Goal: Task Accomplishment & Management: Manage account settings

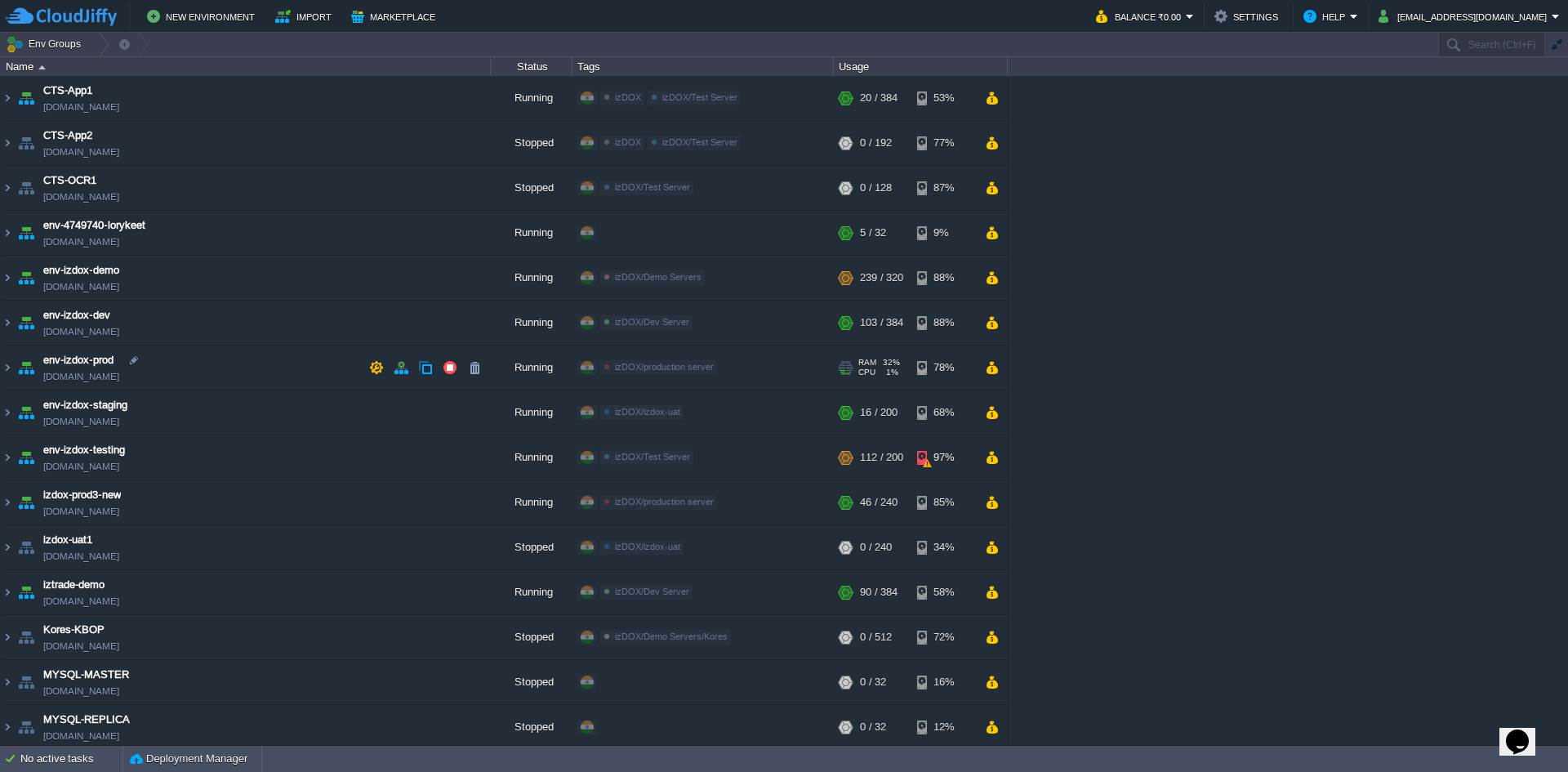
scroll to position [6, 0]
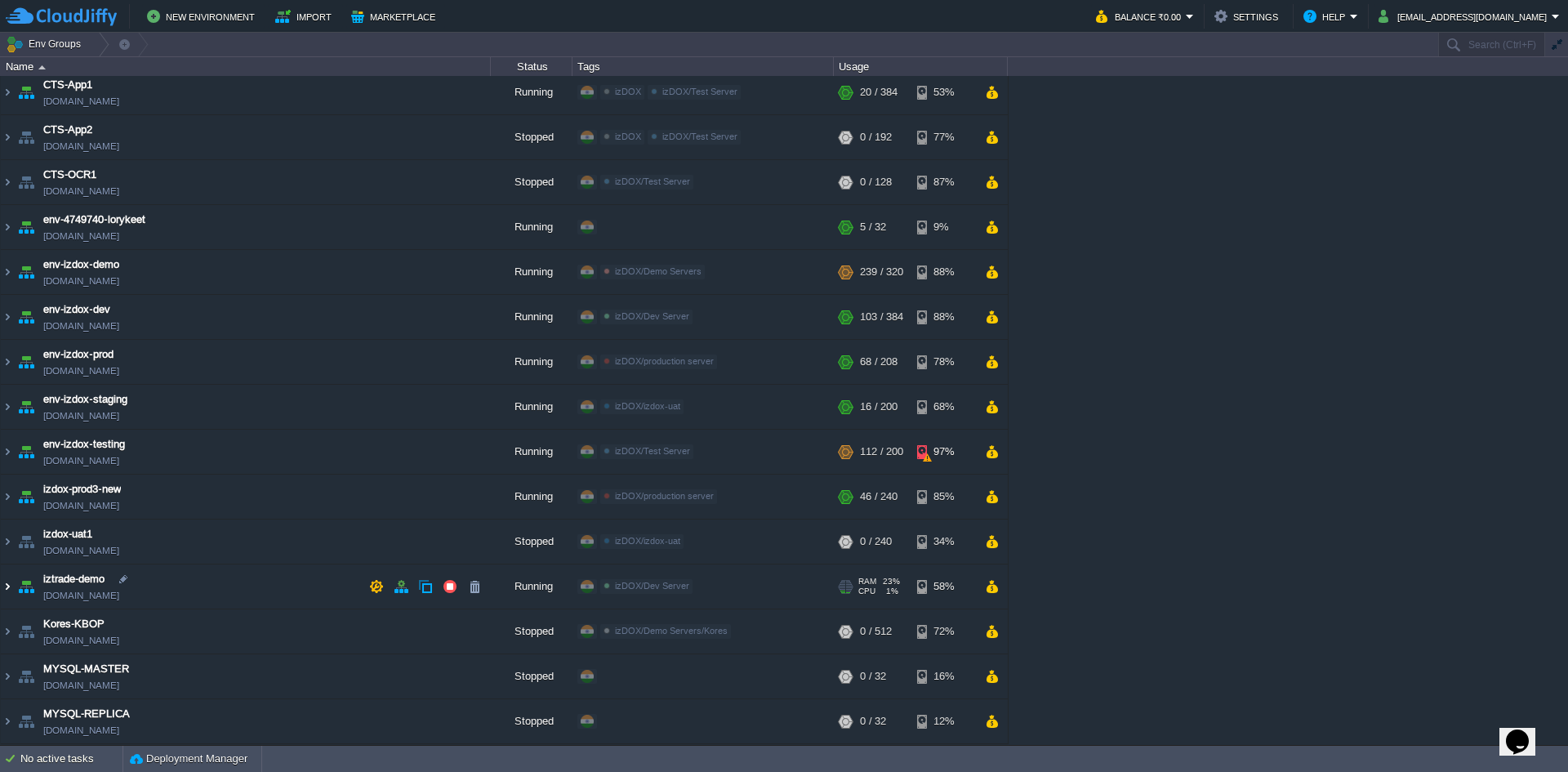
click at [9, 592] on img at bounding box center [8, 586] width 13 height 44
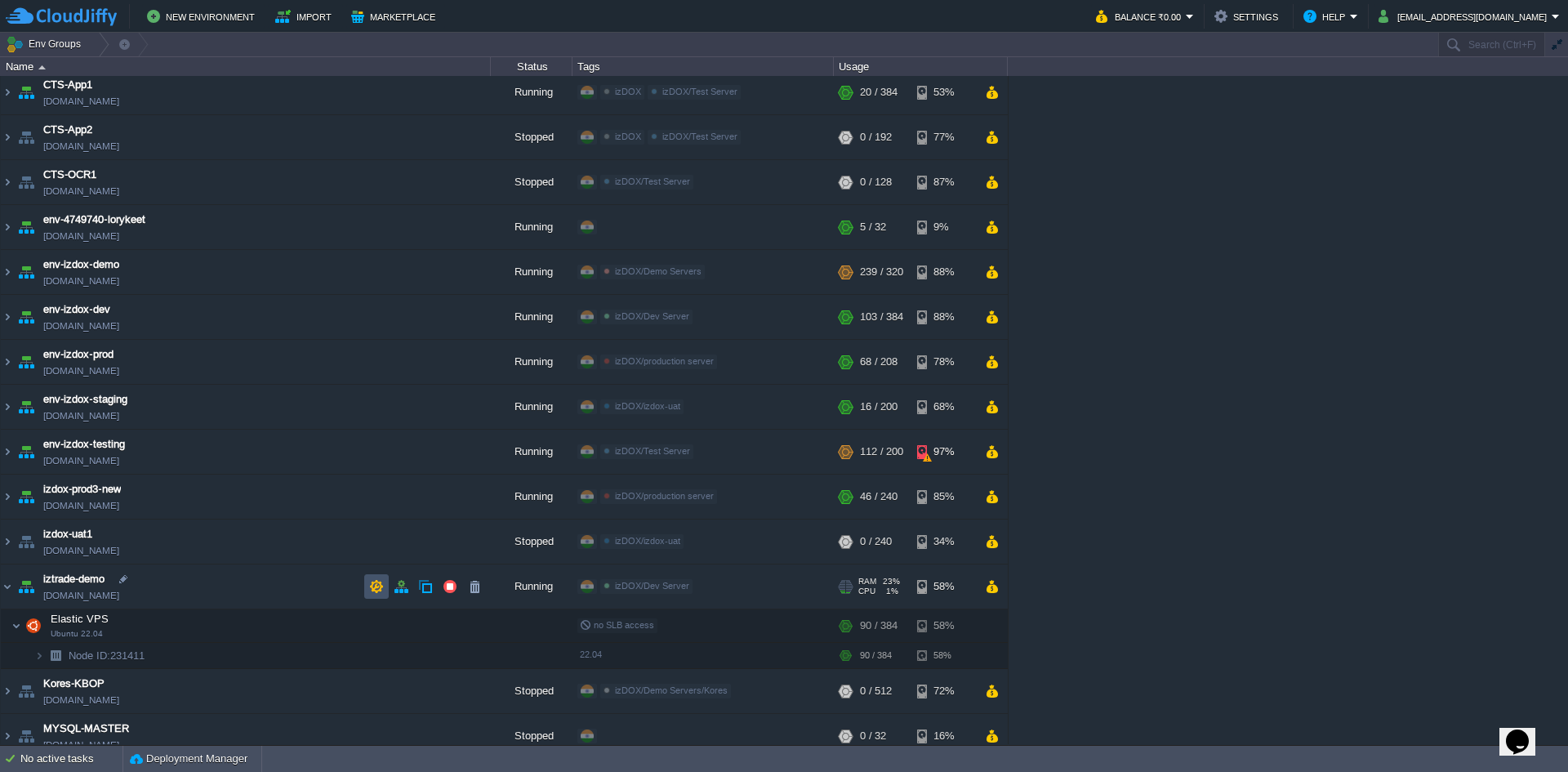
click at [373, 585] on button "button" at bounding box center [376, 585] width 14 height 14
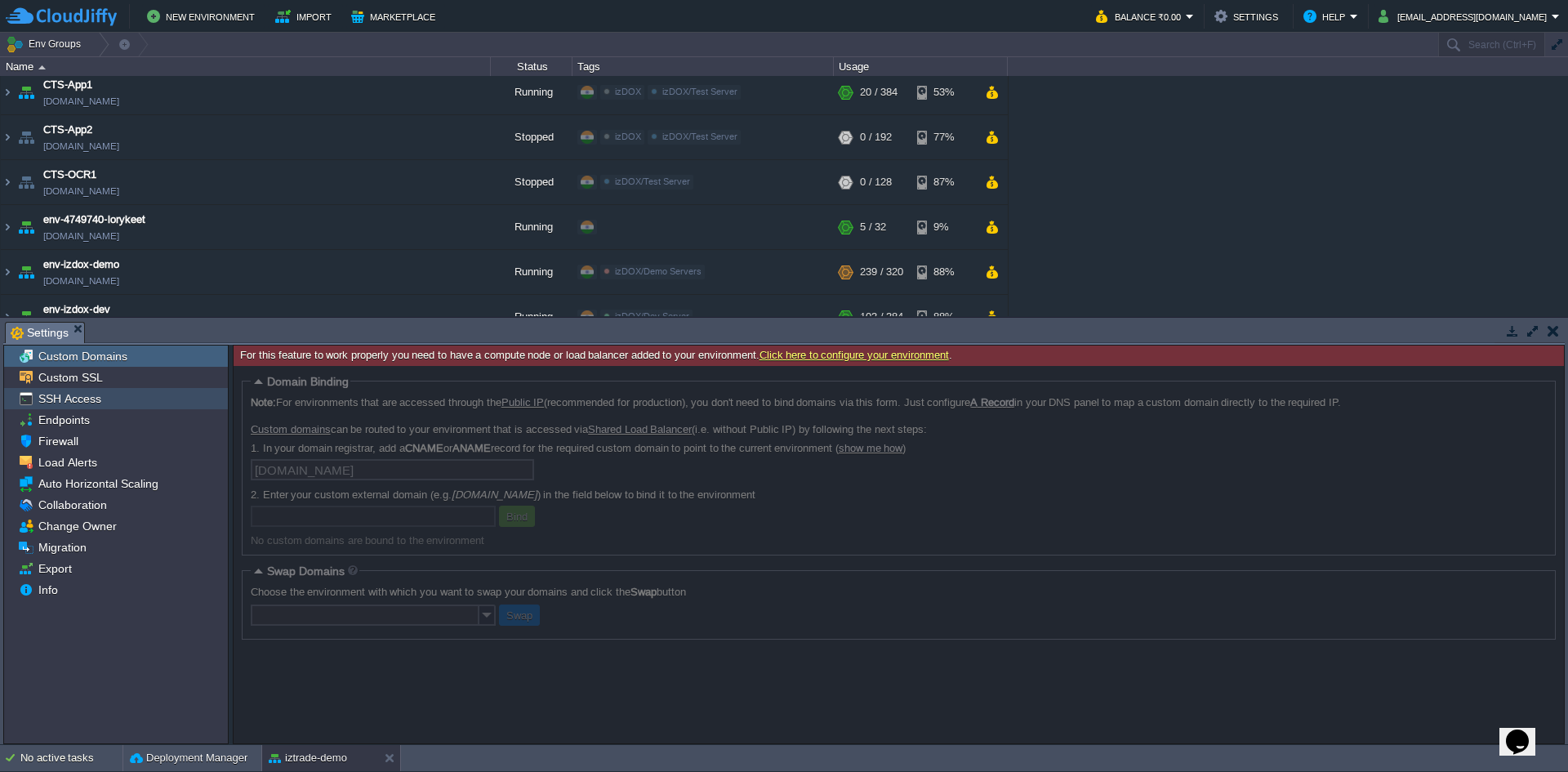
click at [86, 399] on span "SSH Access" at bounding box center [69, 398] width 69 height 14
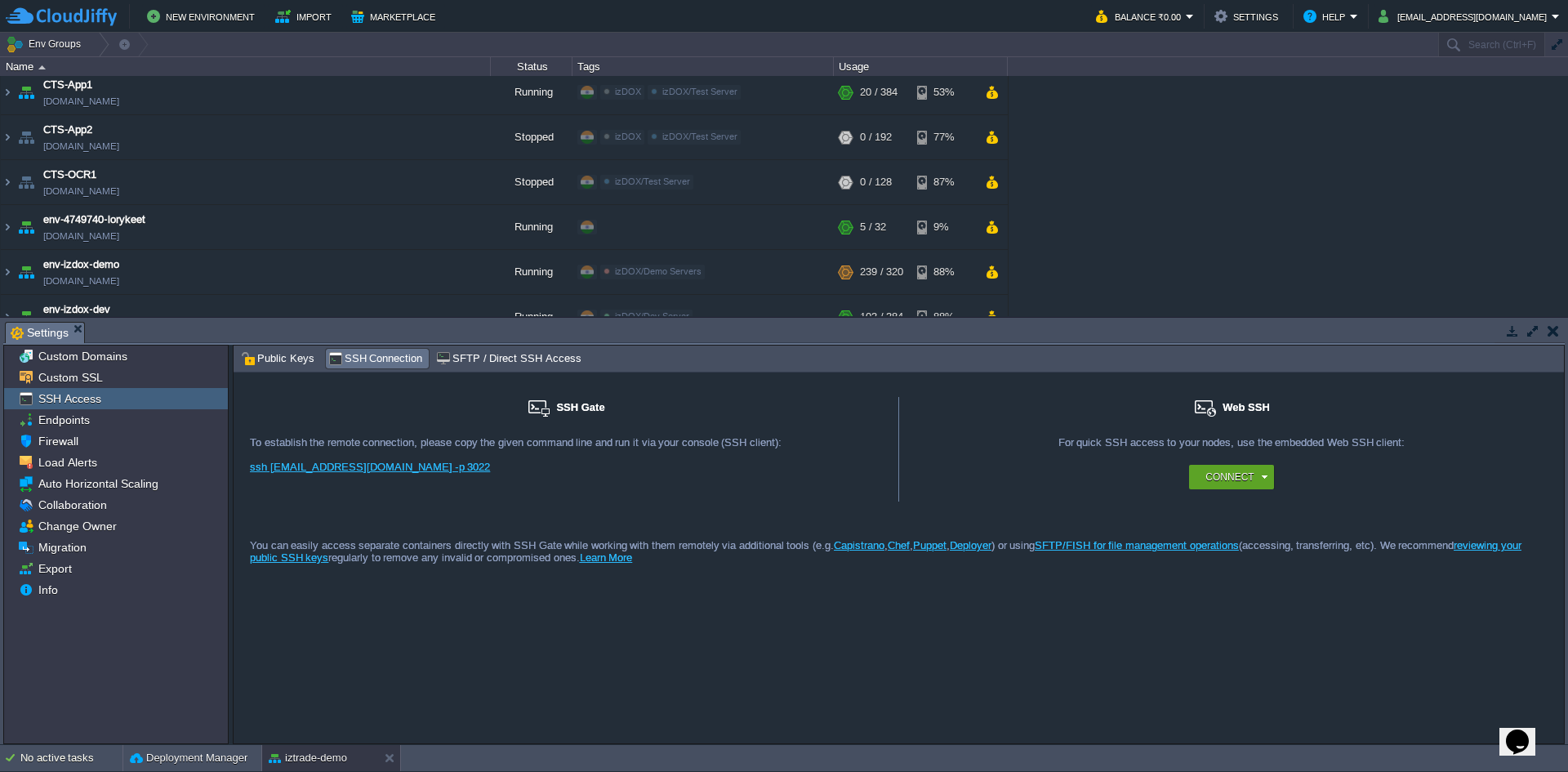
click at [96, 388] on div "SSH Access" at bounding box center [115, 398] width 224 height 21
click at [112, 380] on div "Custom SSL" at bounding box center [115, 377] width 224 height 21
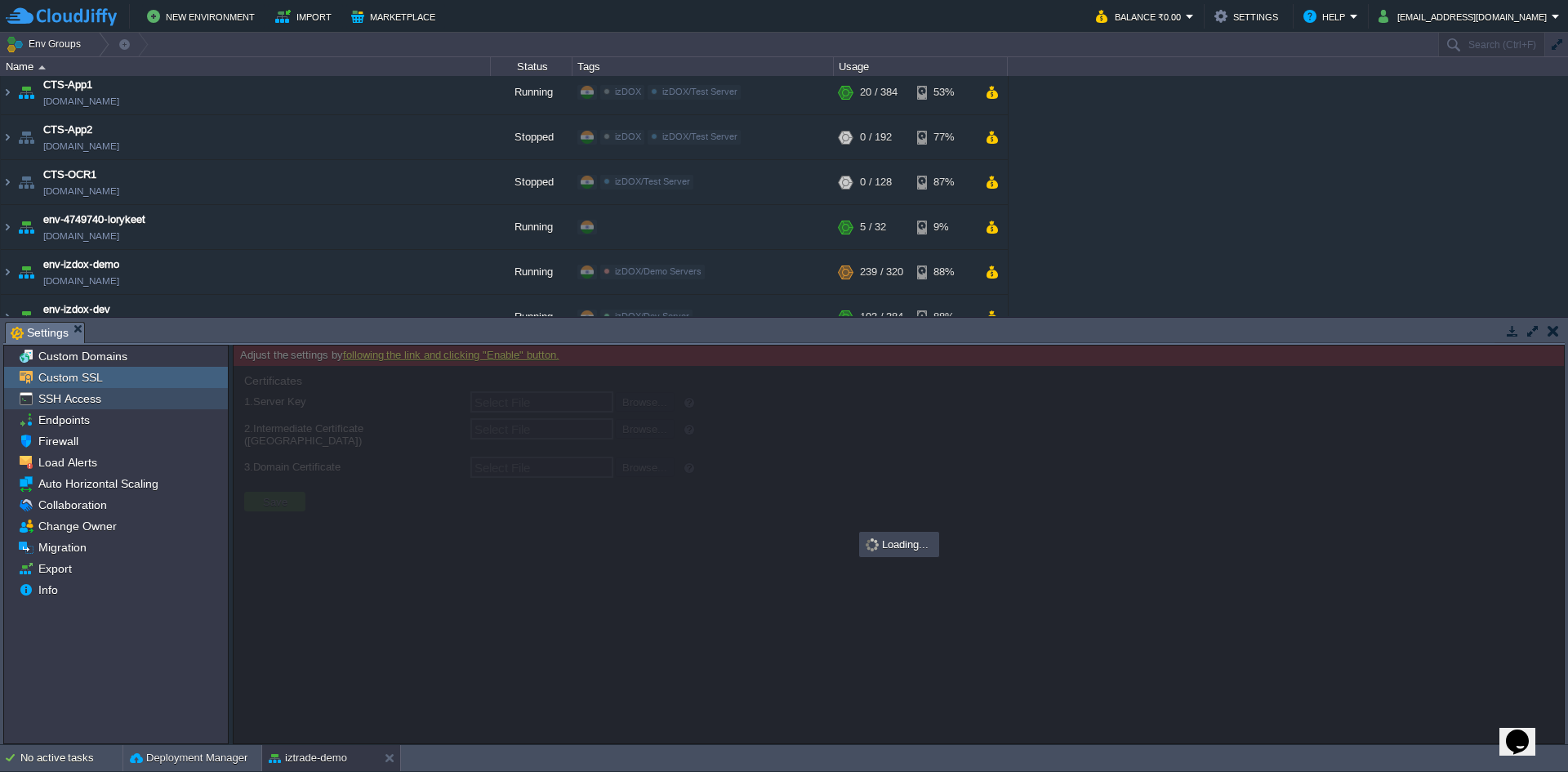
type input "Select File"
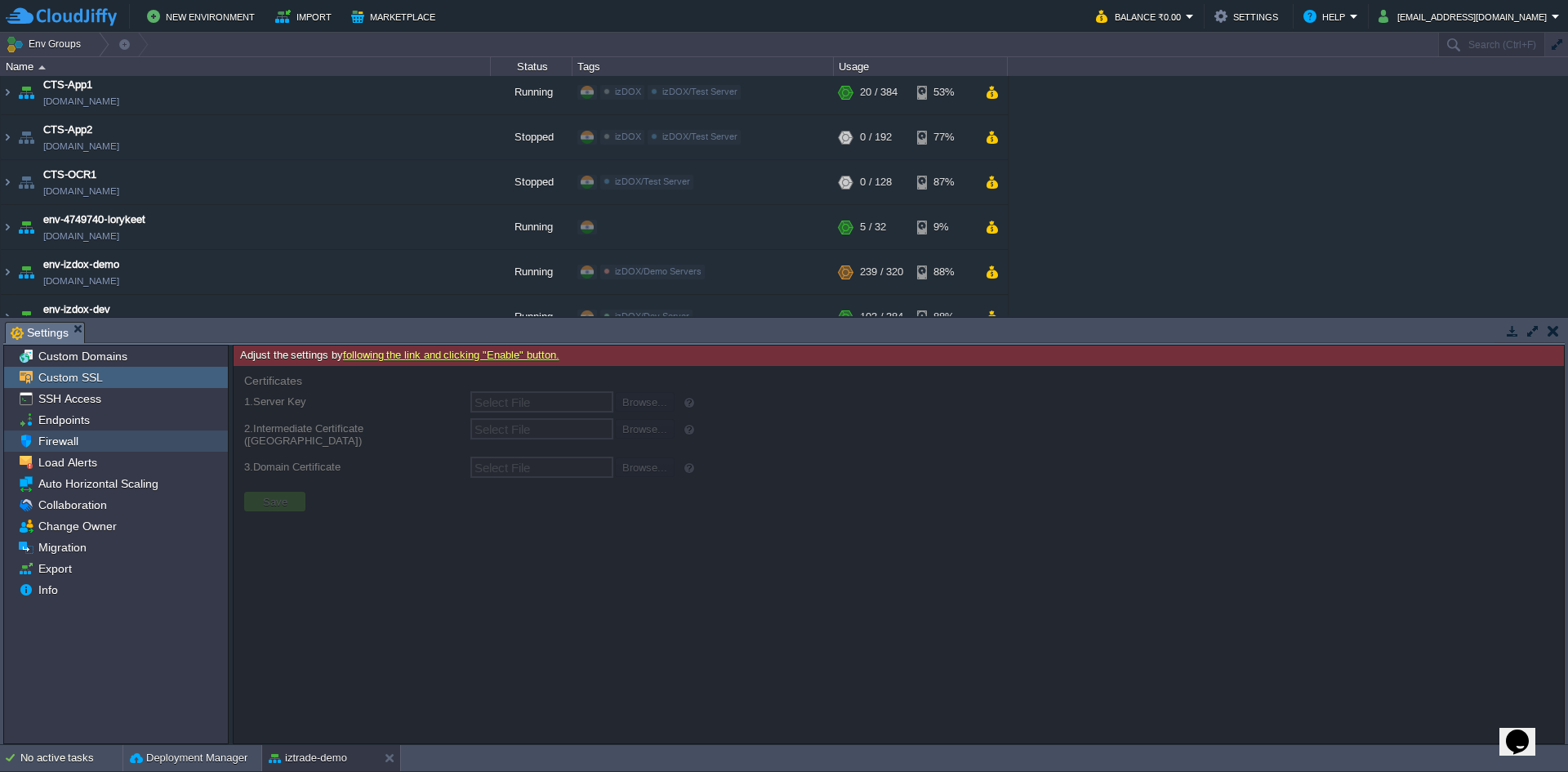
click at [88, 451] on div "Firewall" at bounding box center [115, 441] width 224 height 21
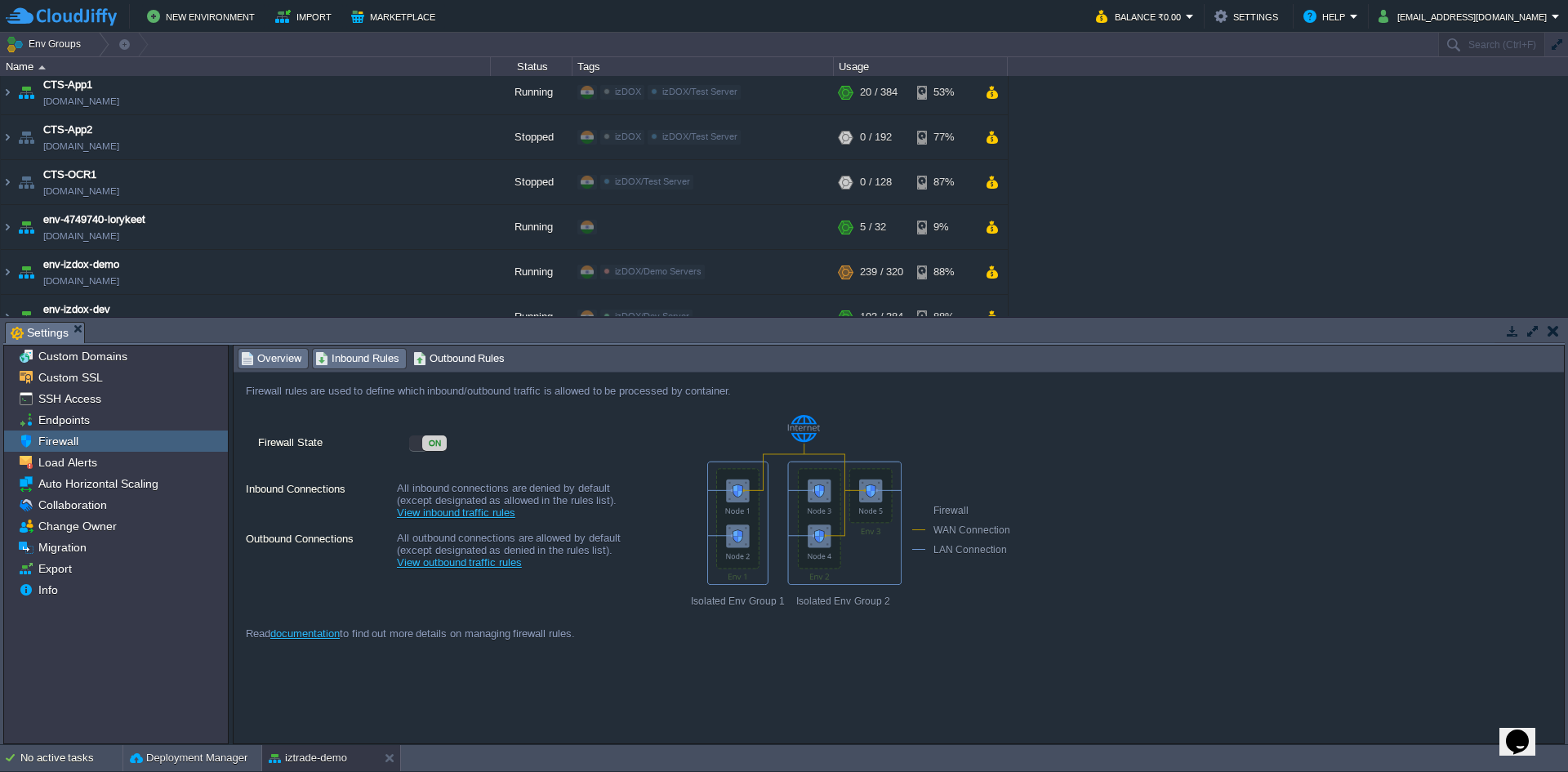
click at [387, 355] on span "Inbound Rules" at bounding box center [357, 358] width 84 height 18
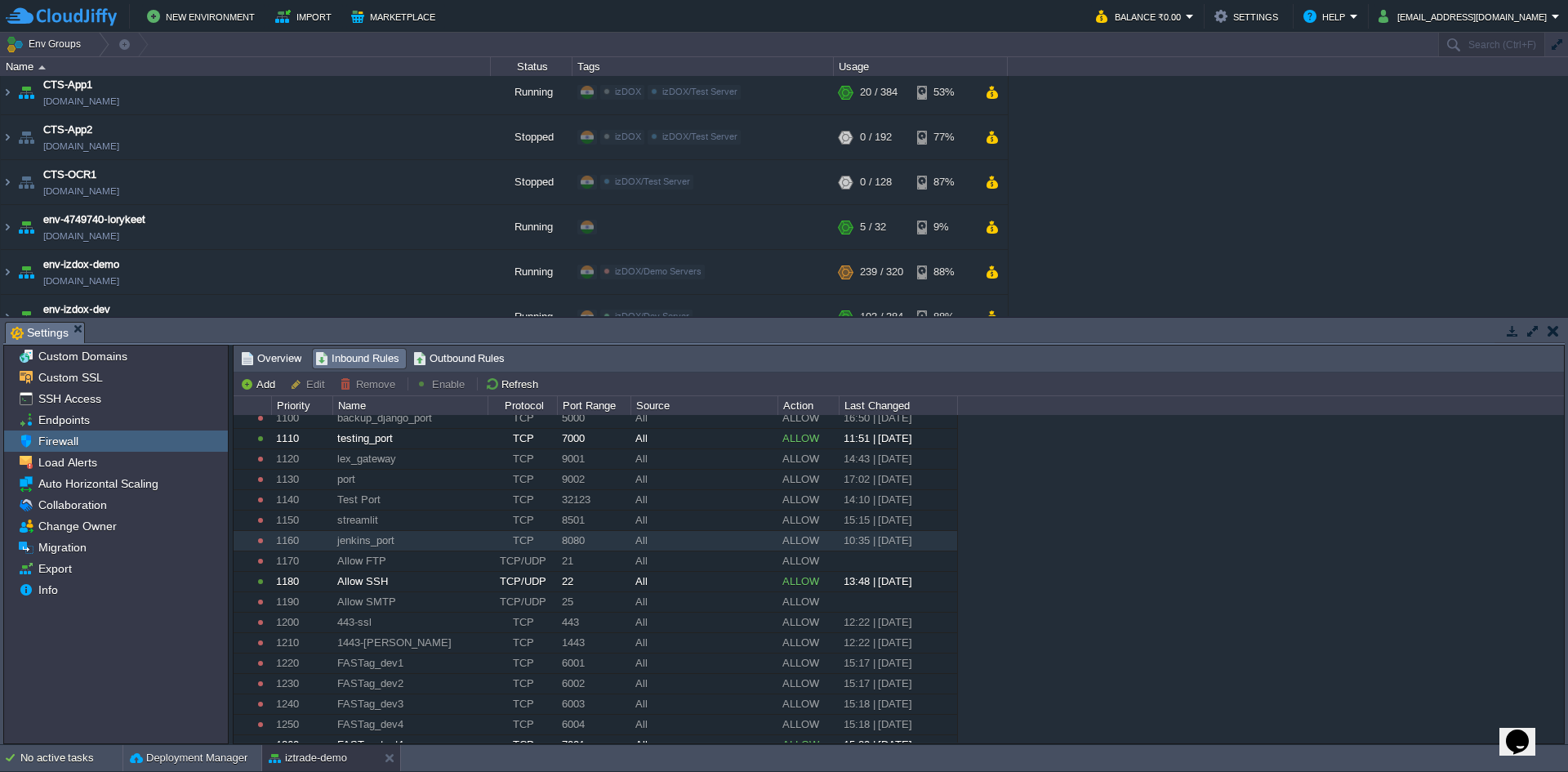
scroll to position [464, 0]
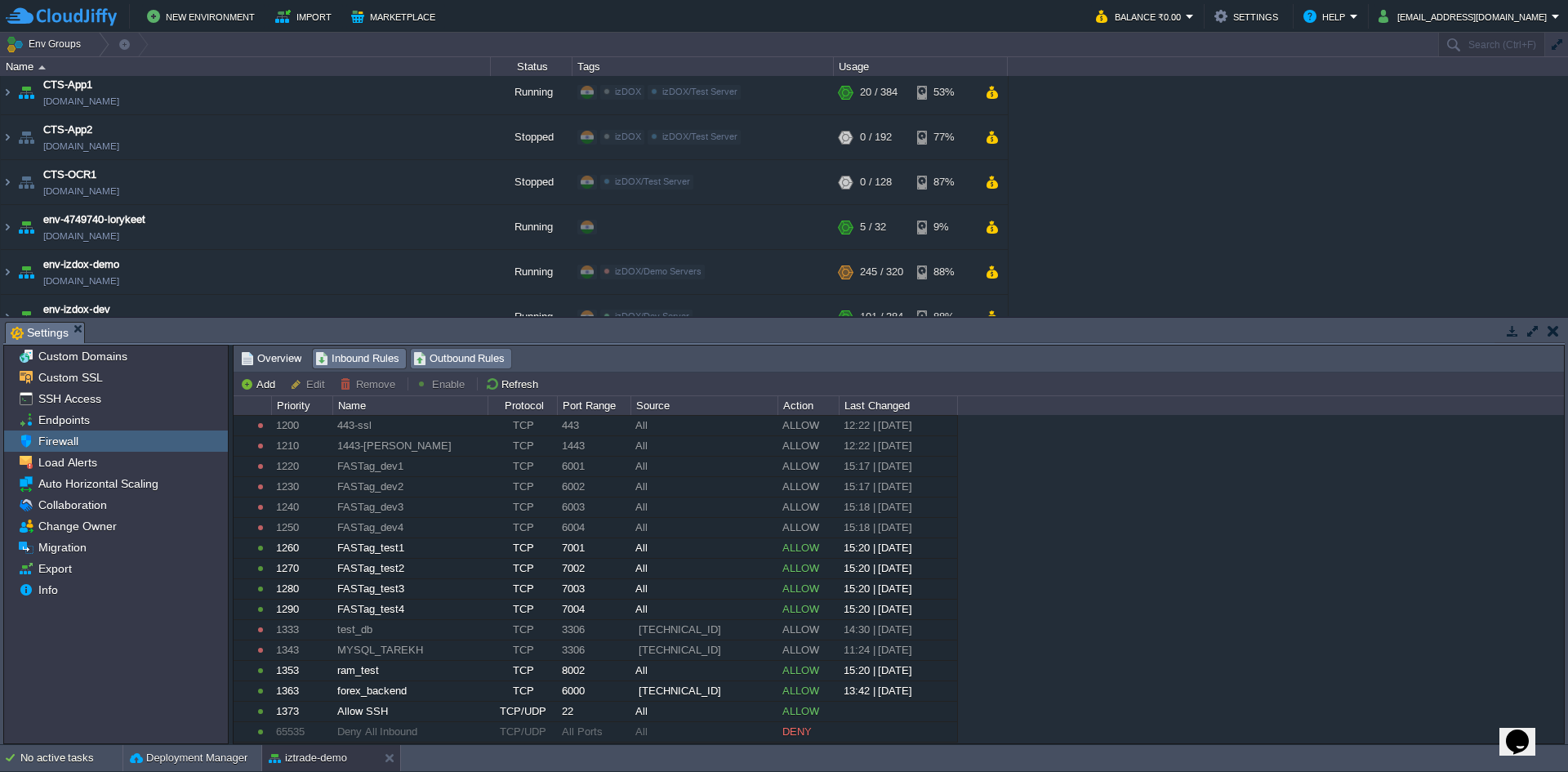
click at [454, 353] on span "Outbound Rules" at bounding box center [459, 358] width 92 height 18
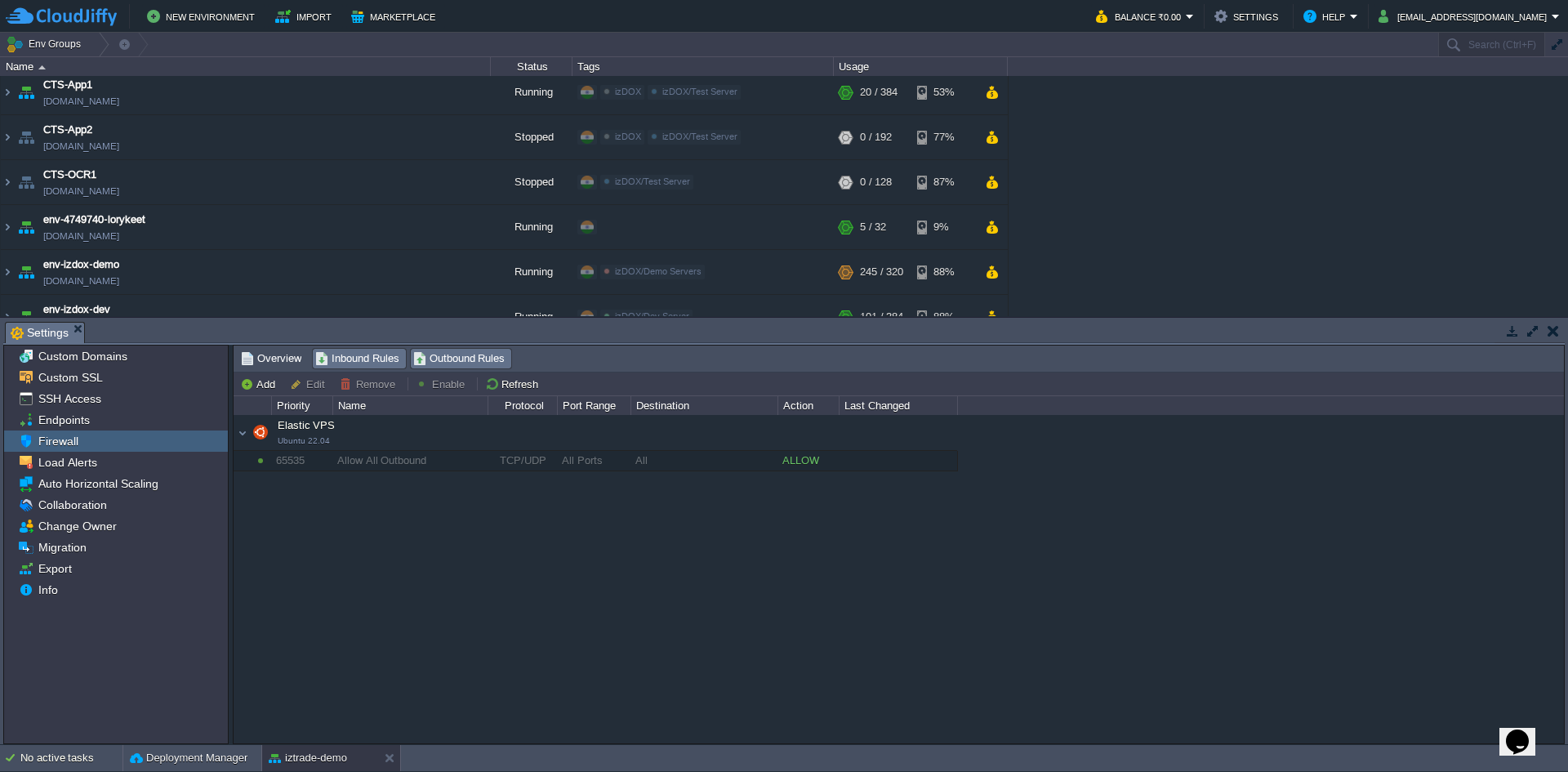
click at [370, 350] on span "Inbound Rules" at bounding box center [357, 358] width 84 height 18
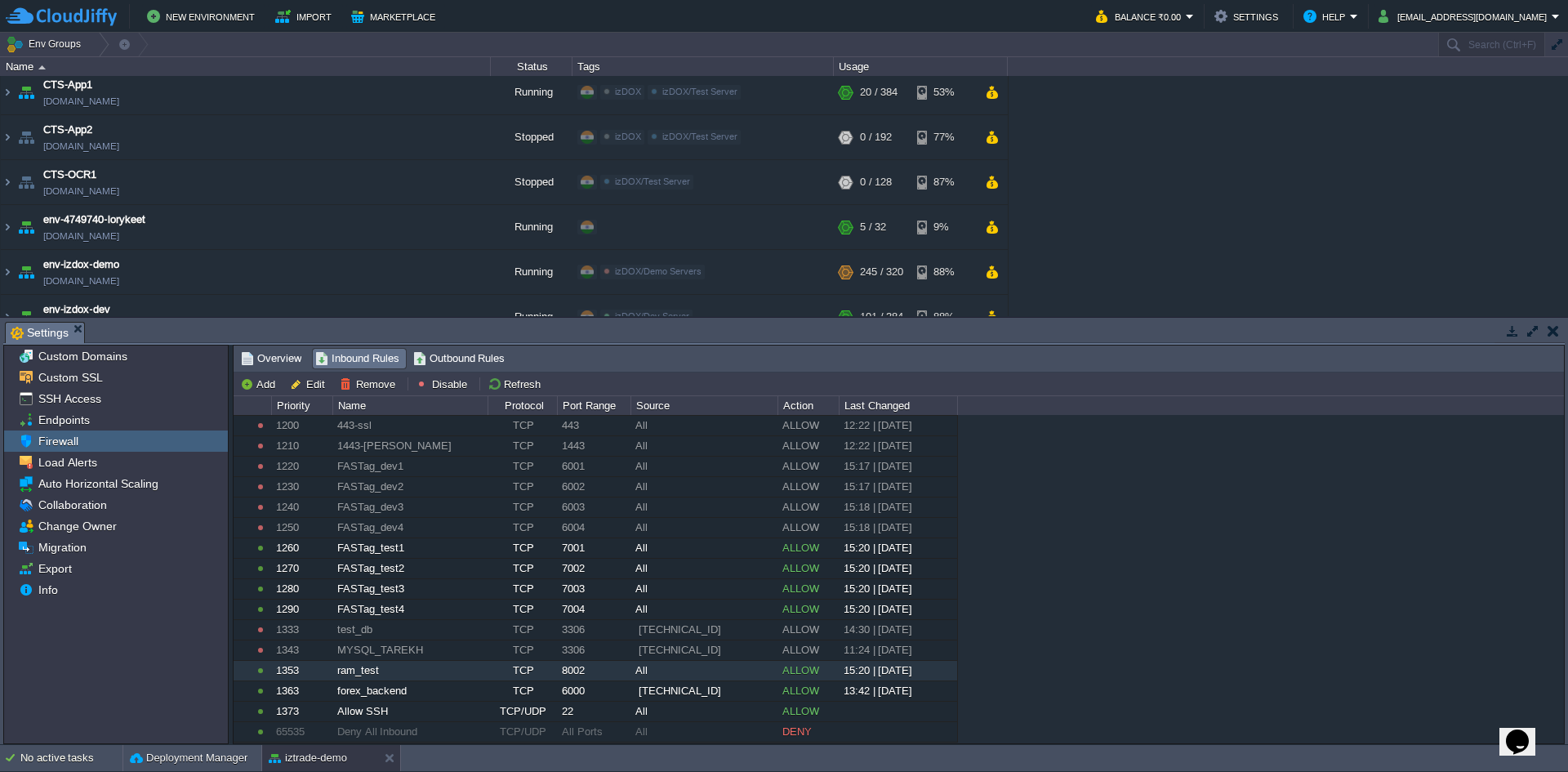
click at [564, 672] on div "8002" at bounding box center [593, 670] width 71 height 20
click at [382, 666] on div "ram_test" at bounding box center [409, 670] width 153 height 20
click at [270, 392] on td "Add" at bounding box center [260, 384] width 45 height 20
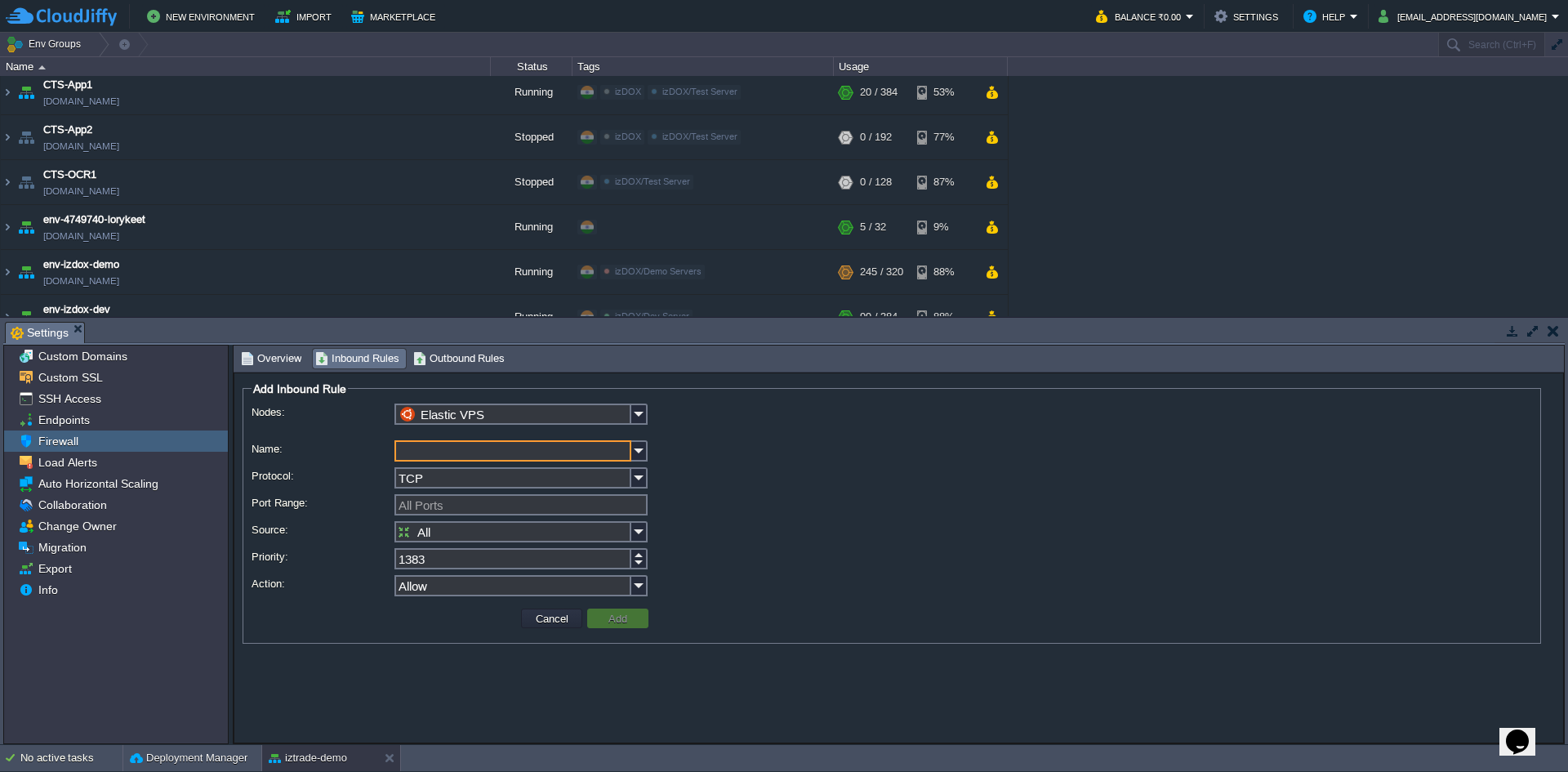
click at [484, 452] on input "Name:" at bounding box center [512, 450] width 237 height 21
type input "s"
click at [520, 456] on input "doc_forgery_fe" at bounding box center [512, 450] width 237 height 21
type input "doc_forgery_fe"
click at [502, 478] on input "TCP" at bounding box center [512, 478] width 237 height 21
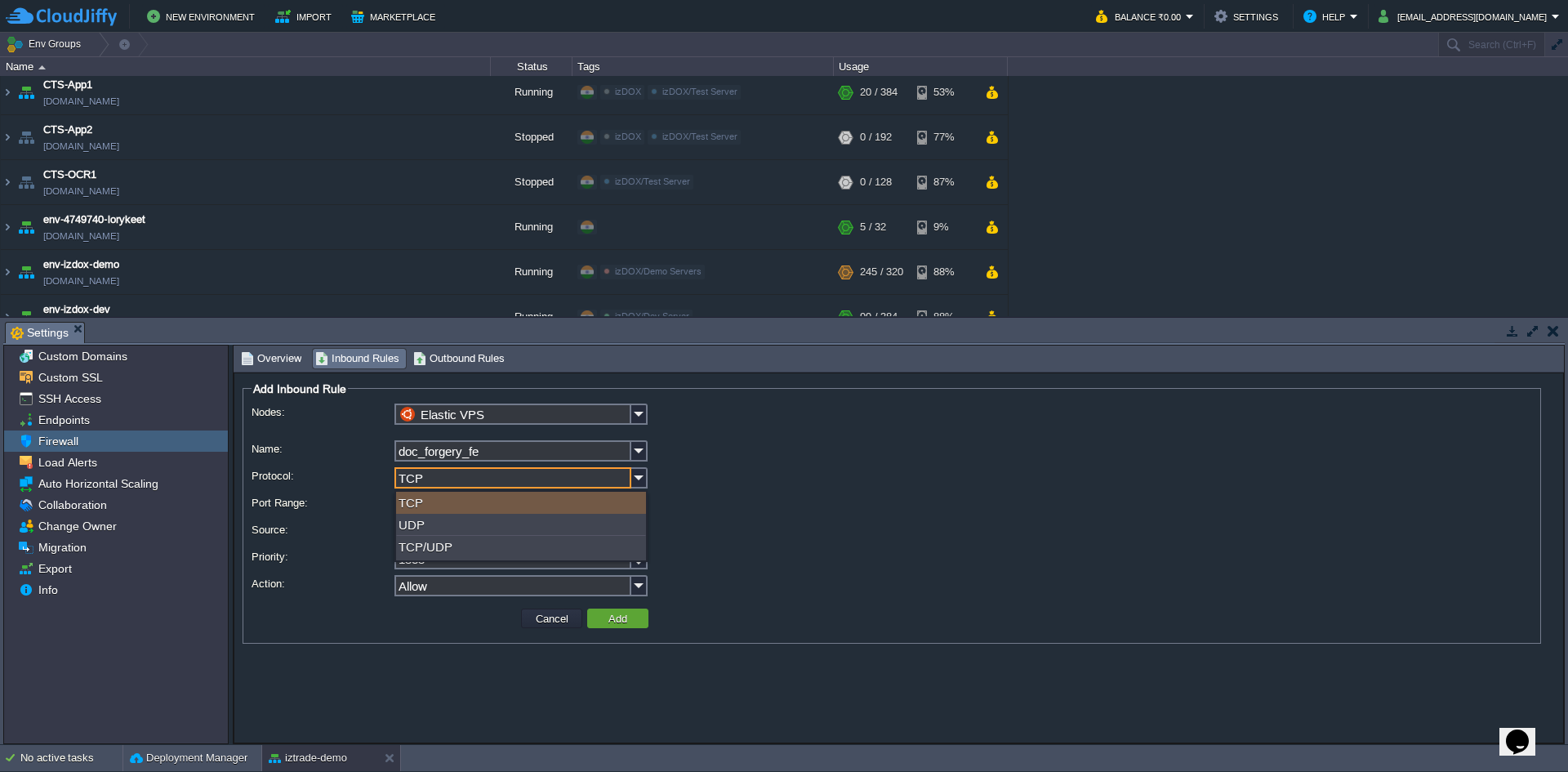
click at [506, 479] on input "TCP" at bounding box center [512, 478] width 237 height 21
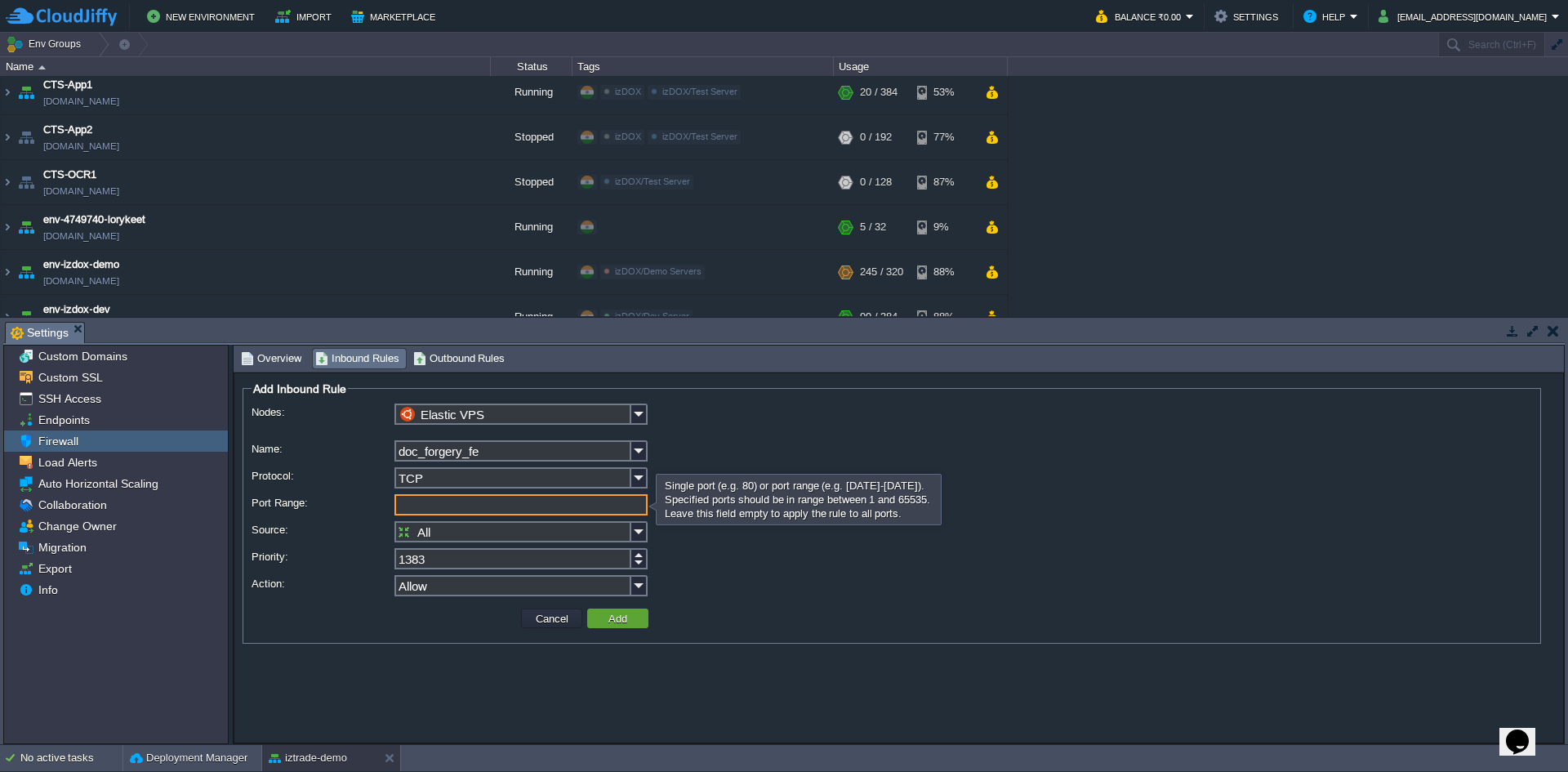
click at [529, 510] on input "Port Range:" at bounding box center [521, 505] width 253 height 21
type input "All Ports"
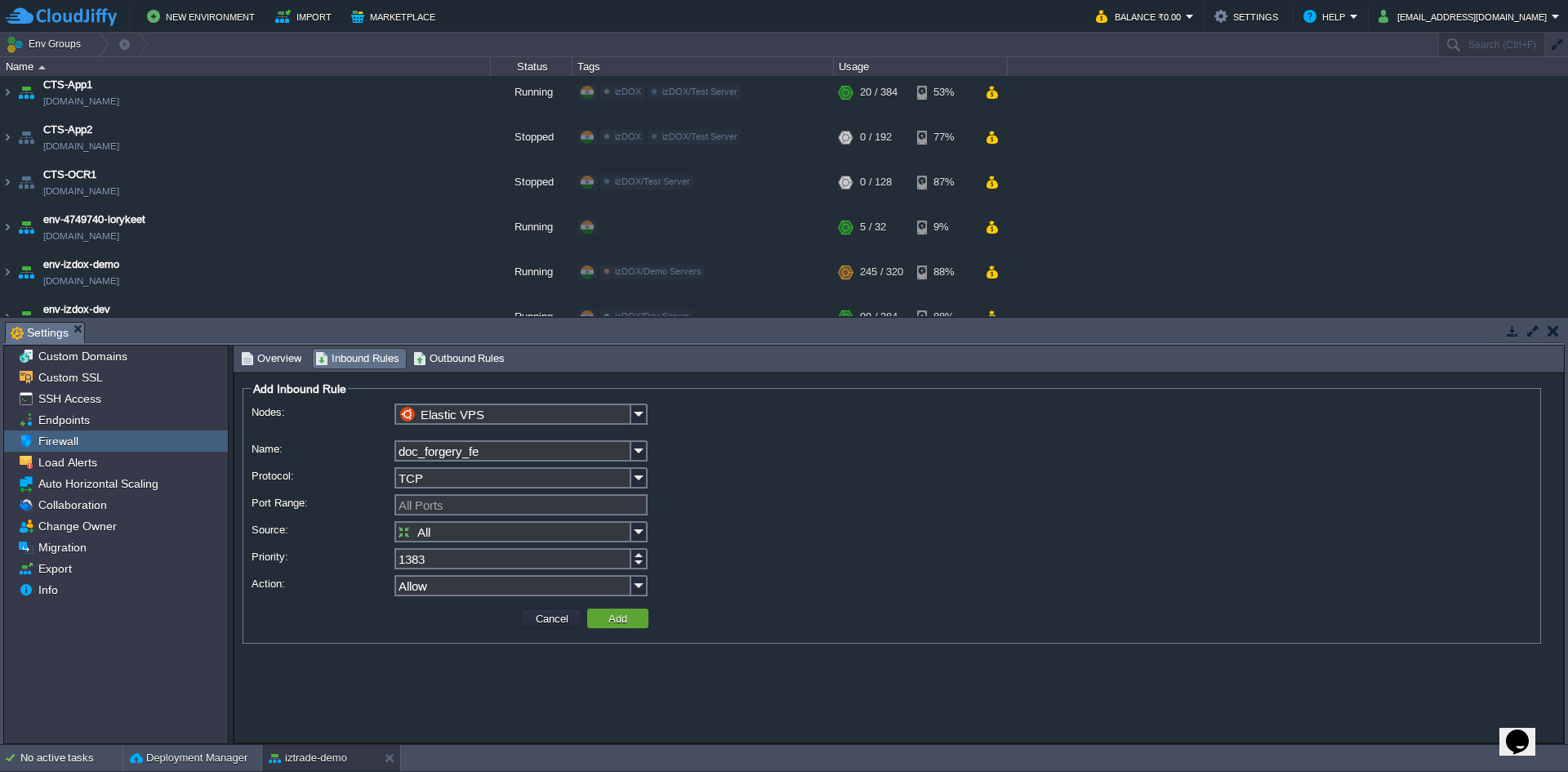
click at [774, 581] on div "Allow" at bounding box center [891, 586] width 1280 height 24
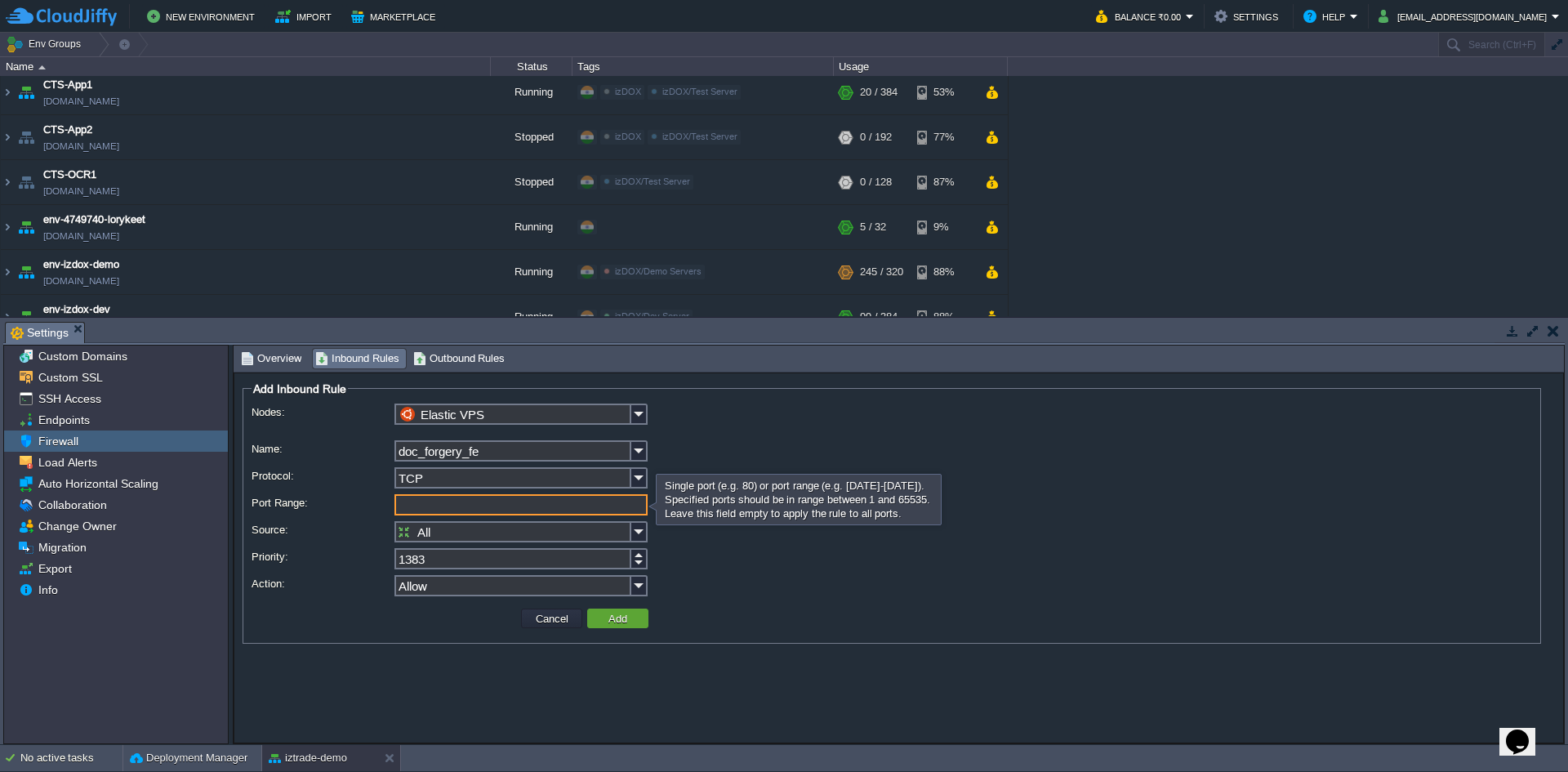
click at [555, 511] on input "Port Range:" at bounding box center [521, 505] width 253 height 21
type input "8003"
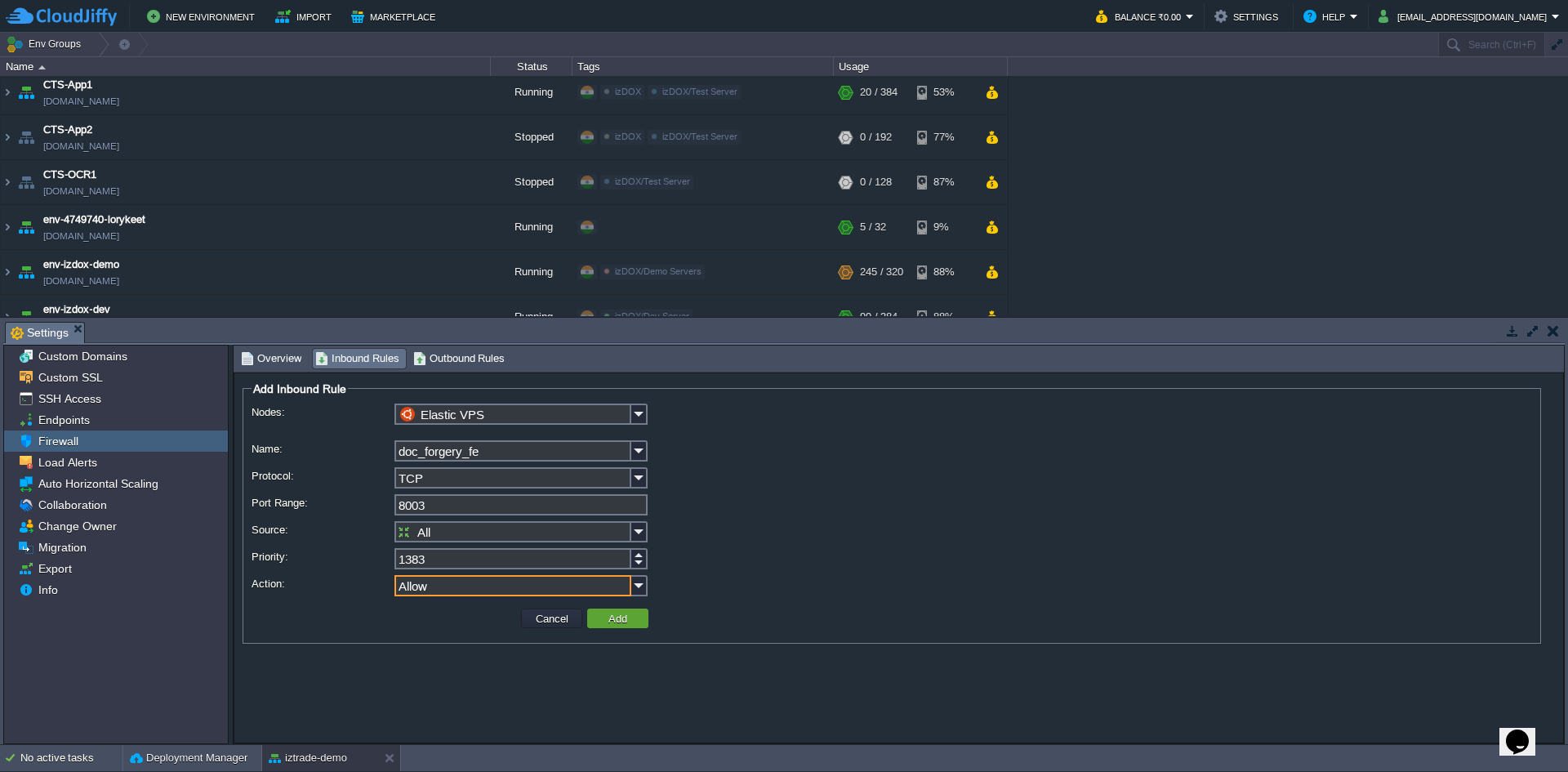
click at [541, 586] on input "Allow" at bounding box center [512, 585] width 237 height 21
click at [499, 607] on div "Allow" at bounding box center [521, 610] width 249 height 22
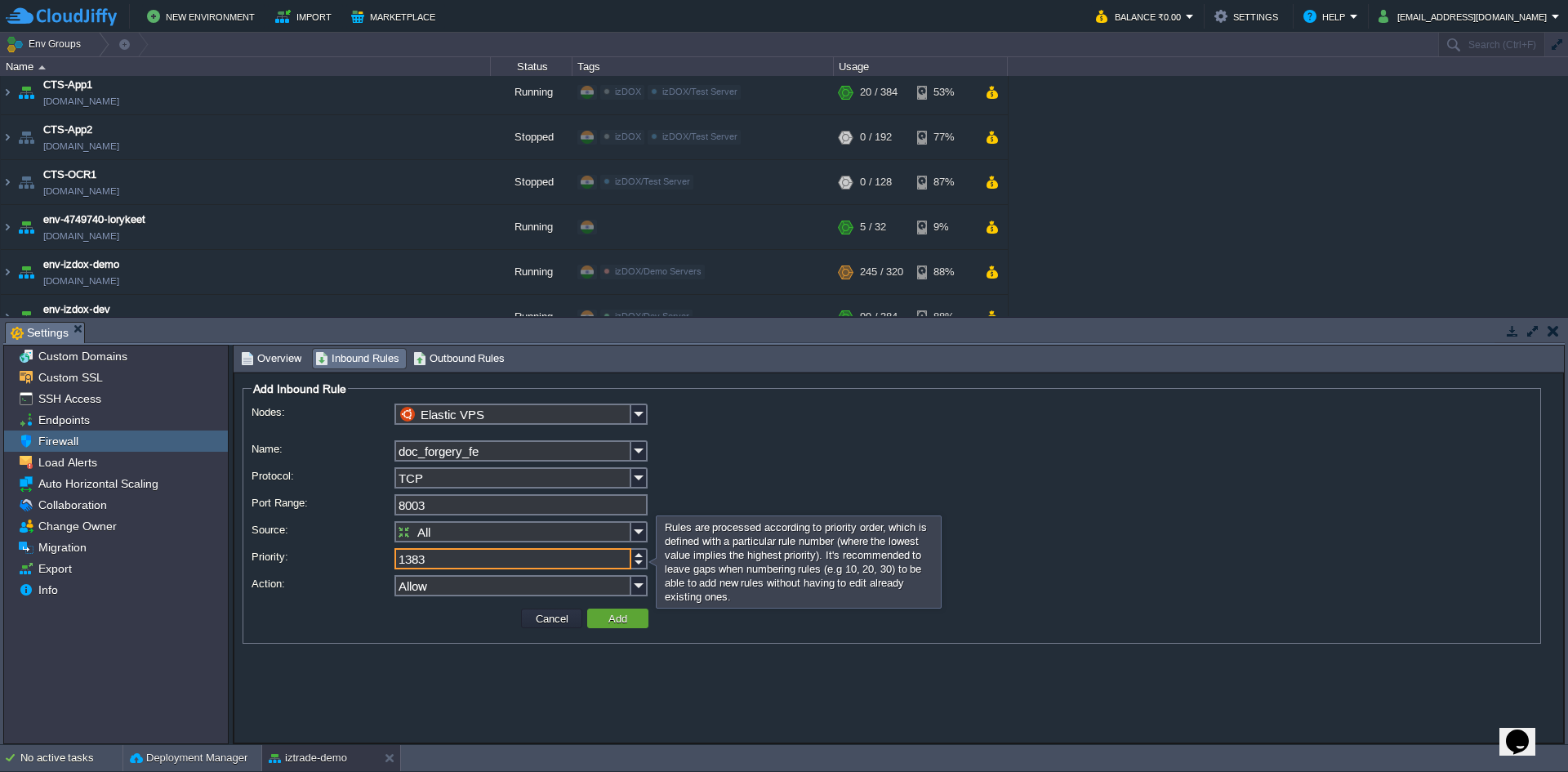
click at [532, 554] on input "1383" at bounding box center [512, 559] width 237 height 21
click at [487, 538] on input "All" at bounding box center [512, 531] width 237 height 21
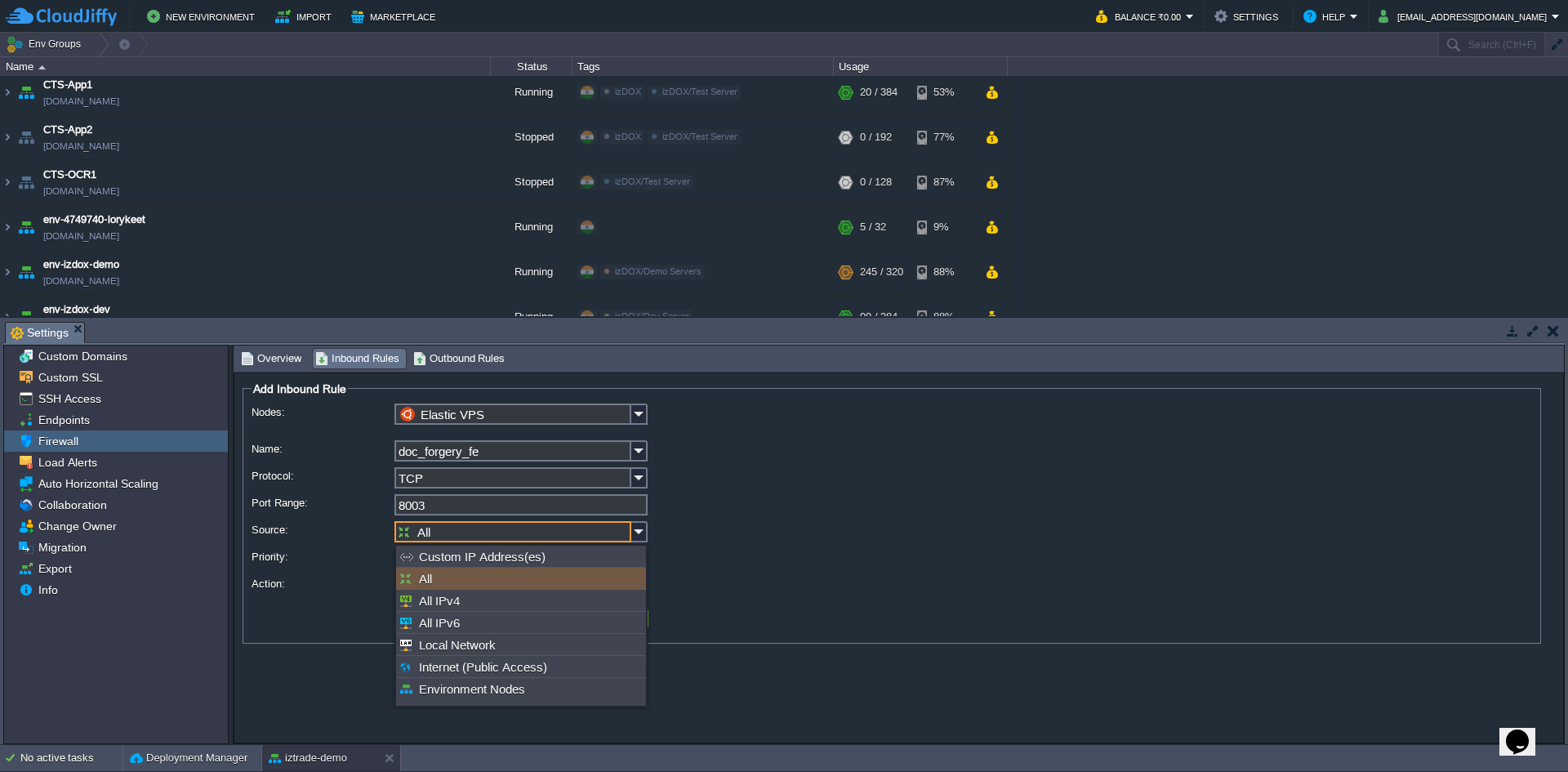
click at [481, 575] on div "All" at bounding box center [521, 578] width 249 height 22
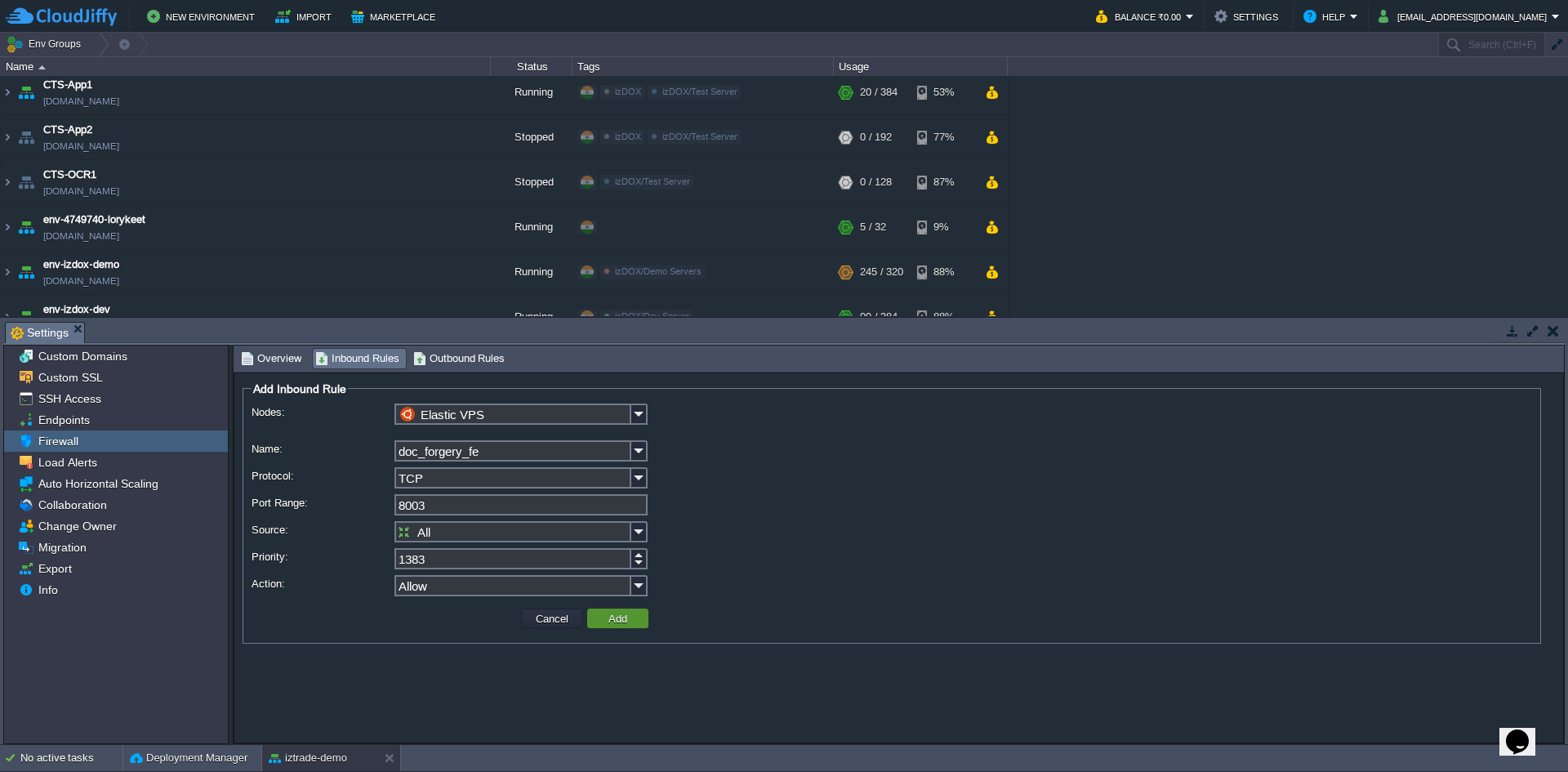
click at [631, 627] on td "Add" at bounding box center [618, 618] width 61 height 20
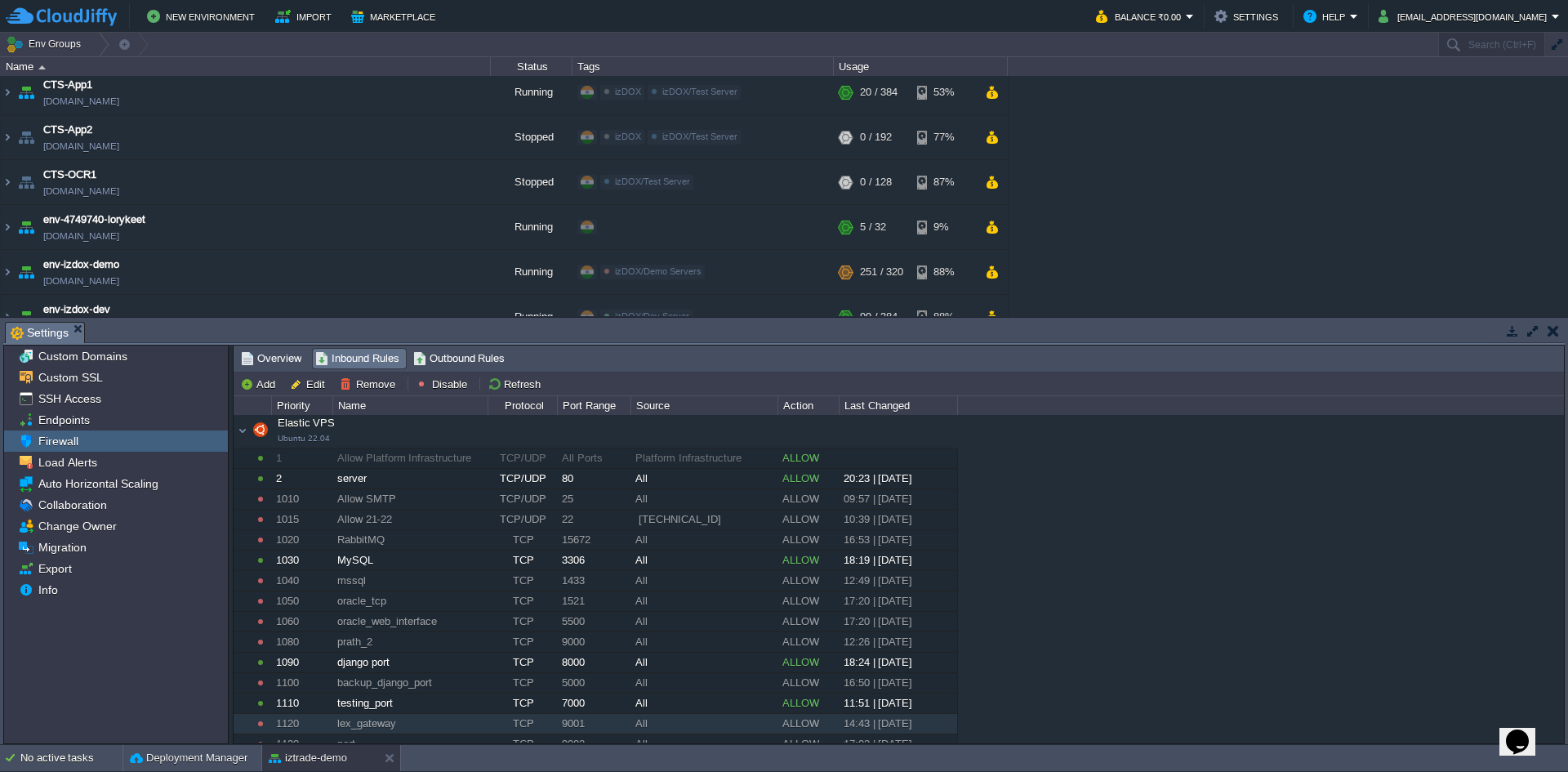
scroll to position [0, 0]
click at [1157, 749] on td "No active tasks Deployment Manager iztrade-demo" at bounding box center [784, 757] width 1568 height 26
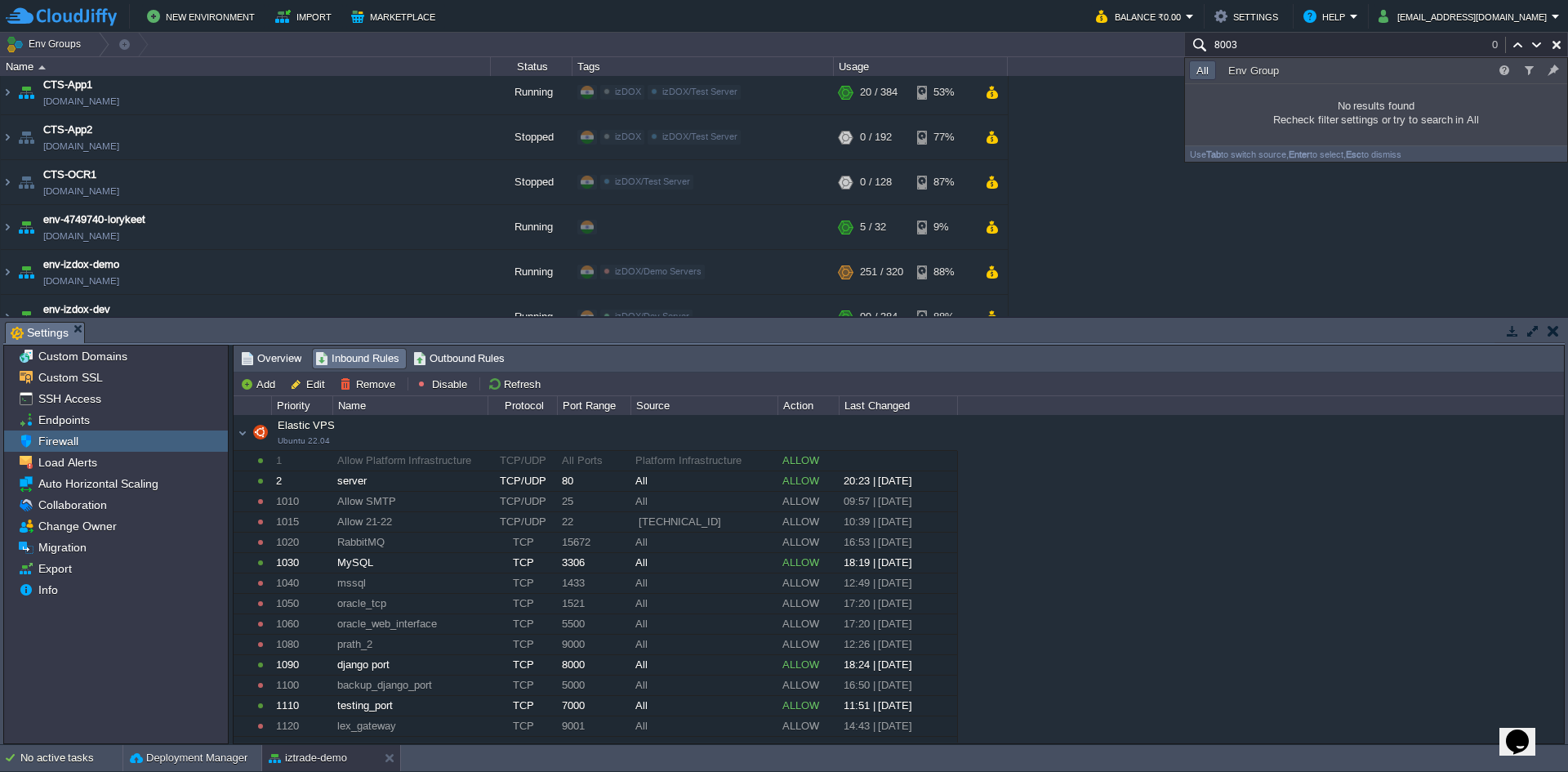
type input "8003"
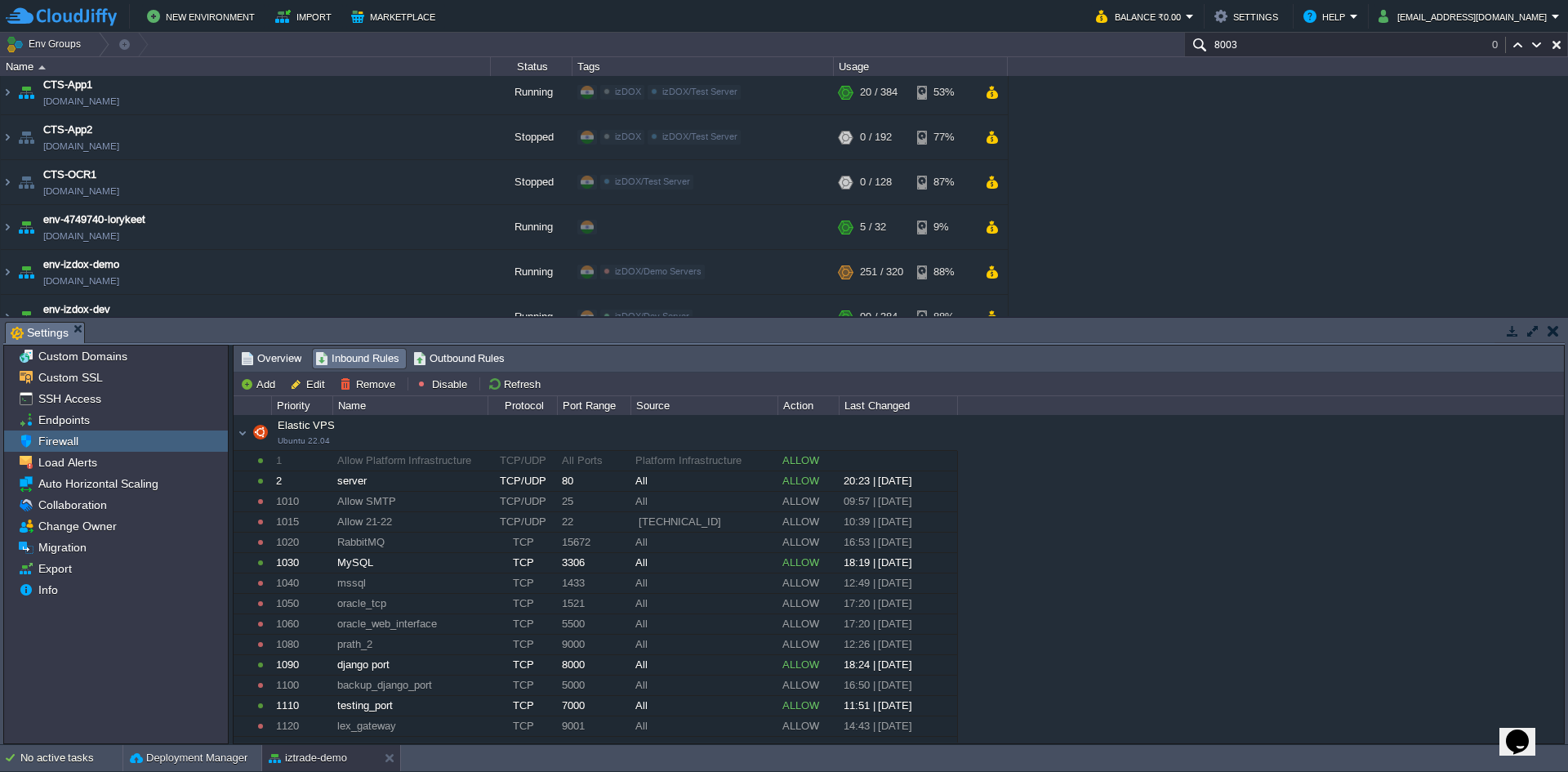
click at [997, 18] on td "New Environment Import Marketplace" at bounding box center [541, 16] width 1071 height 25
click at [1305, 54] on input "8003" at bounding box center [1376, 44] width 384 height 24
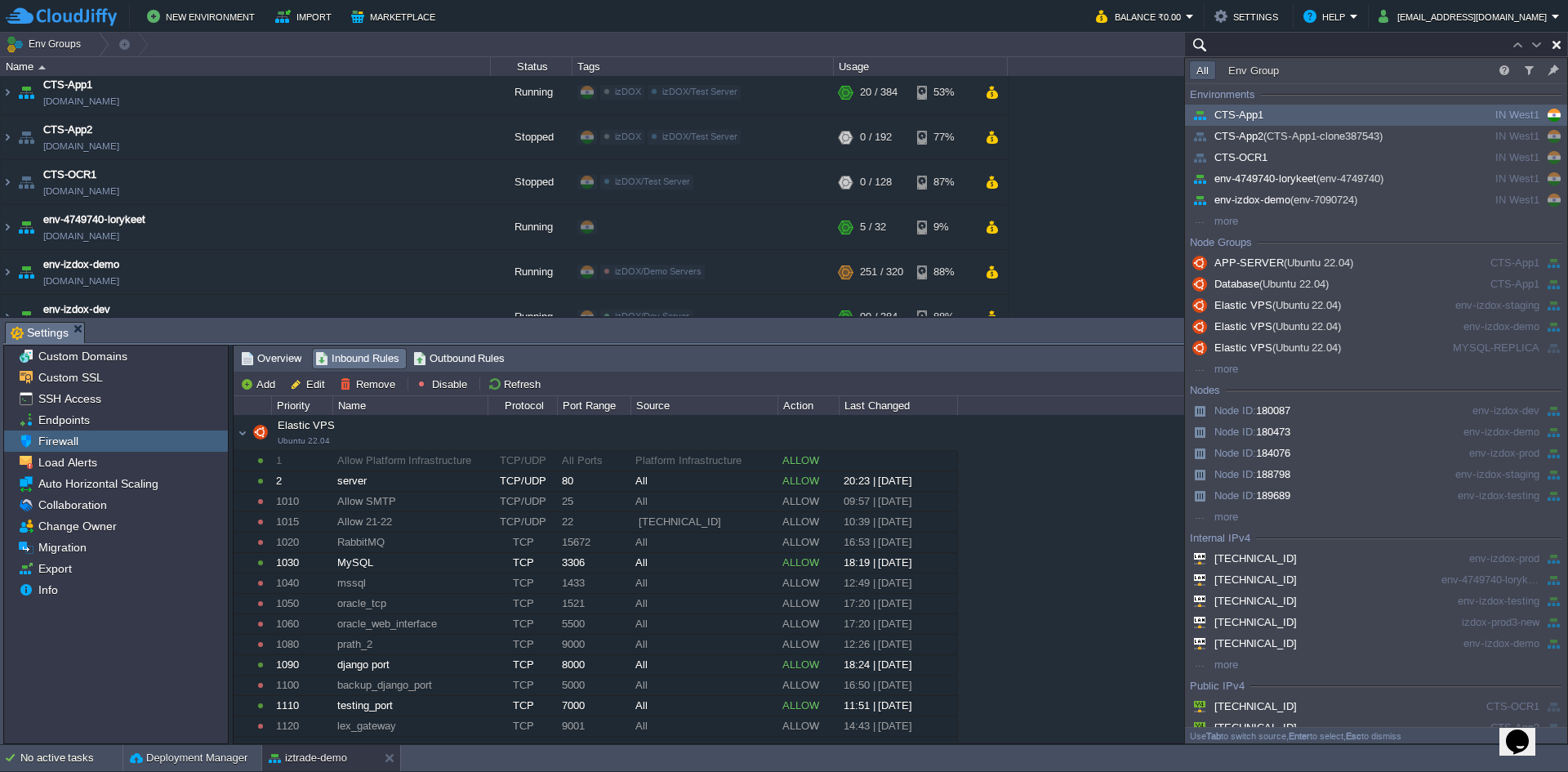
type input "Search (Ctrl+F)"
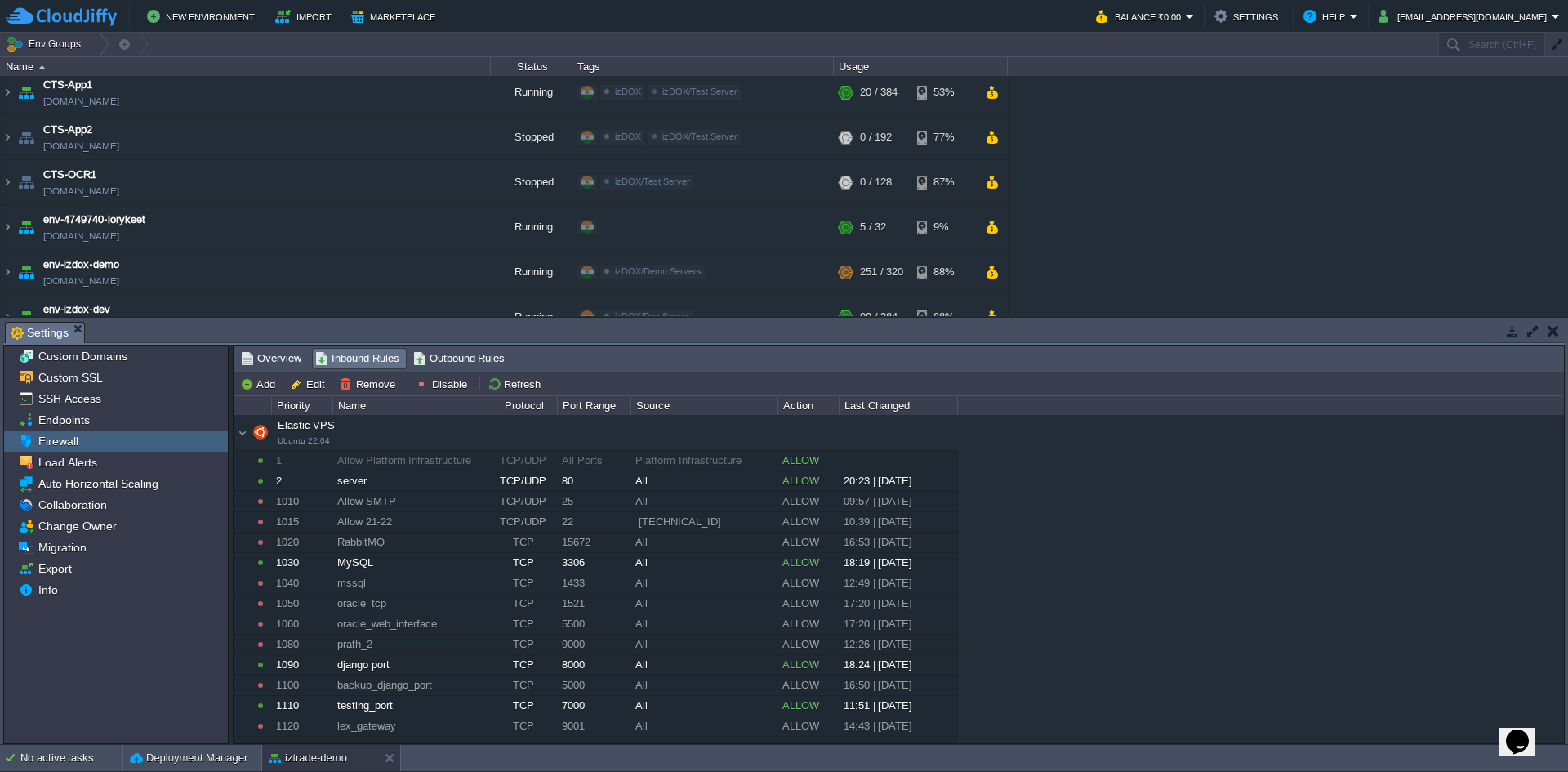
click at [1071, 15] on td "New Environment Import Marketplace" at bounding box center [541, 16] width 1071 height 25
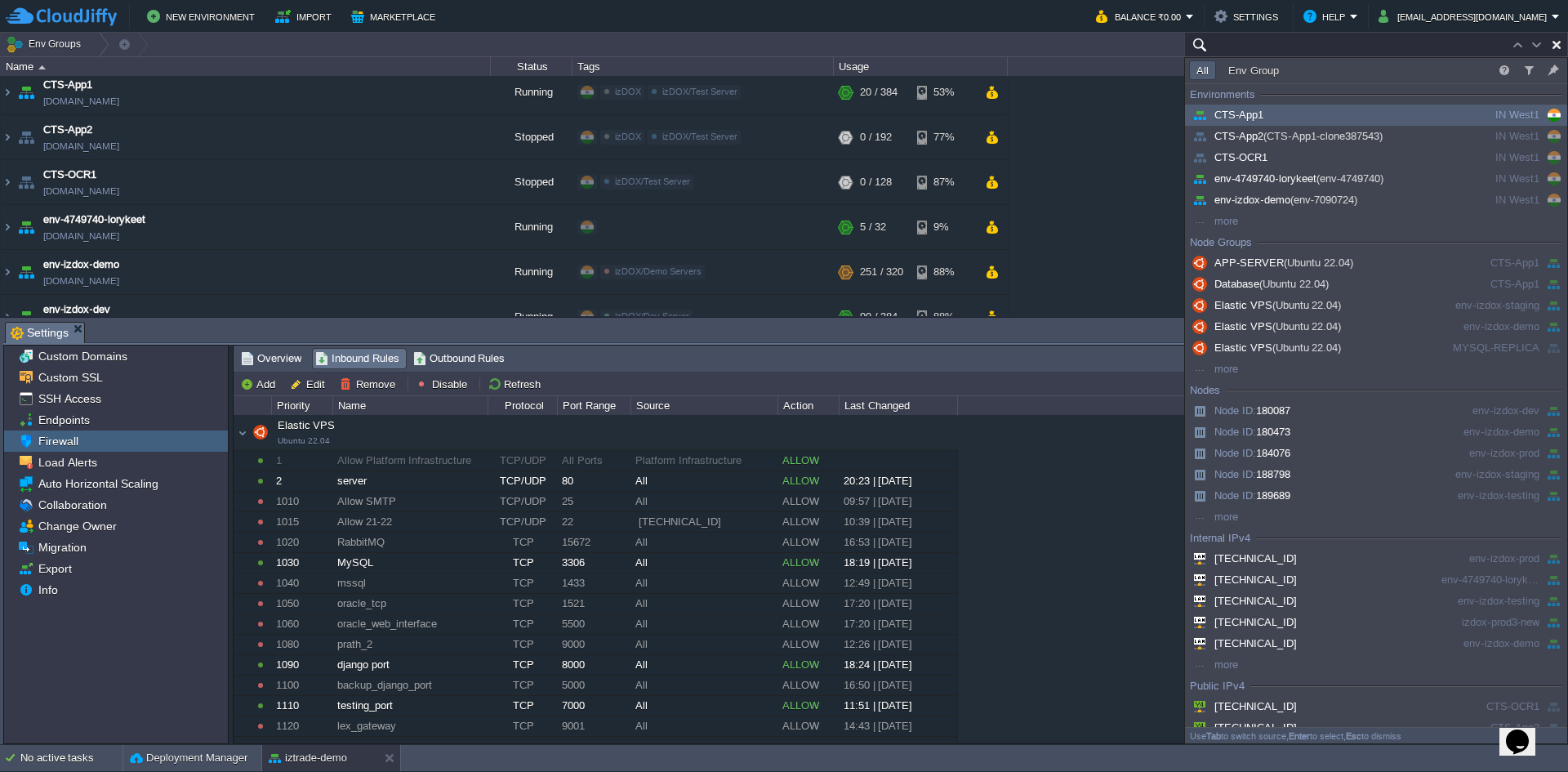
type input "Search (Ctrl+F)"
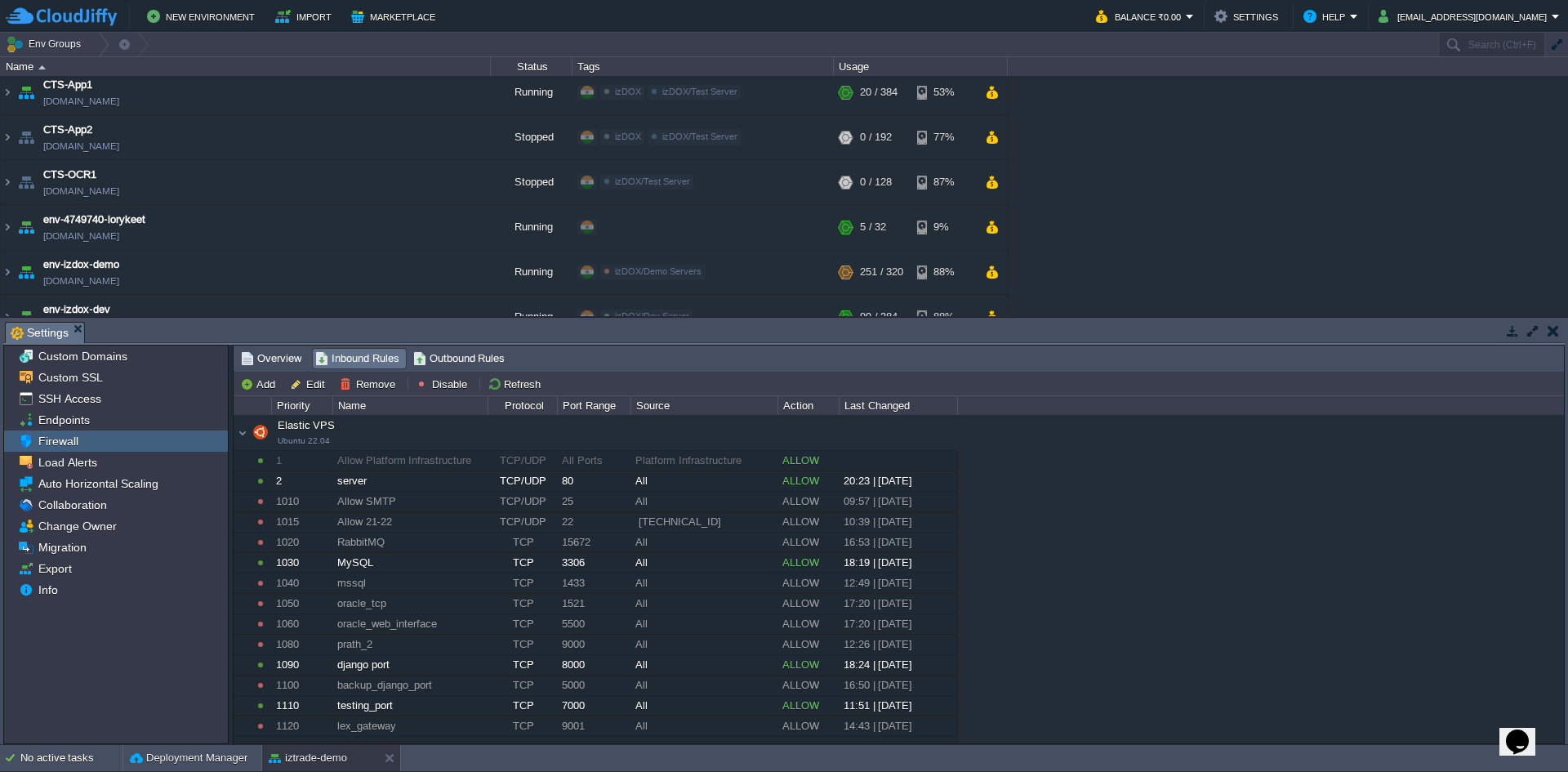
click at [1071, 15] on td "New Environment Import Marketplace" at bounding box center [541, 16] width 1071 height 25
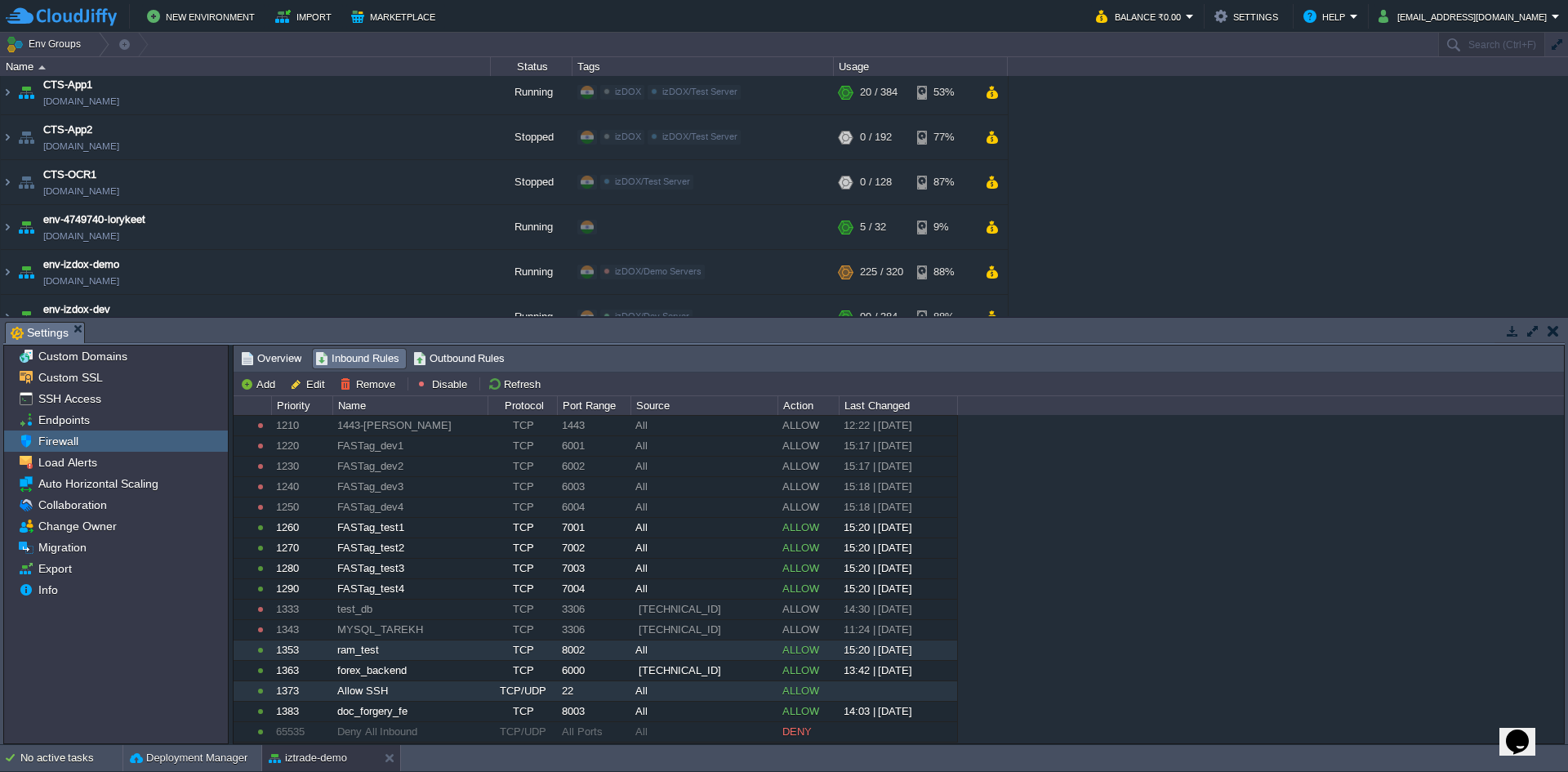
click at [395, 701] on div "Allow SSH" at bounding box center [409, 690] width 153 height 20
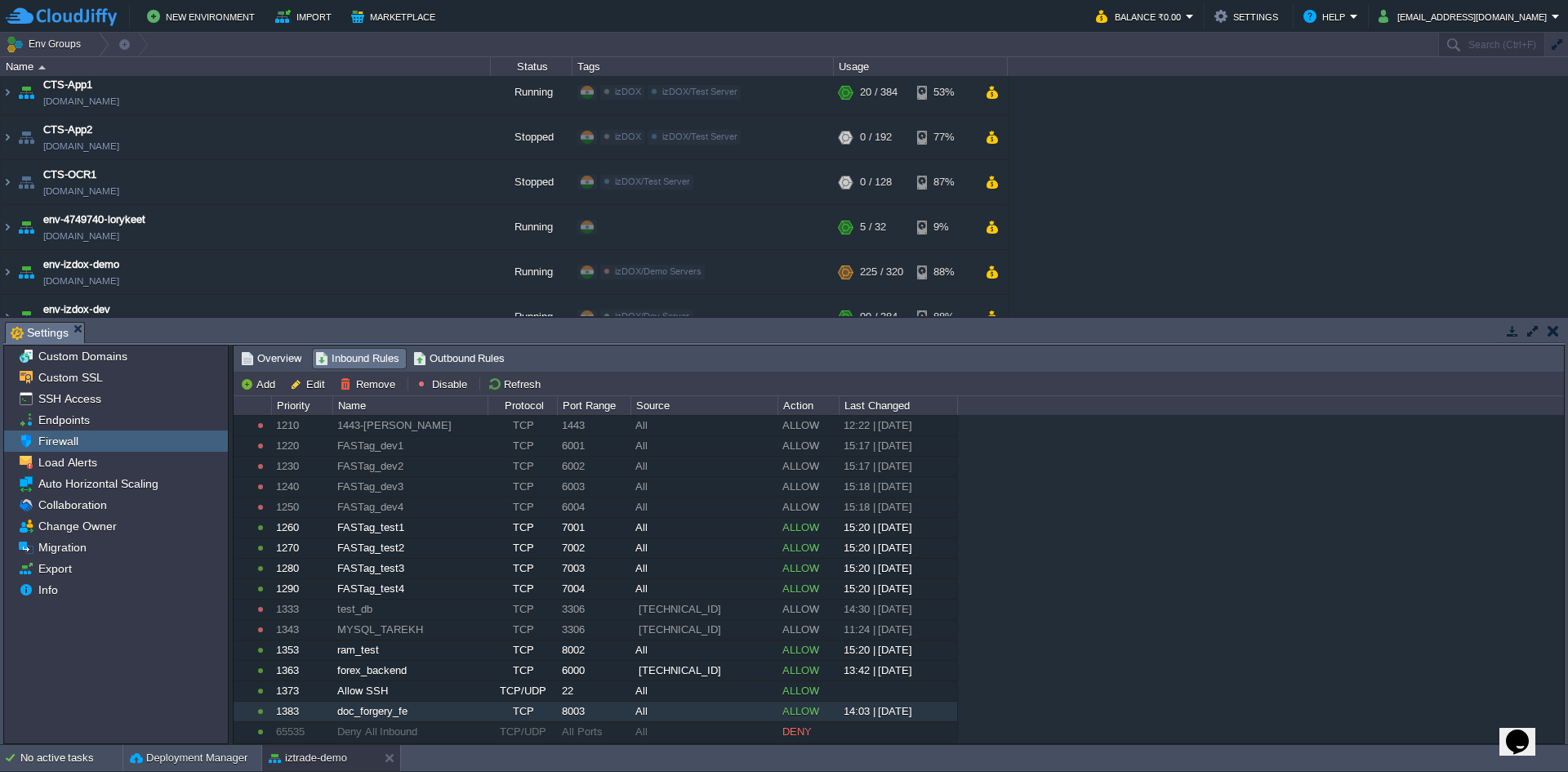
click at [388, 715] on div "doc_forgery_fe" at bounding box center [409, 711] width 153 height 20
click at [323, 384] on button "Edit" at bounding box center [309, 383] width 40 height 14
type input "Elastic VPS"
type input "doc_forgery_fe"
type input "8003"
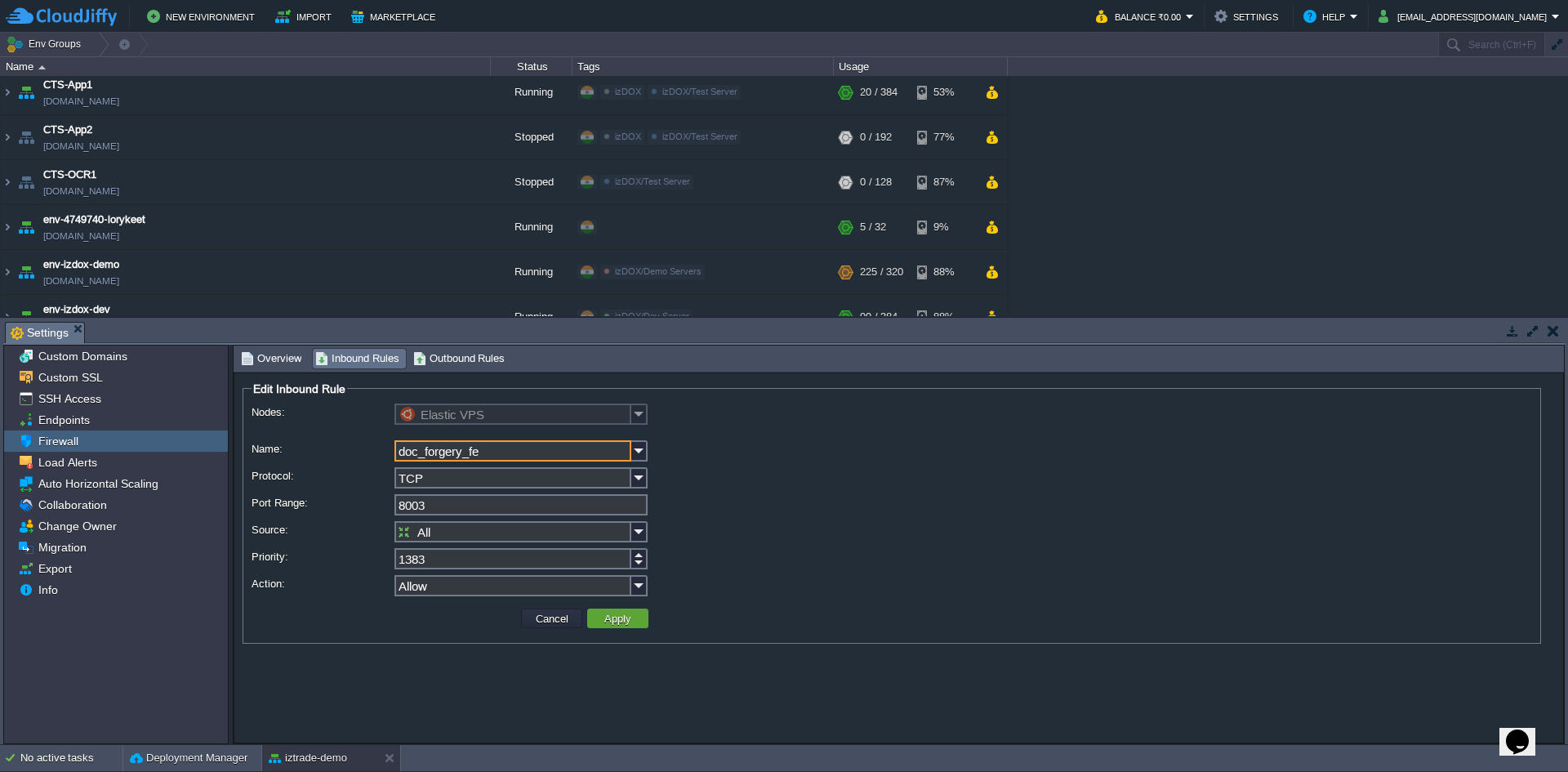
click at [560, 701] on form "Edit Inbound Rule Nodes: Elastic VPS Name: doc_forgery_fe Protocol: TCP Port Ra…" at bounding box center [898, 557] width 1330 height 370
click at [642, 531] on img at bounding box center [639, 531] width 16 height 21
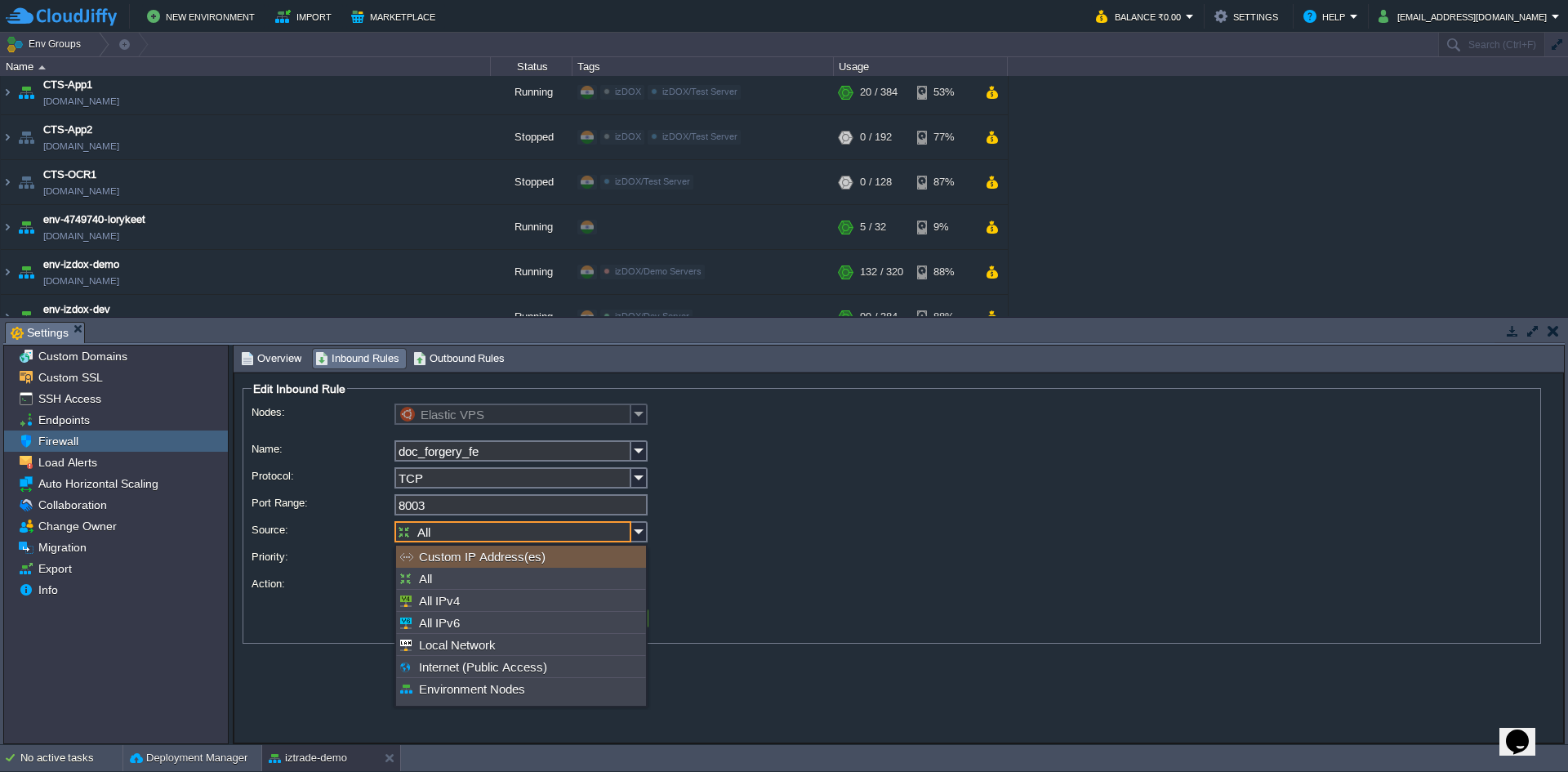
click at [314, 672] on form "Edit Inbound Rule Nodes: Elastic VPS Name: doc_forgery_fe Protocol: TCP Port Ra…" at bounding box center [898, 557] width 1330 height 370
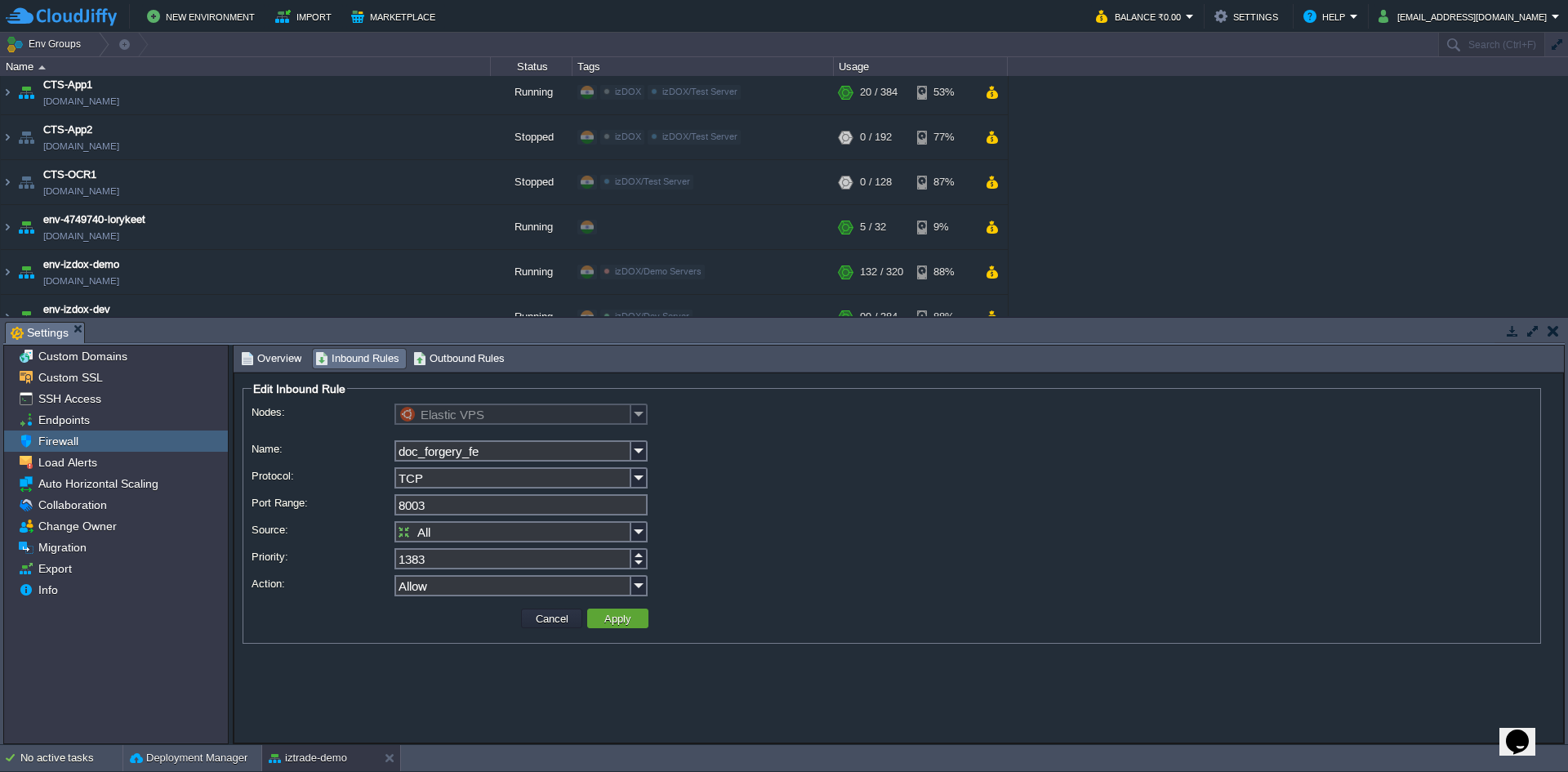
drag, startPoint x: 295, startPoint y: 346, endPoint x: 285, endPoint y: 357, distance: 14.9
click at [285, 357] on span "Overview" at bounding box center [270, 358] width 60 height 18
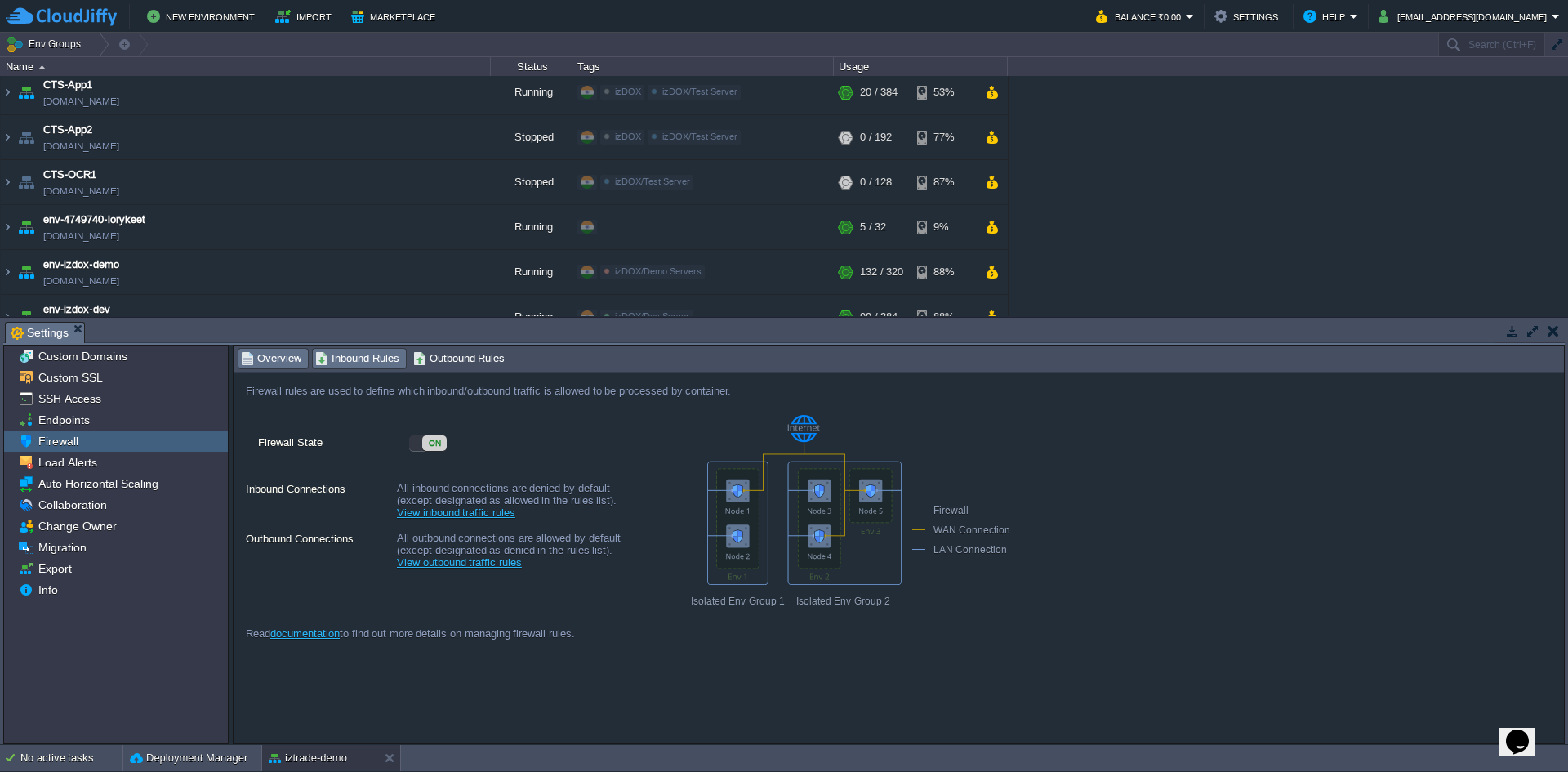
click at [343, 355] on span "Inbound Rules" at bounding box center [357, 358] width 84 height 18
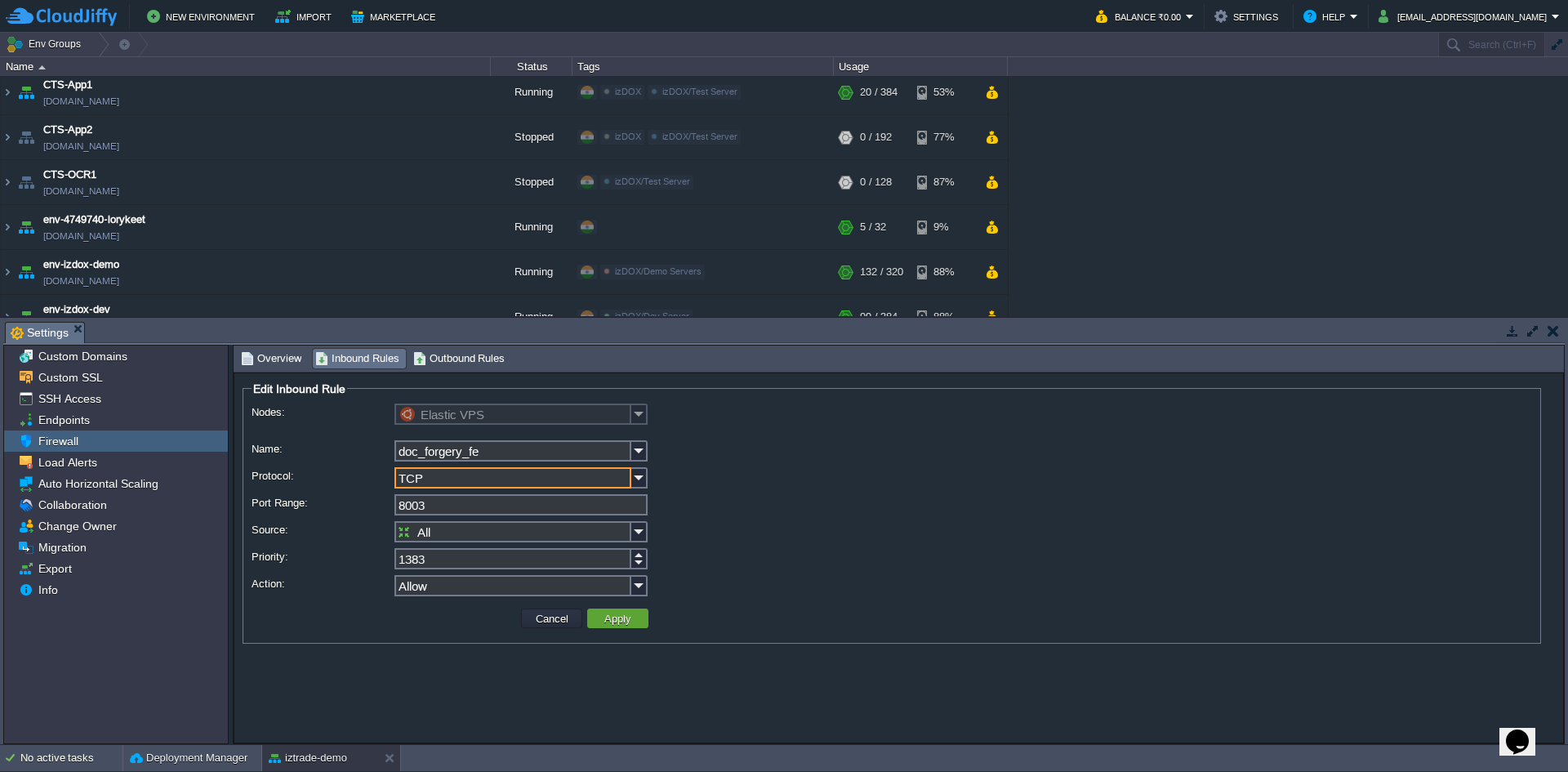
click at [449, 484] on input "TCP" at bounding box center [512, 478] width 237 height 21
click at [445, 646] on form "Edit Inbound Rule Nodes: Elastic VPS Name: doc_forgery_fe Protocol: TCP Port Ra…" at bounding box center [898, 557] width 1330 height 370
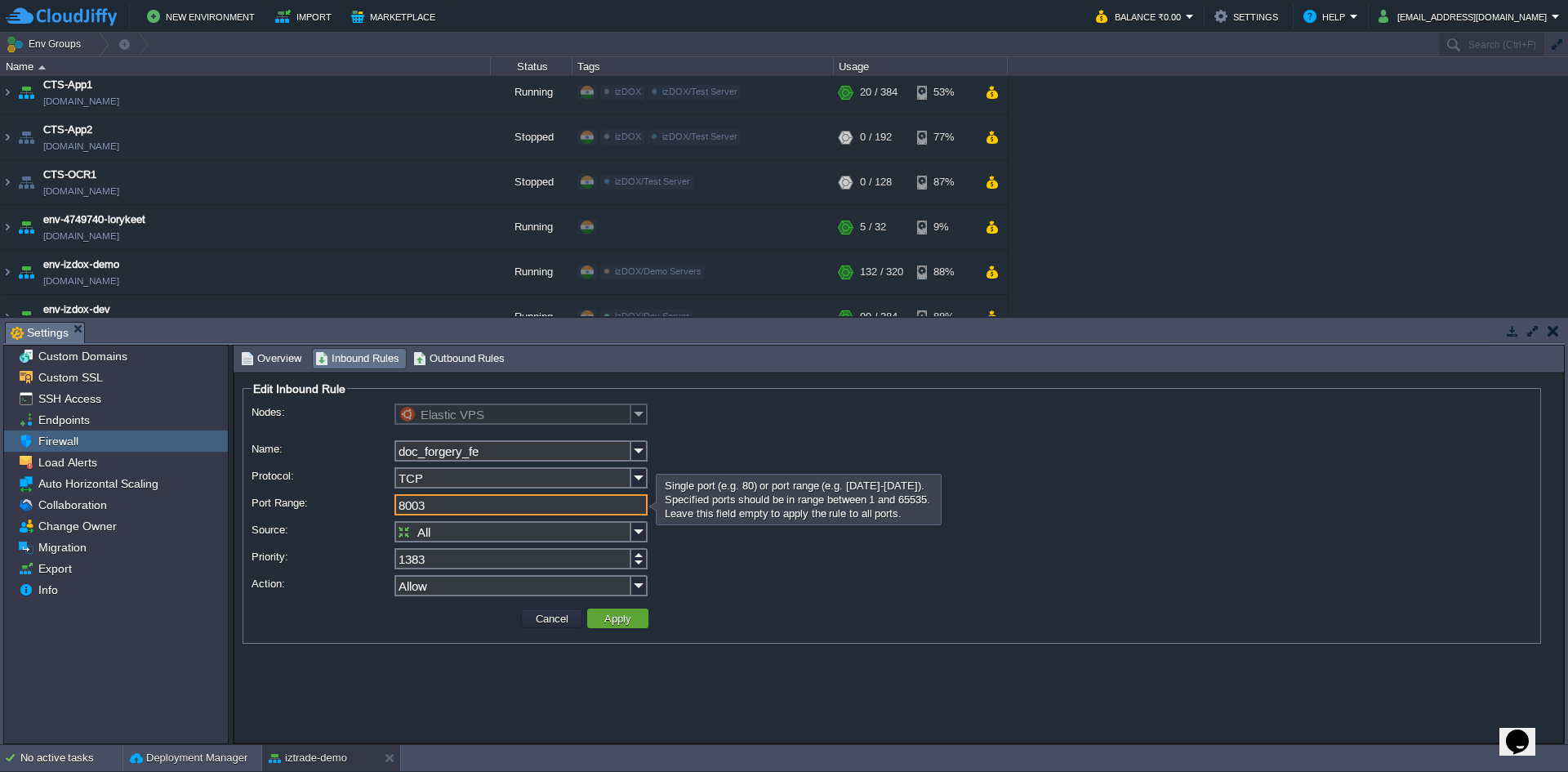
click at [452, 508] on input "8003" at bounding box center [521, 505] width 253 height 21
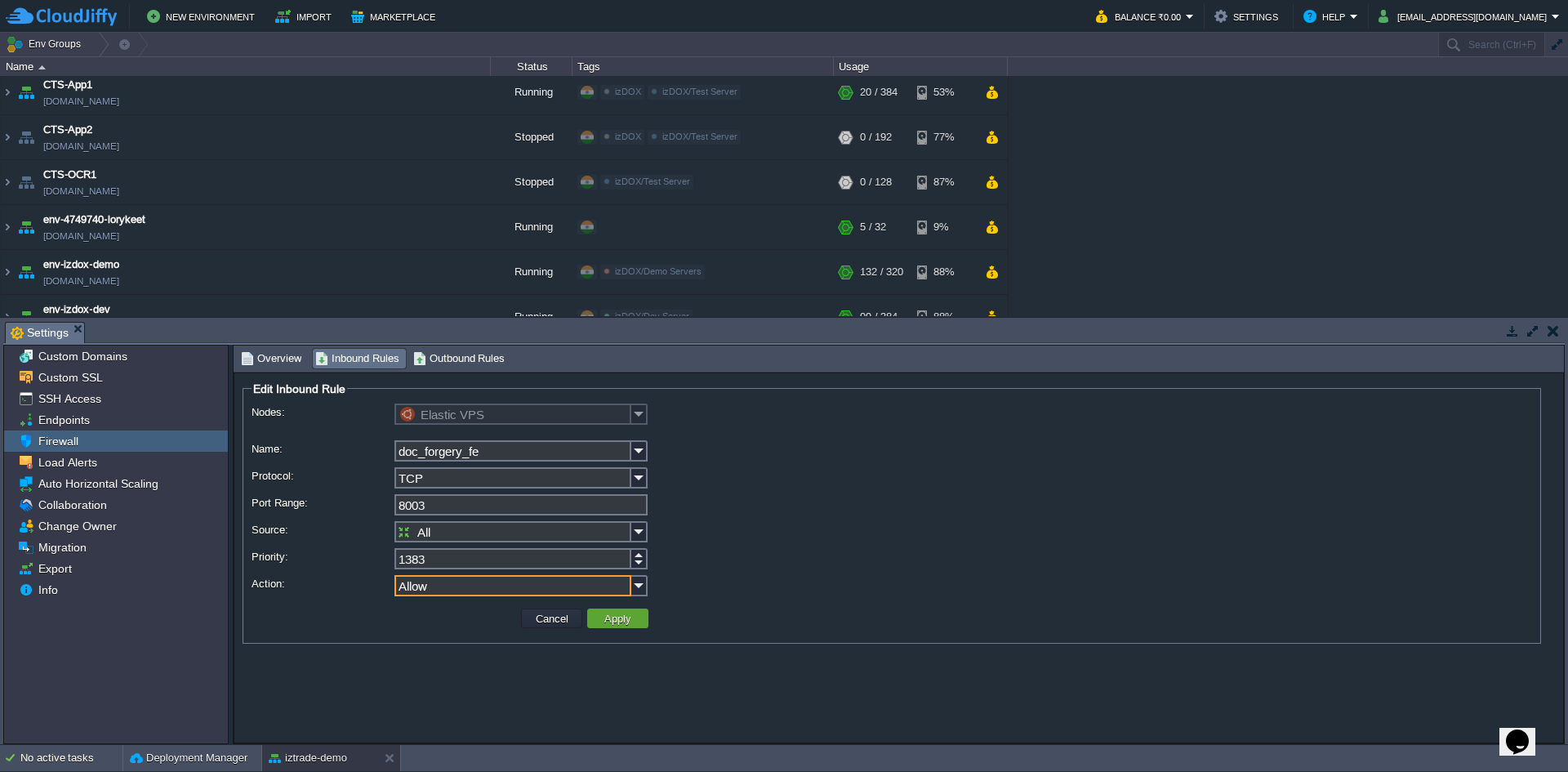
click at [462, 587] on input "Allow" at bounding box center [512, 585] width 237 height 21
click at [452, 607] on div "Allow" at bounding box center [521, 610] width 249 height 22
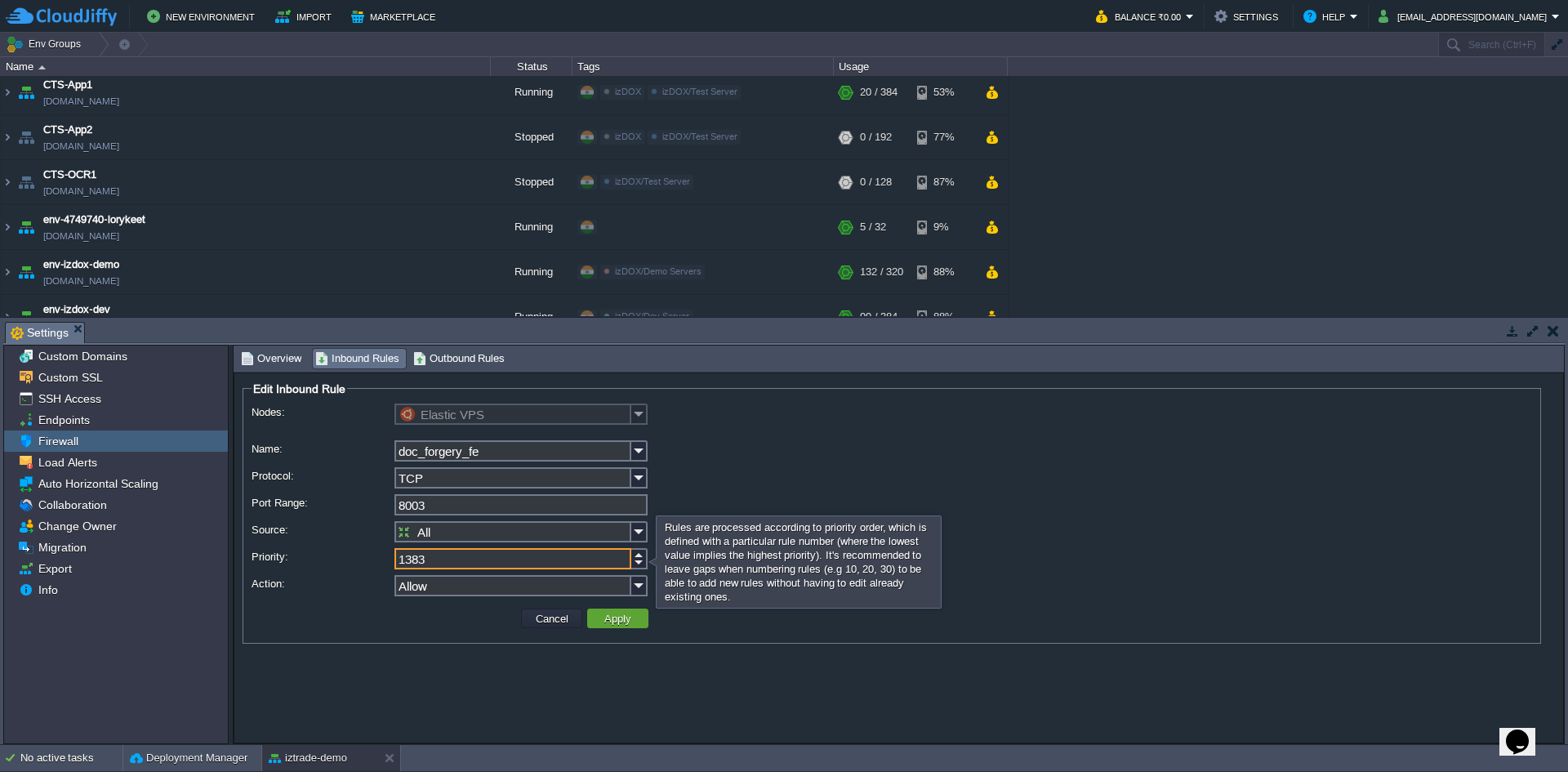
click at [474, 566] on input "1383" at bounding box center [512, 559] width 237 height 21
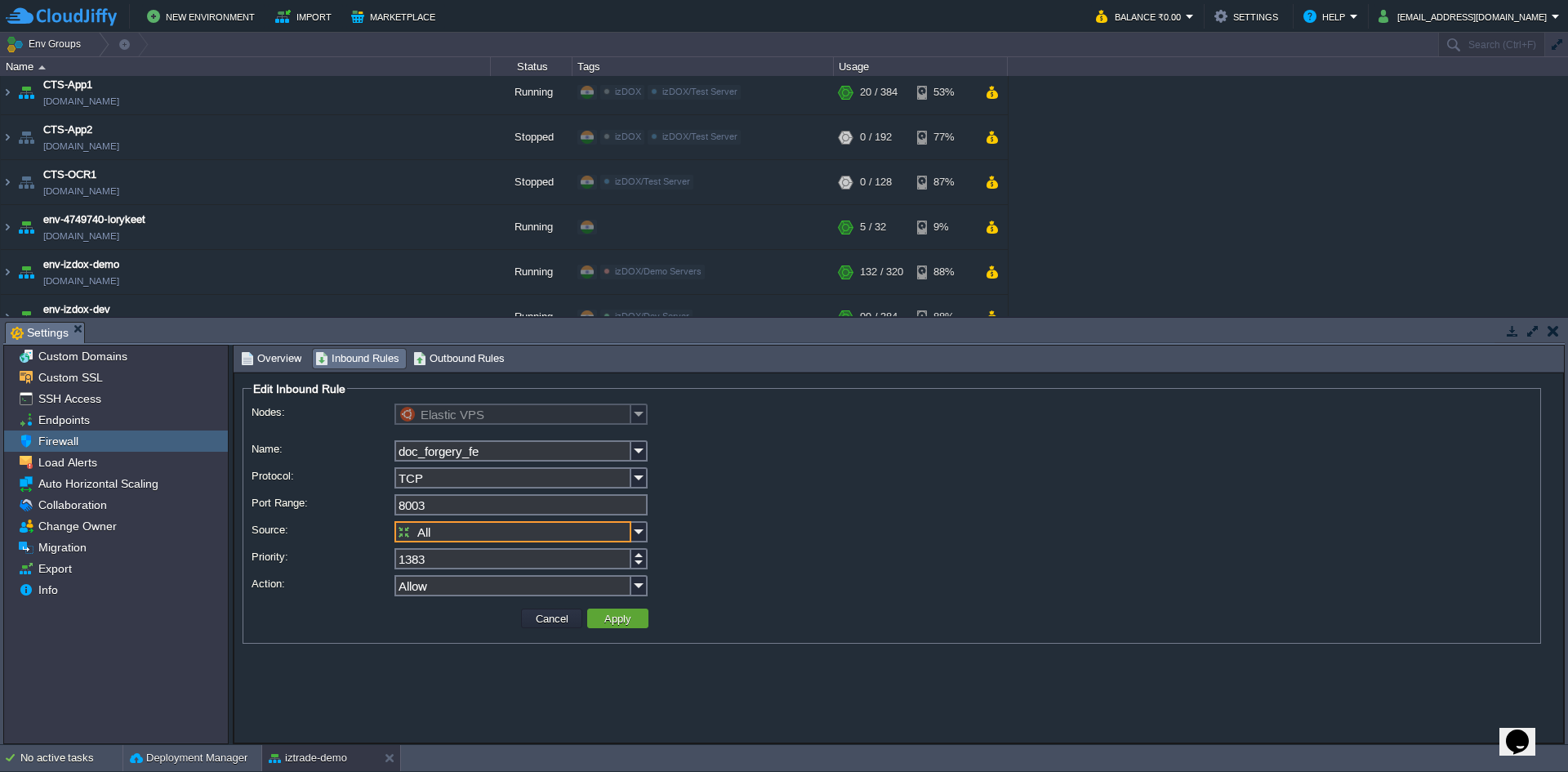
click at [452, 526] on input "All" at bounding box center [512, 531] width 237 height 21
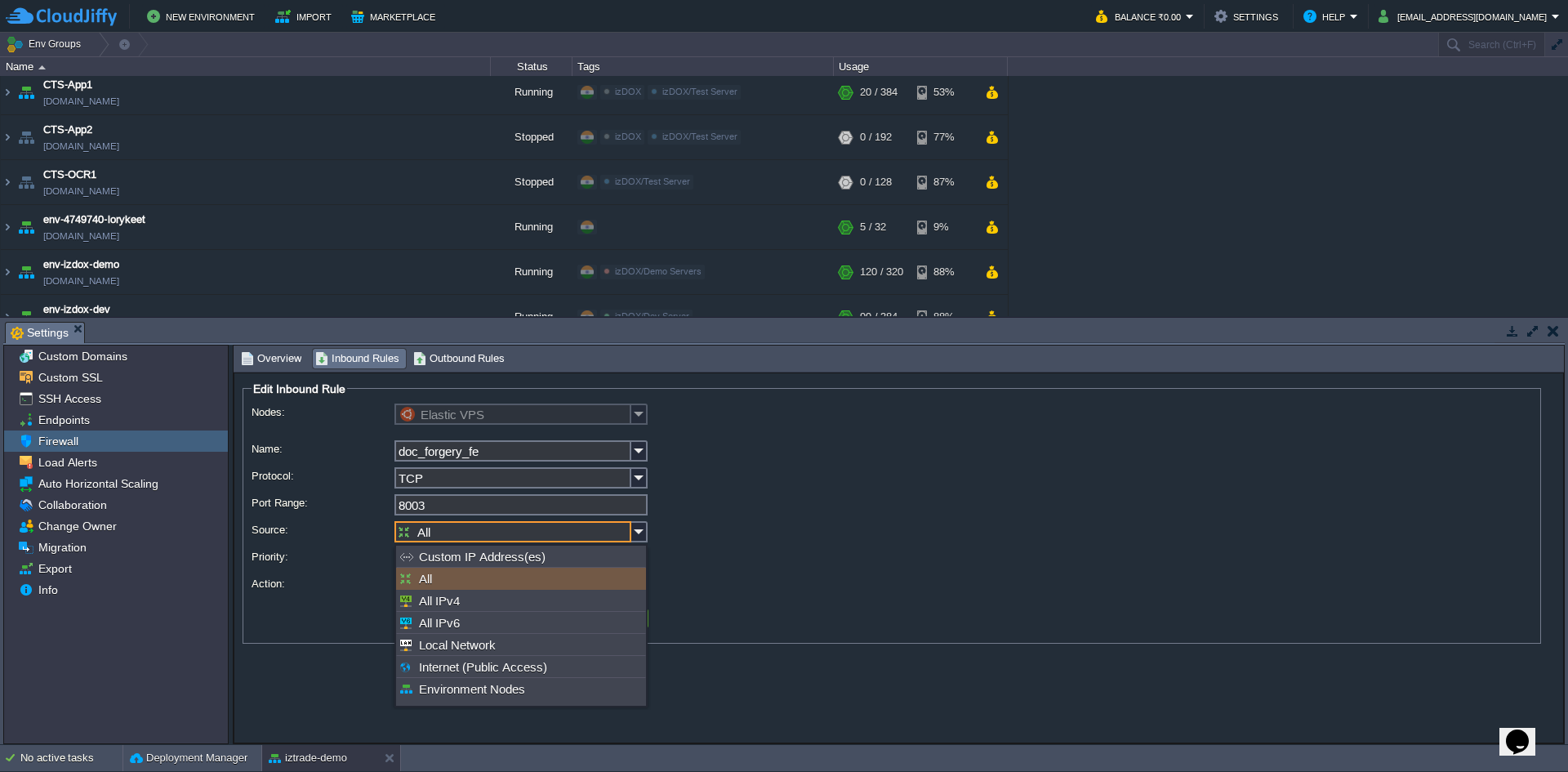
click at [427, 571] on div "All" at bounding box center [521, 578] width 249 height 22
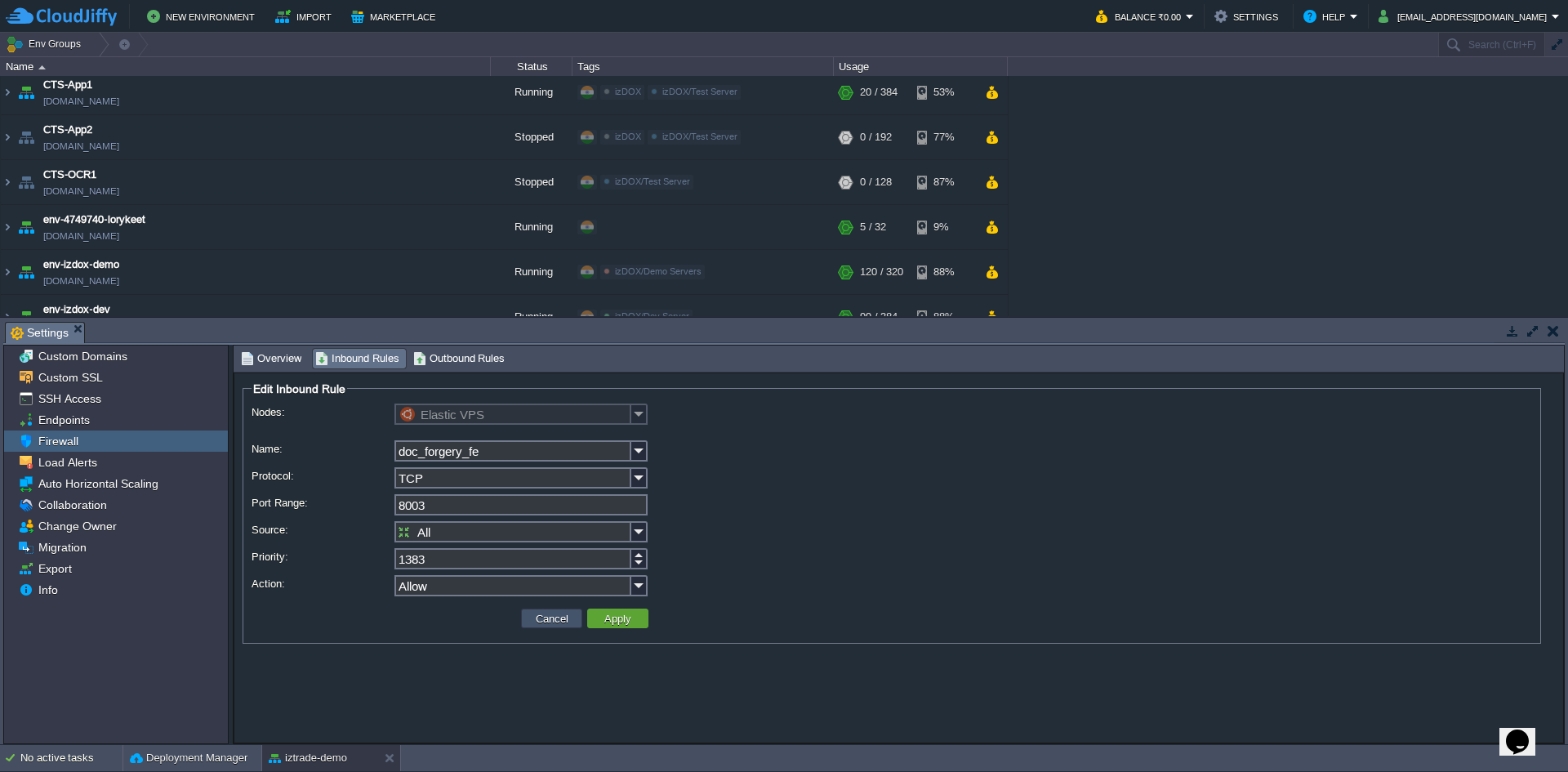
click at [554, 617] on button "Cancel" at bounding box center [552, 618] width 43 height 14
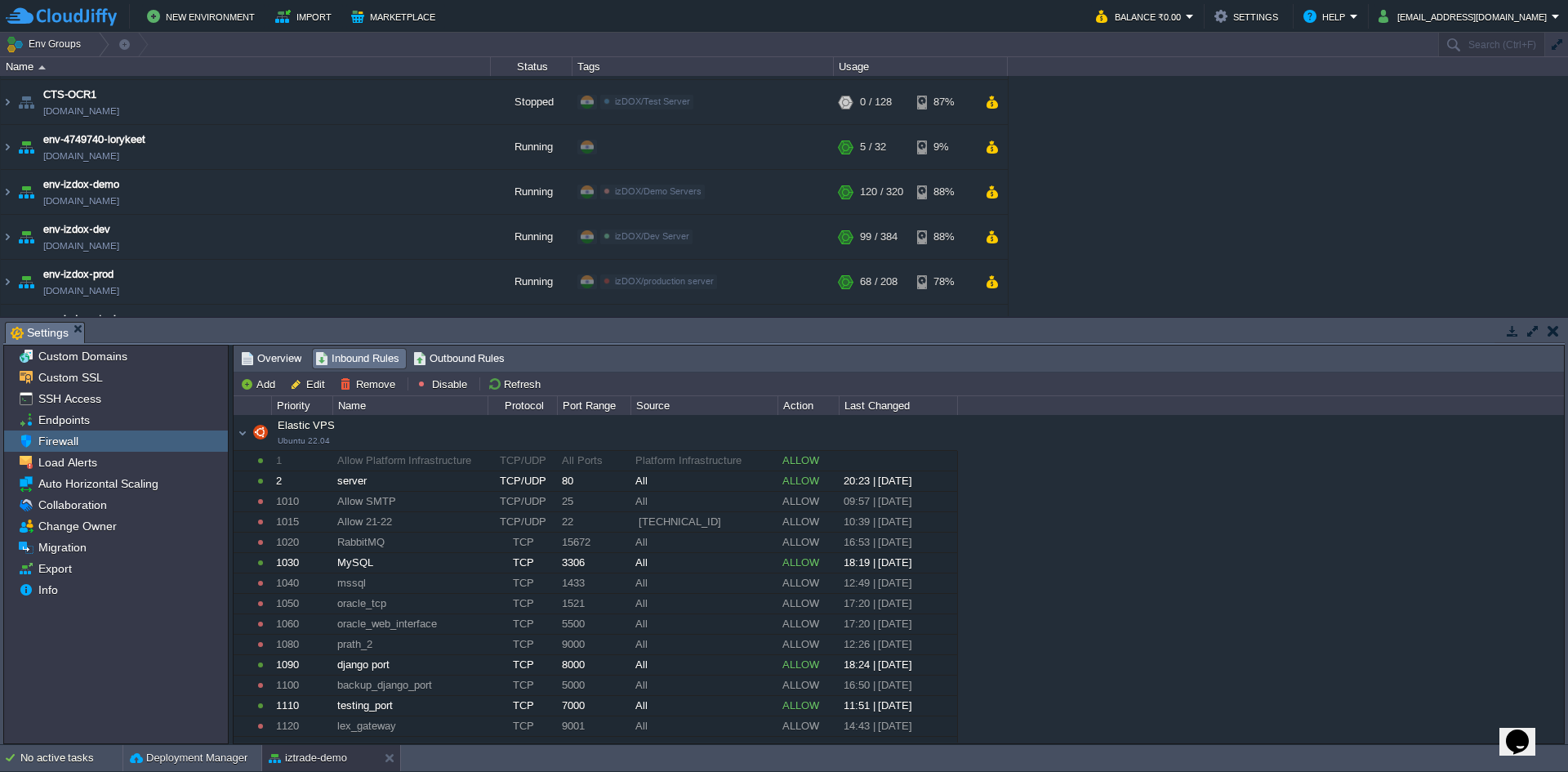
scroll to position [97, 0]
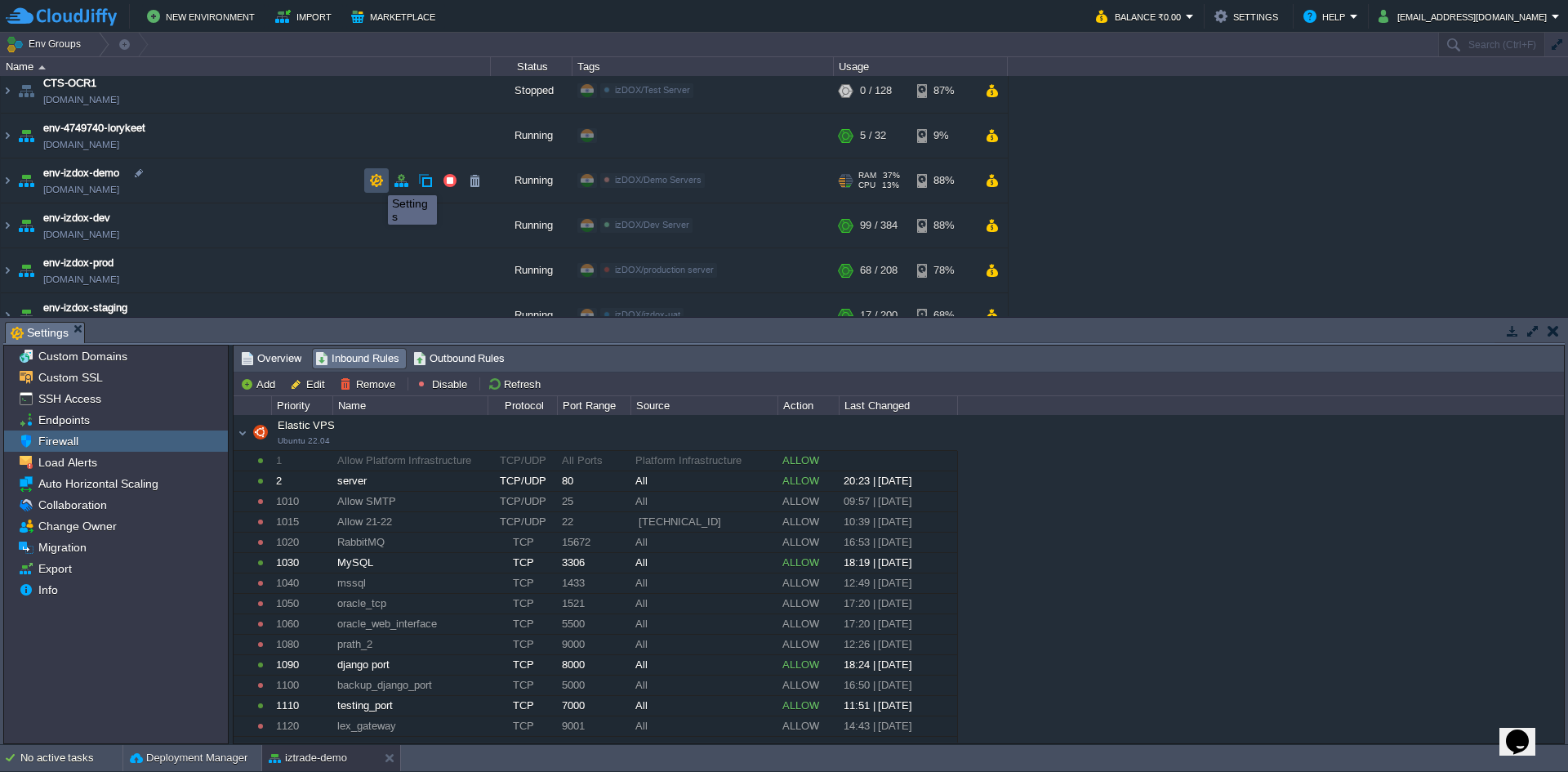
click at [376, 181] on button "button" at bounding box center [376, 180] width 14 height 14
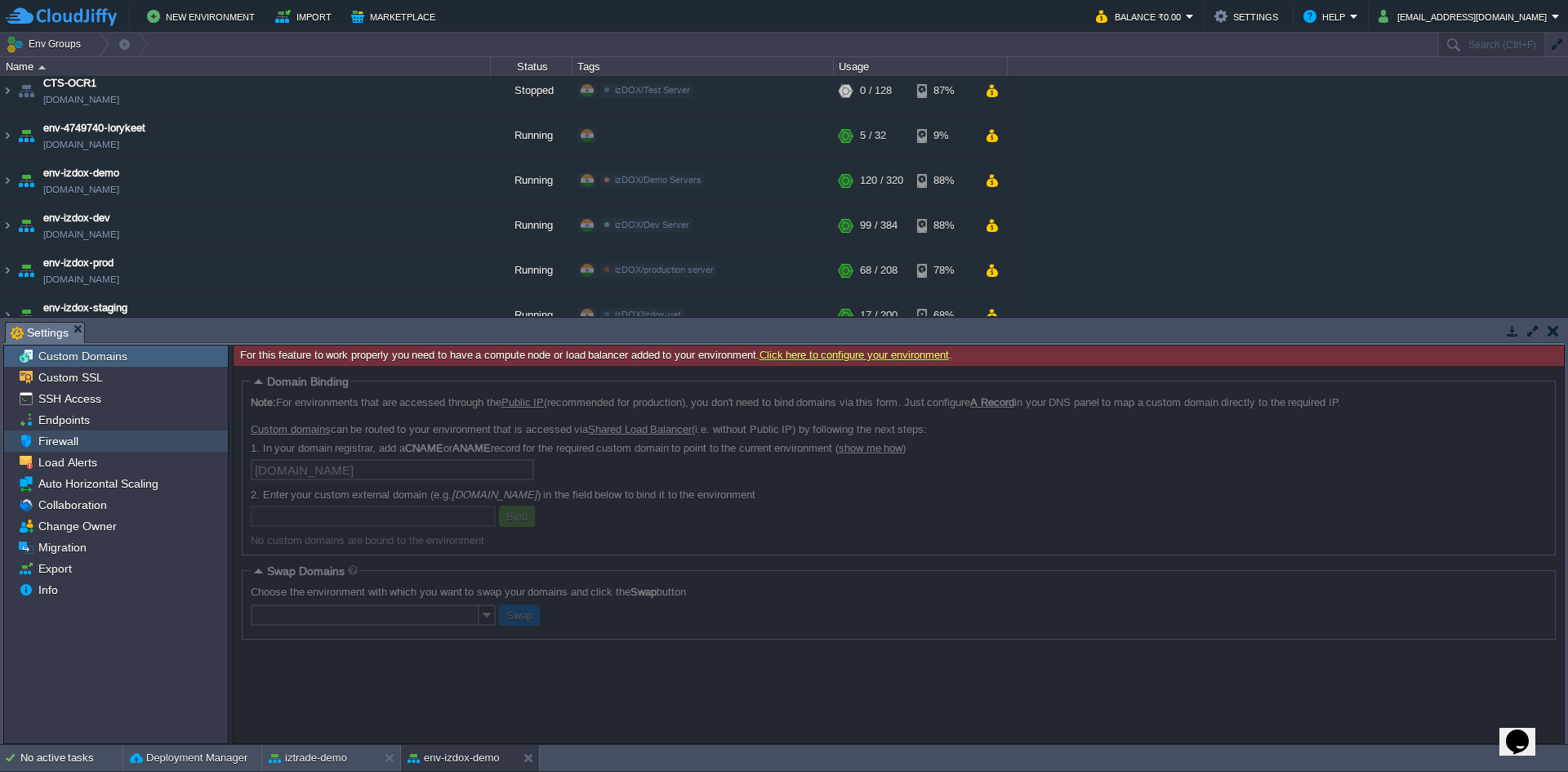
click at [78, 436] on span "Firewall" at bounding box center [58, 440] width 46 height 14
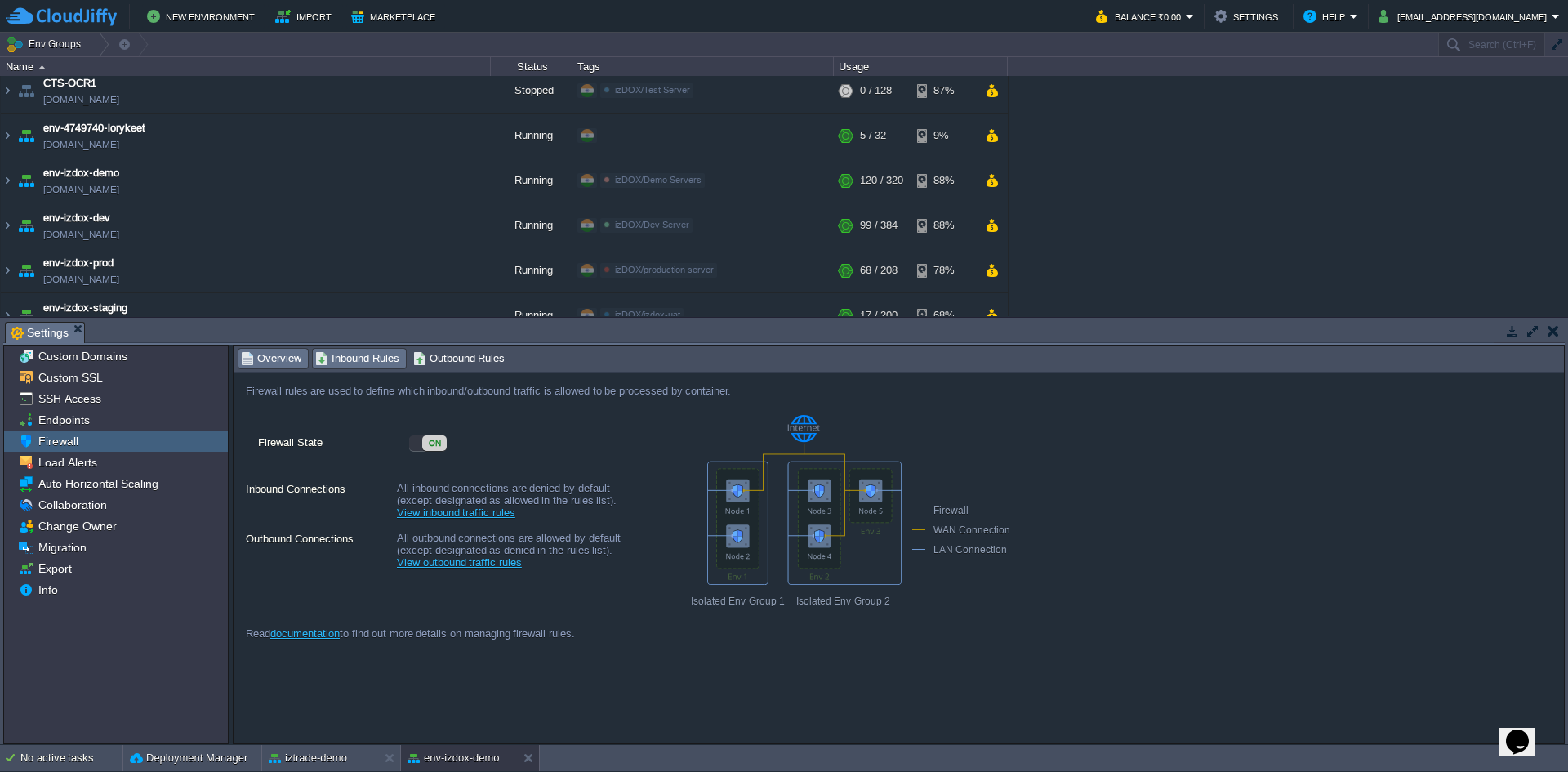
click at [364, 368] on div "Inbound Rules" at bounding box center [360, 358] width 93 height 20
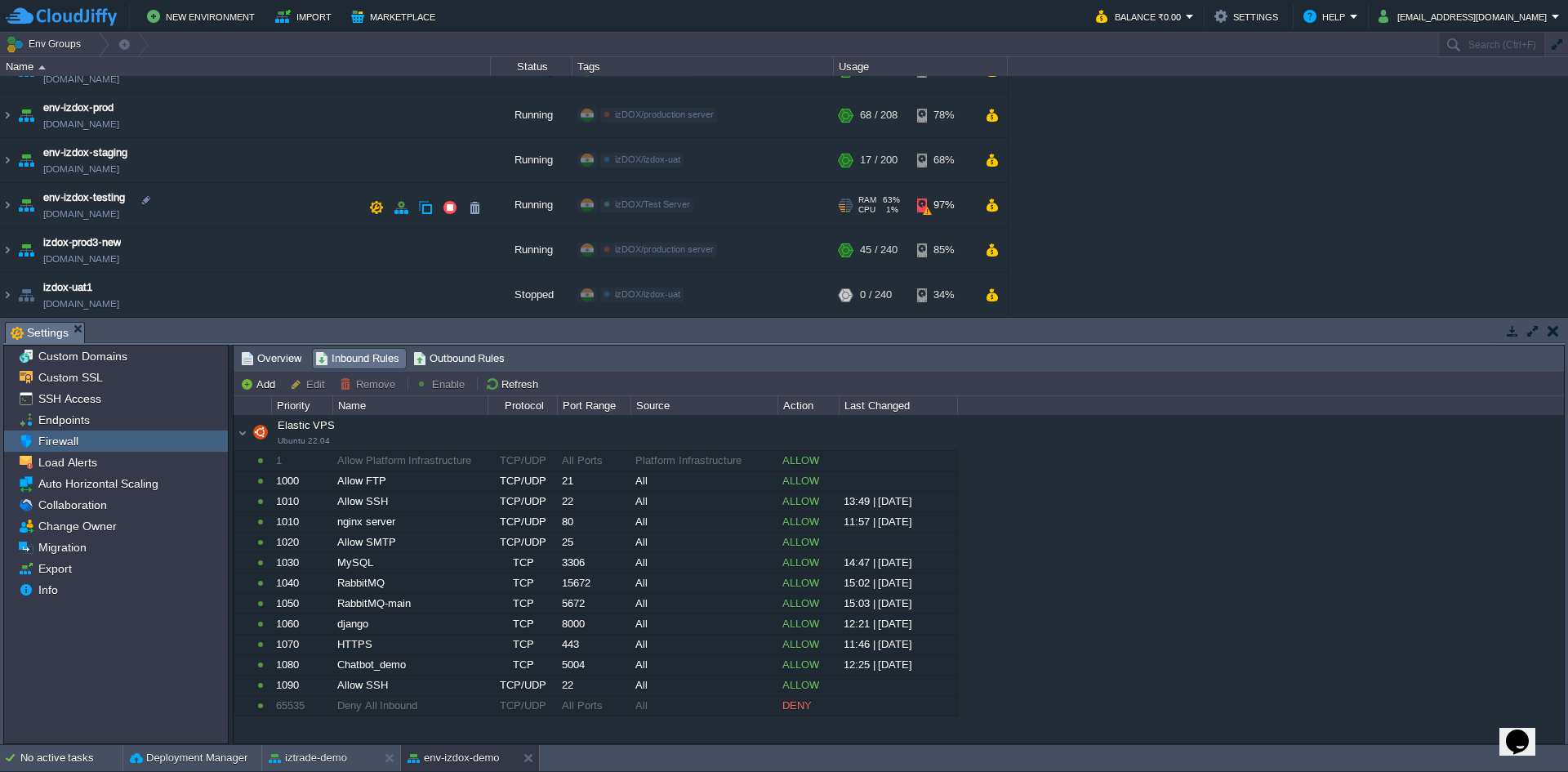
scroll to position [245, 0]
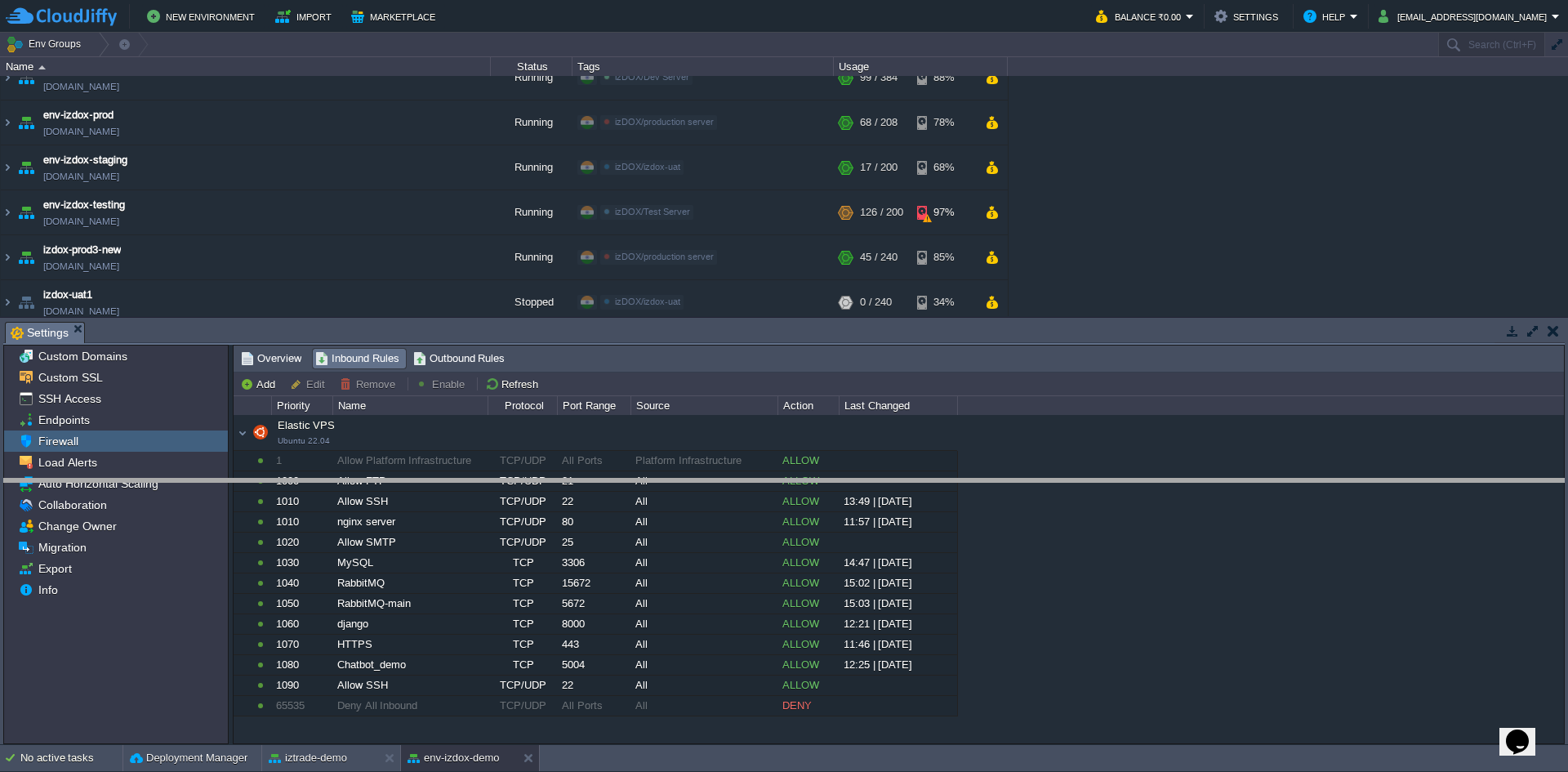
drag, startPoint x: 294, startPoint y: 344, endPoint x: 276, endPoint y: 507, distance: 164.0
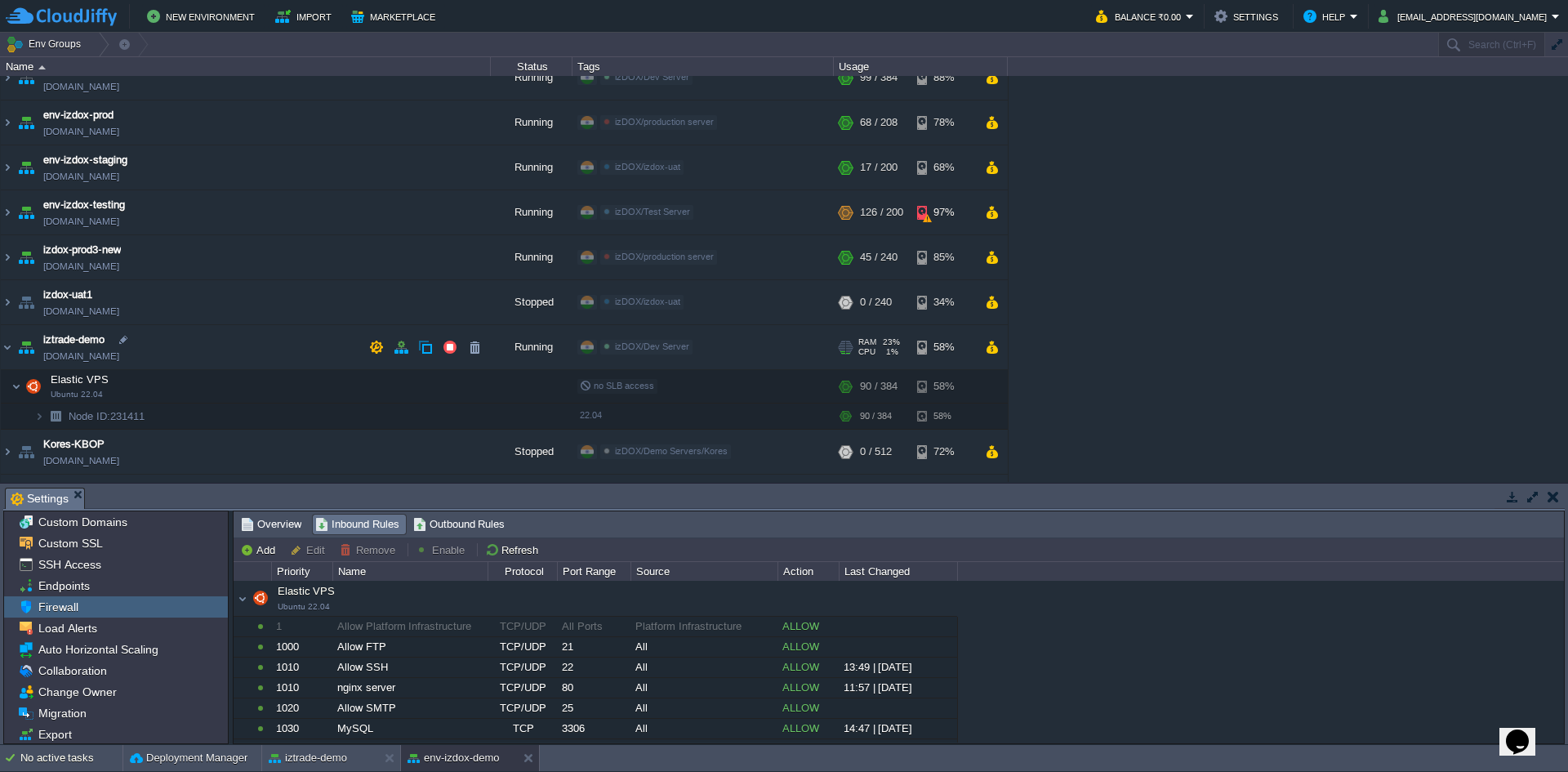
scroll to position [0, 0]
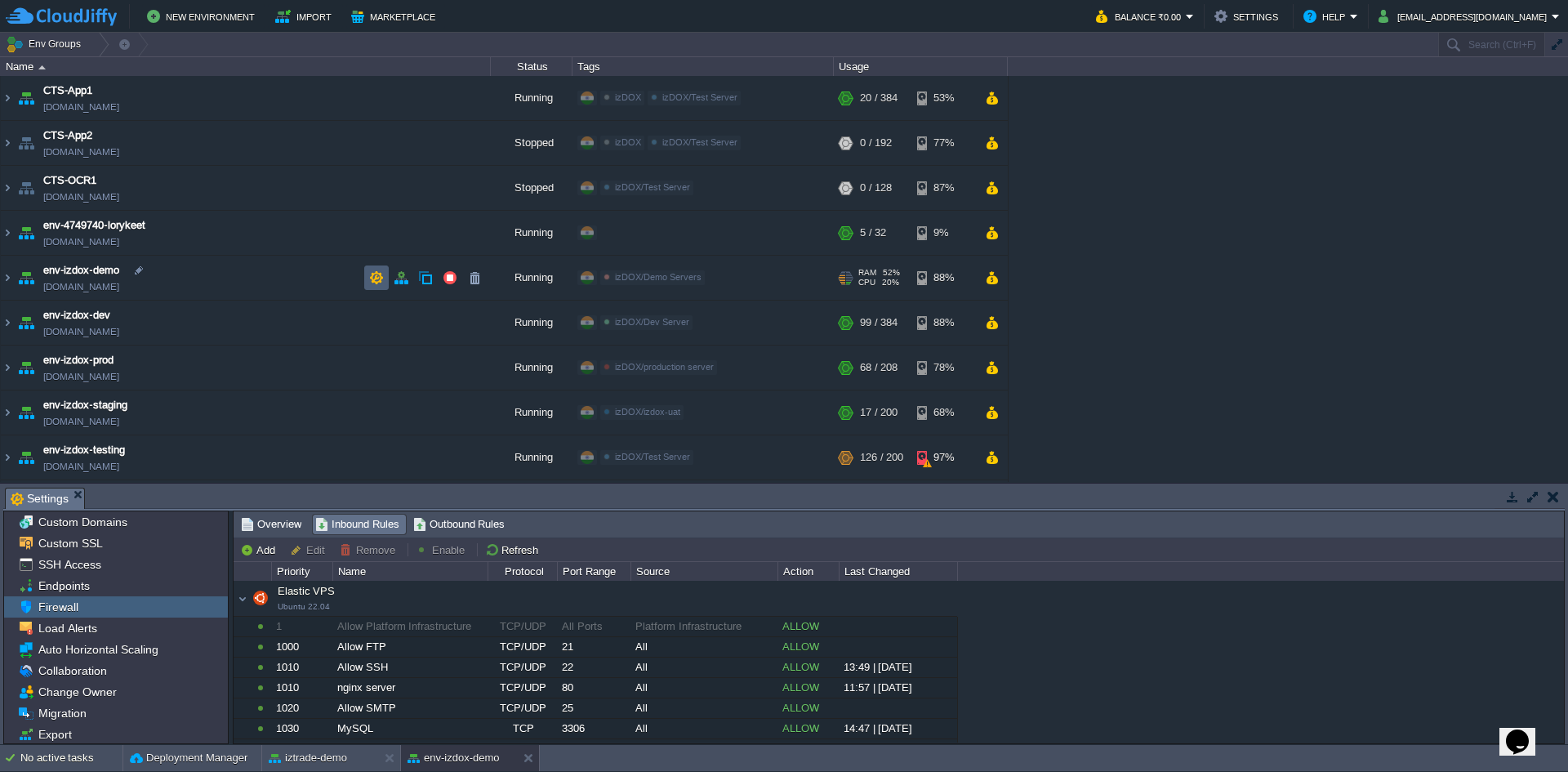
click at [378, 274] on button "button" at bounding box center [376, 277] width 14 height 14
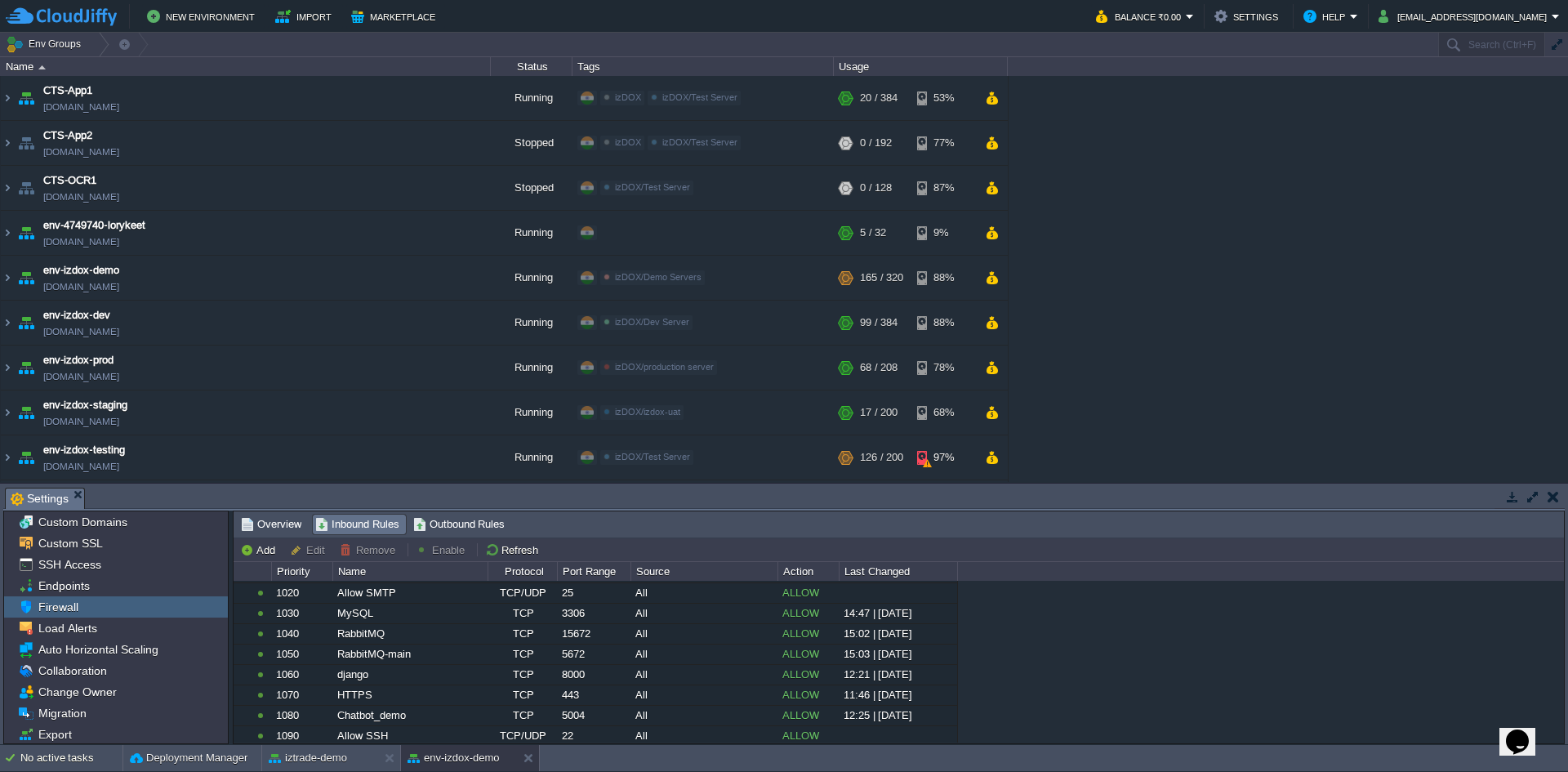
scroll to position [140, 0]
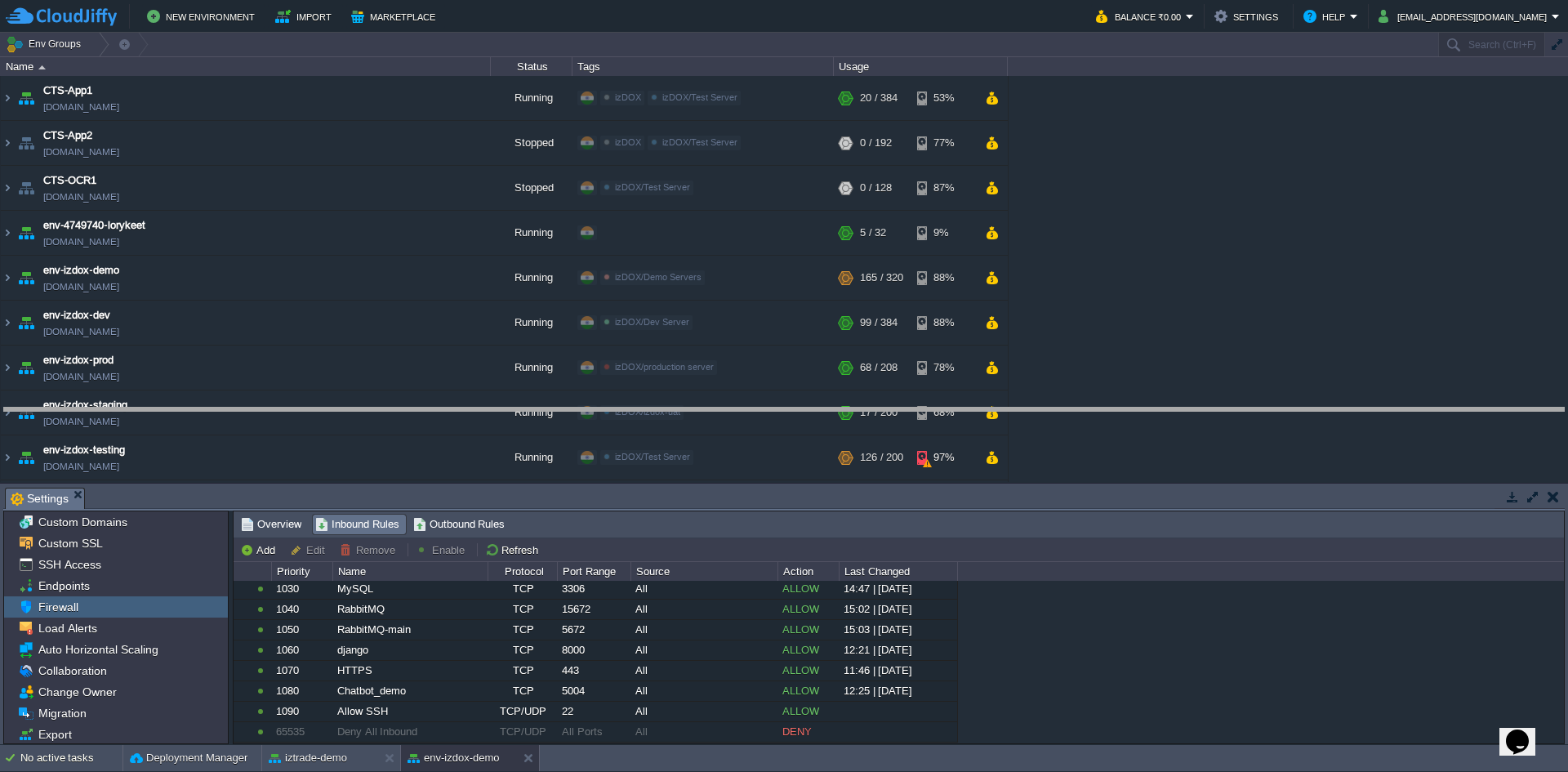
drag, startPoint x: 475, startPoint y: 488, endPoint x: 483, endPoint y: 400, distance: 88.4
click at [483, 400] on body "New Environment Import Marketplace Bonus ₹0.00 Upgrade Account Balance ₹0.00 Se…" at bounding box center [784, 386] width 1568 height 772
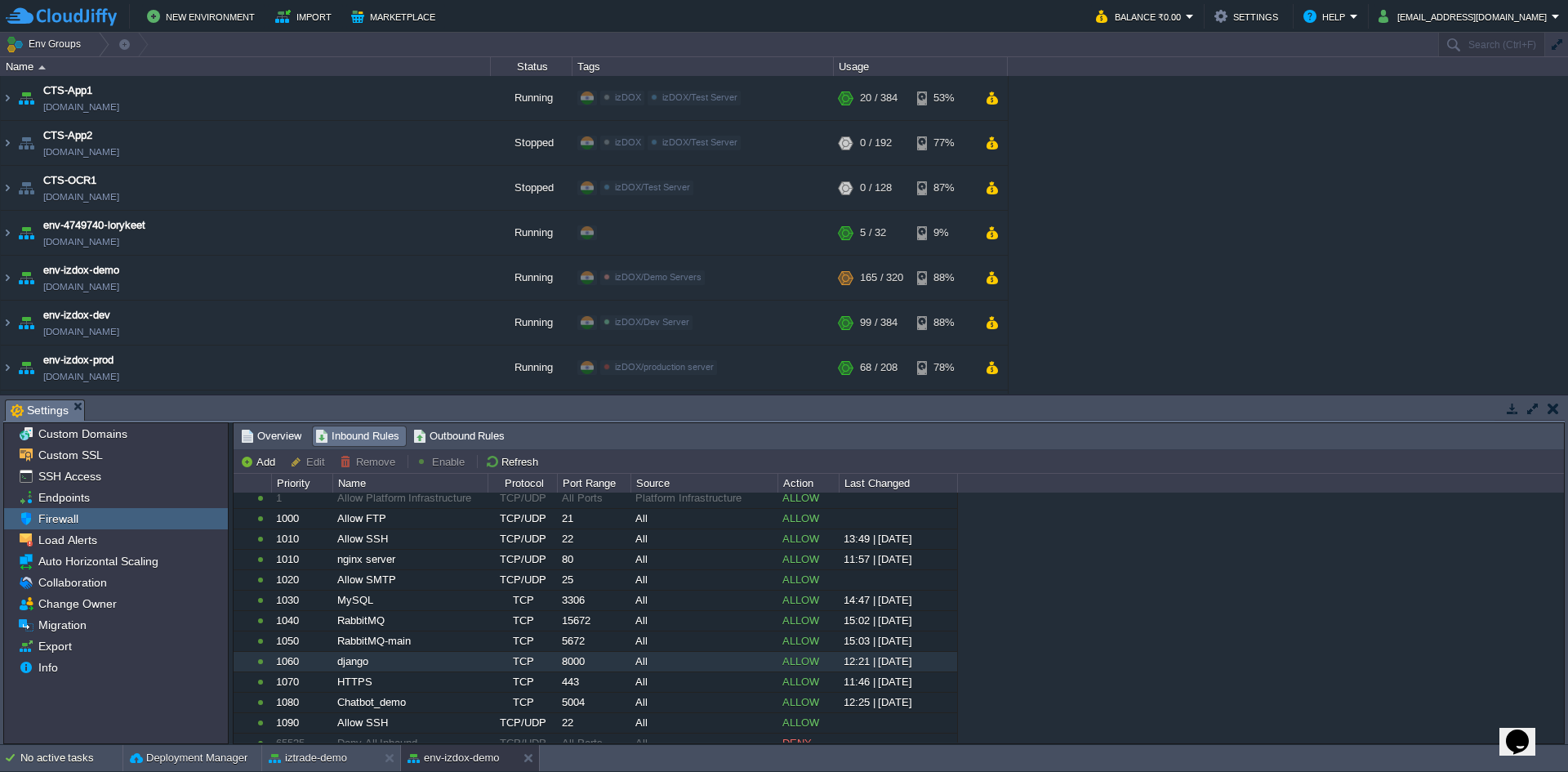
scroll to position [51, 0]
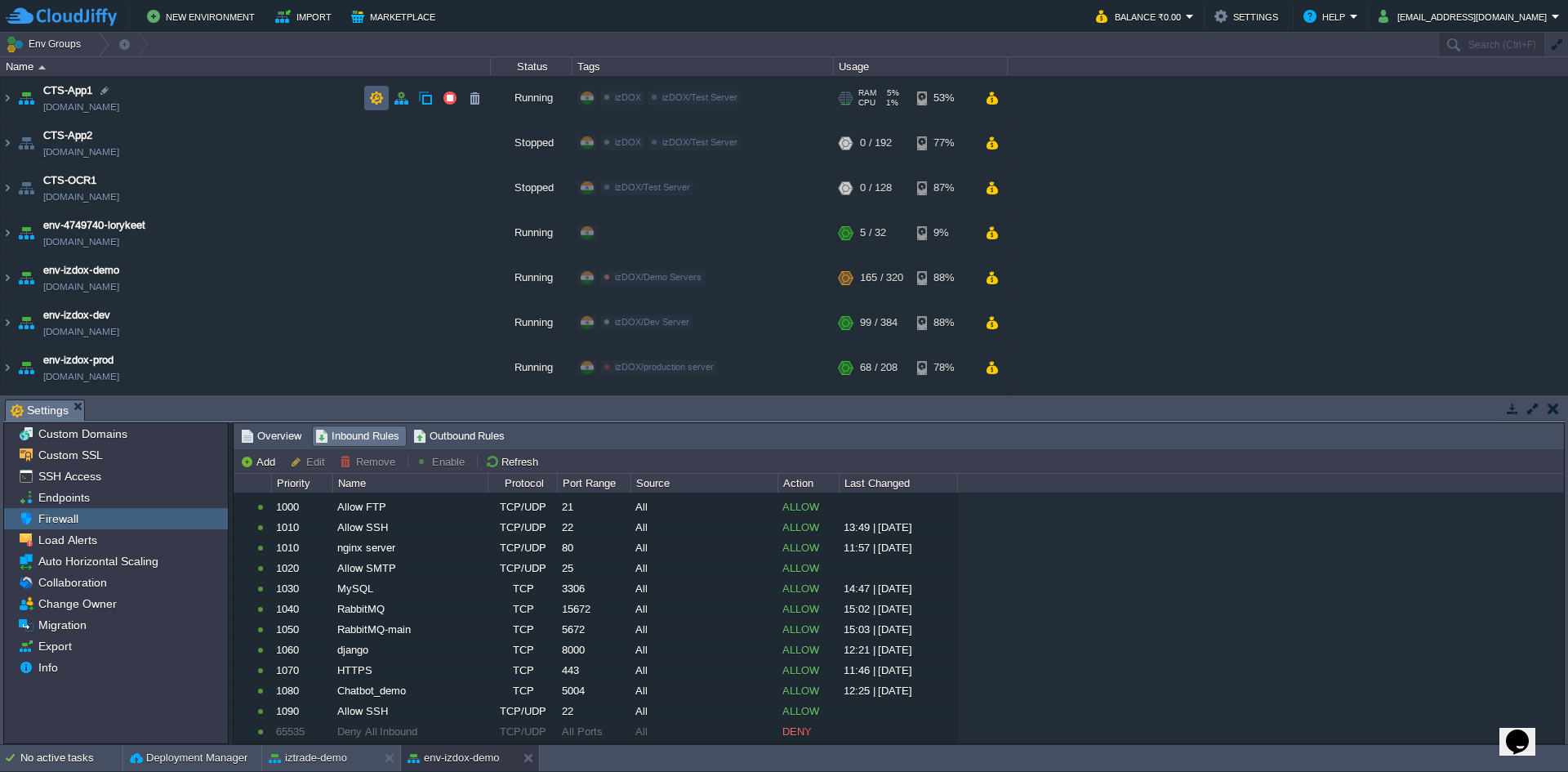
click at [373, 100] on button "button" at bounding box center [376, 97] width 14 height 14
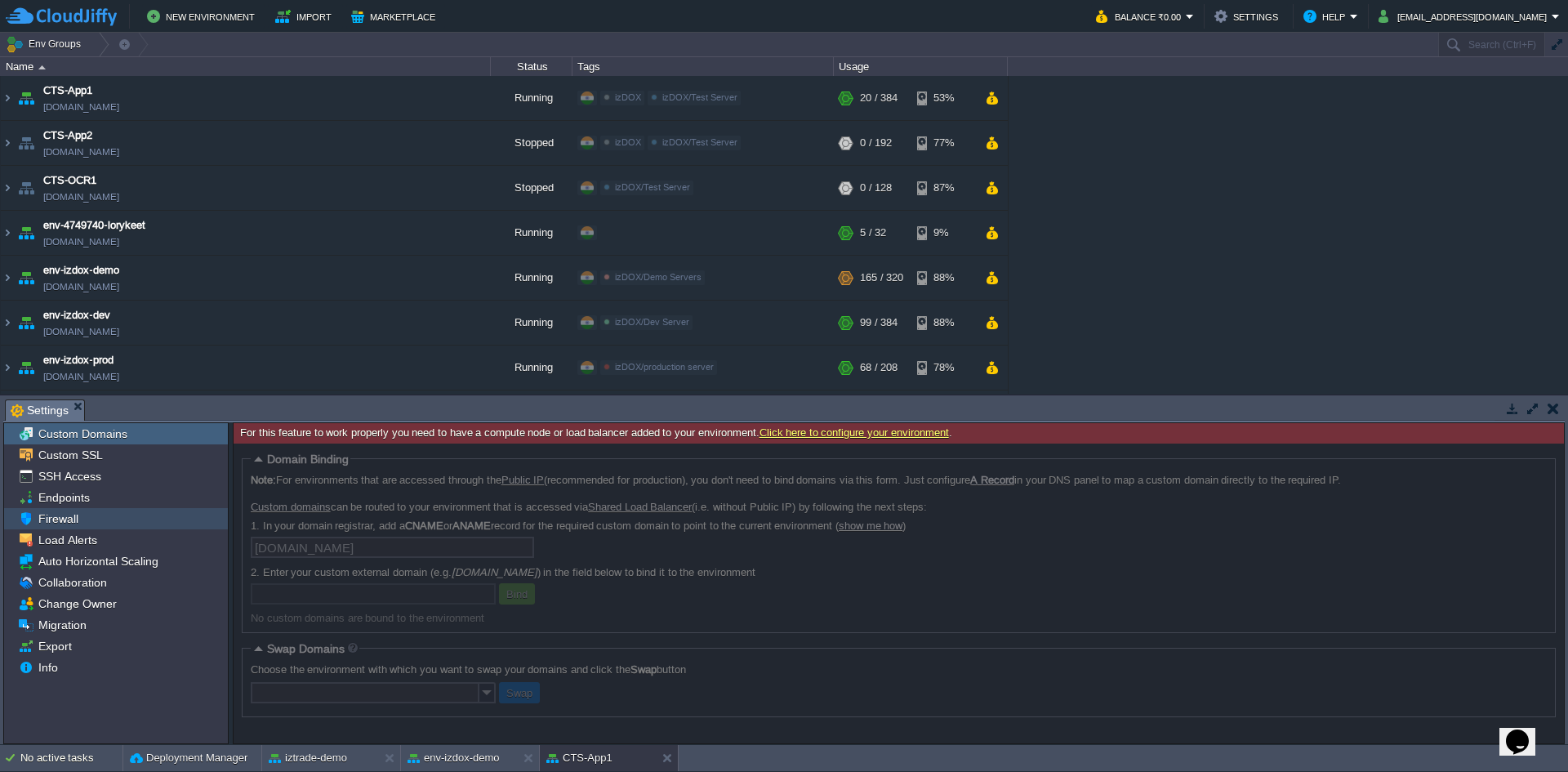
click at [74, 518] on span "Firewall" at bounding box center [58, 518] width 46 height 14
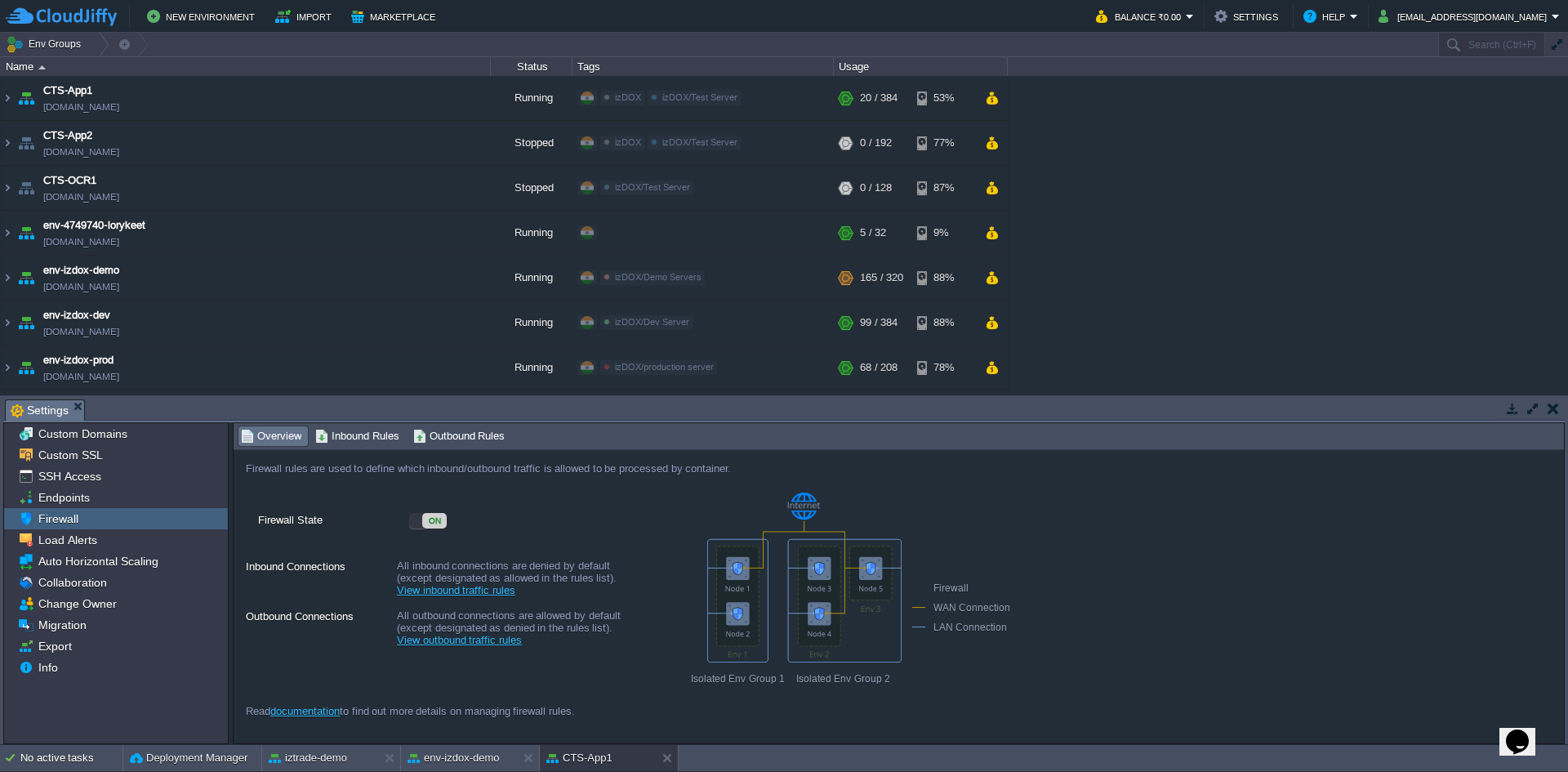
click at [354, 434] on span "Inbound Rules" at bounding box center [357, 436] width 84 height 18
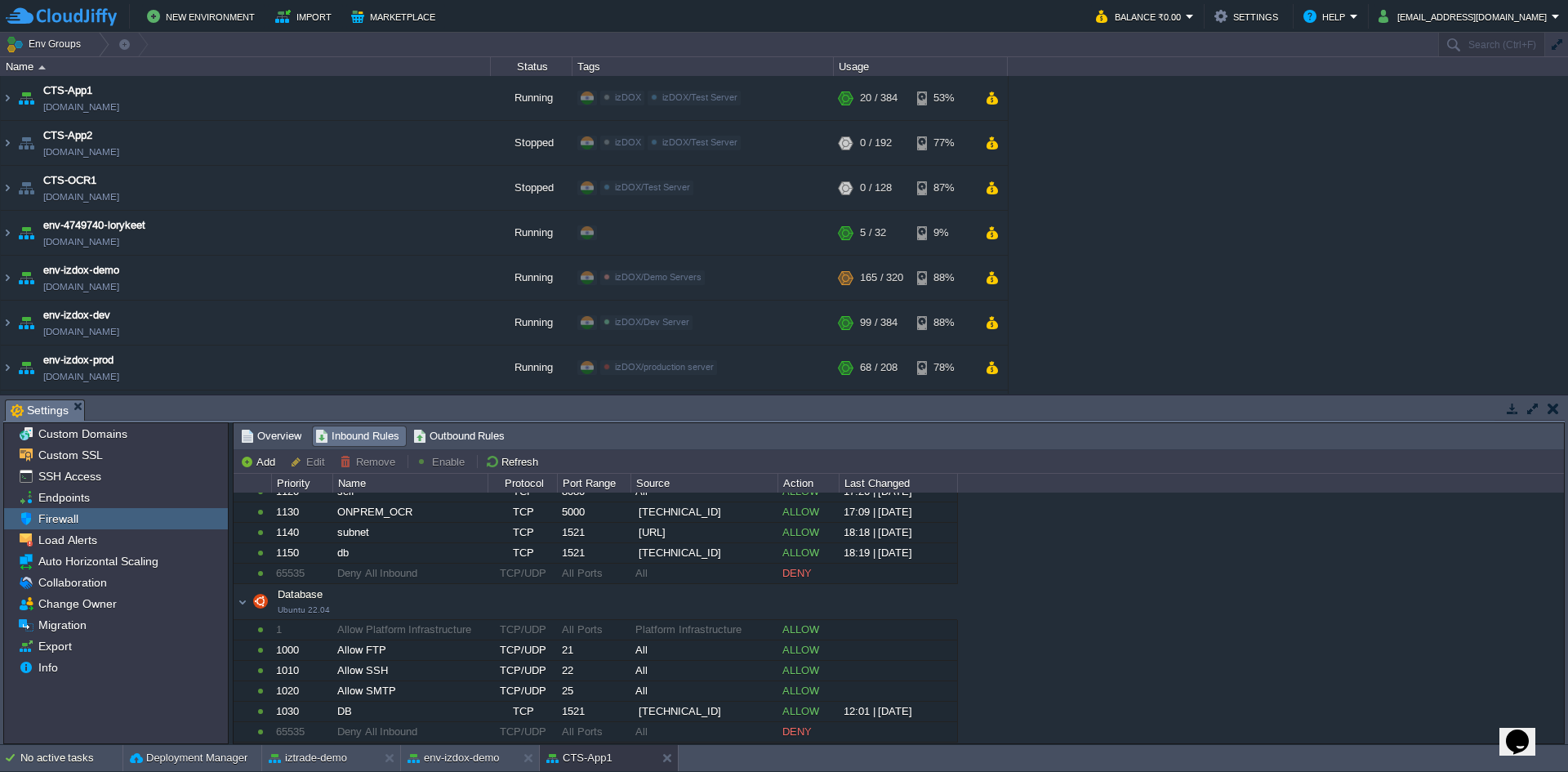
scroll to position [0, 0]
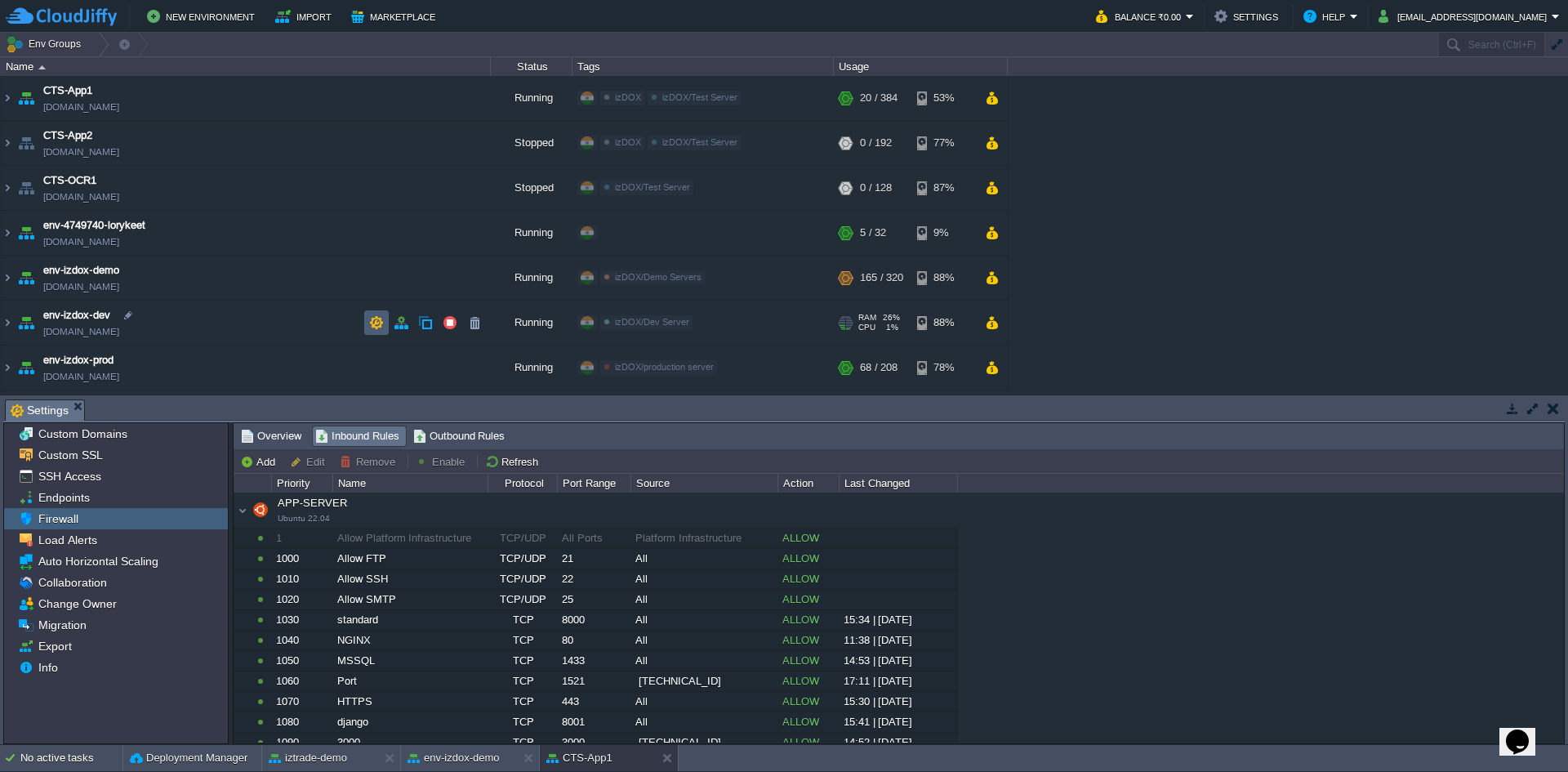
click at [376, 327] on button "button" at bounding box center [376, 322] width 14 height 14
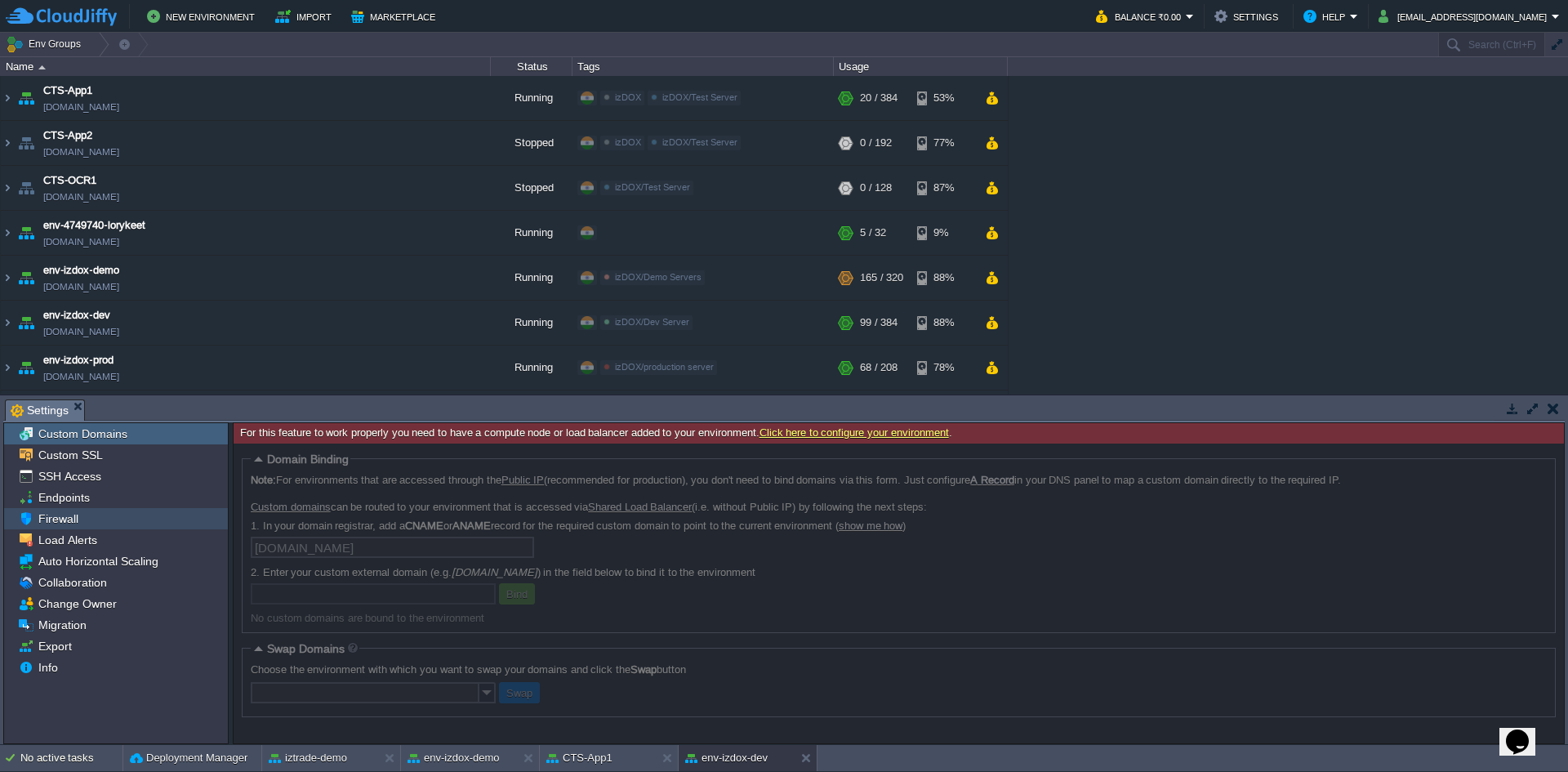
click at [91, 522] on div "Firewall" at bounding box center [115, 519] width 224 height 21
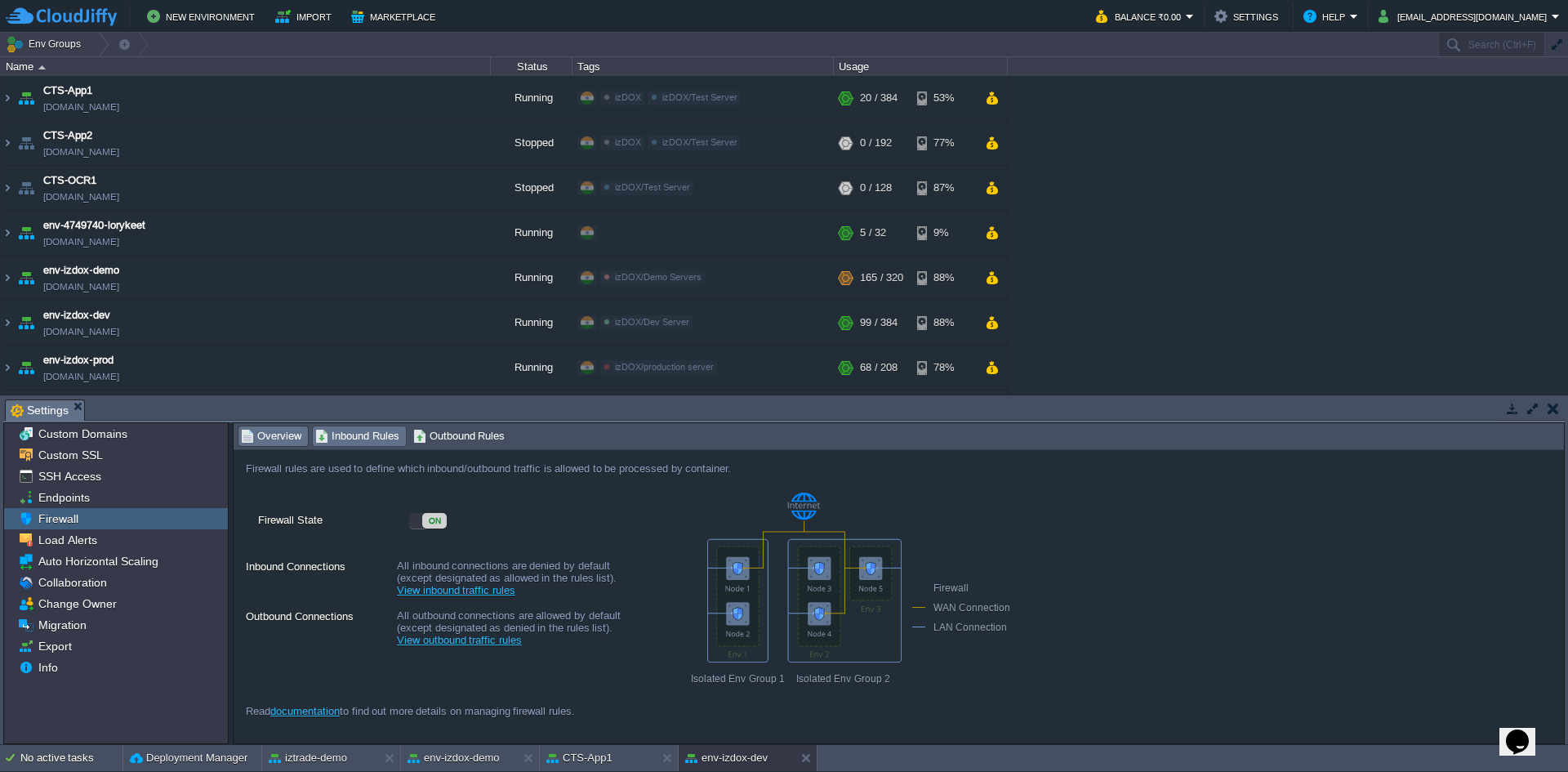
click at [375, 434] on span "Inbound Rules" at bounding box center [357, 436] width 84 height 18
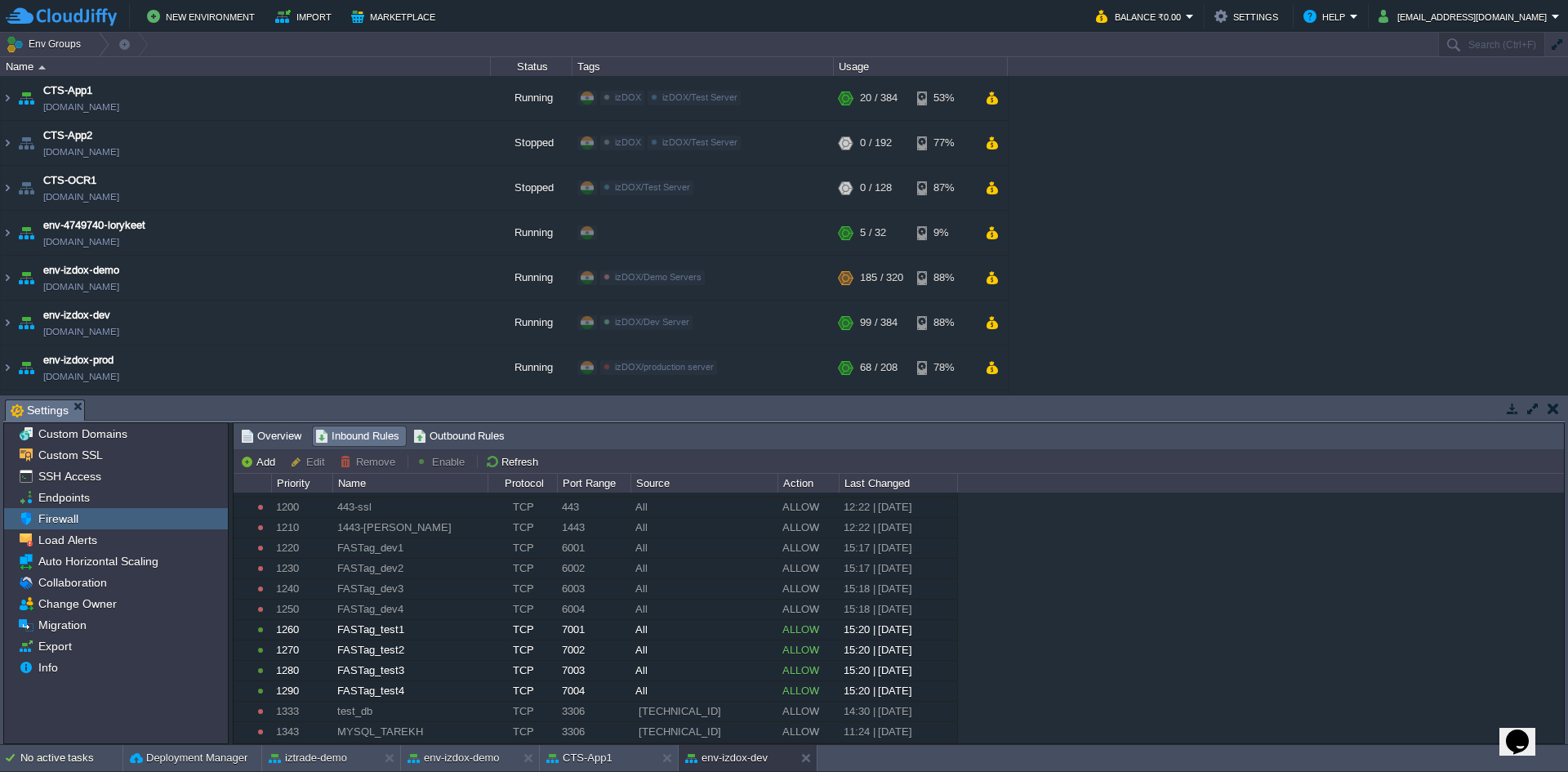
scroll to position [521, 0]
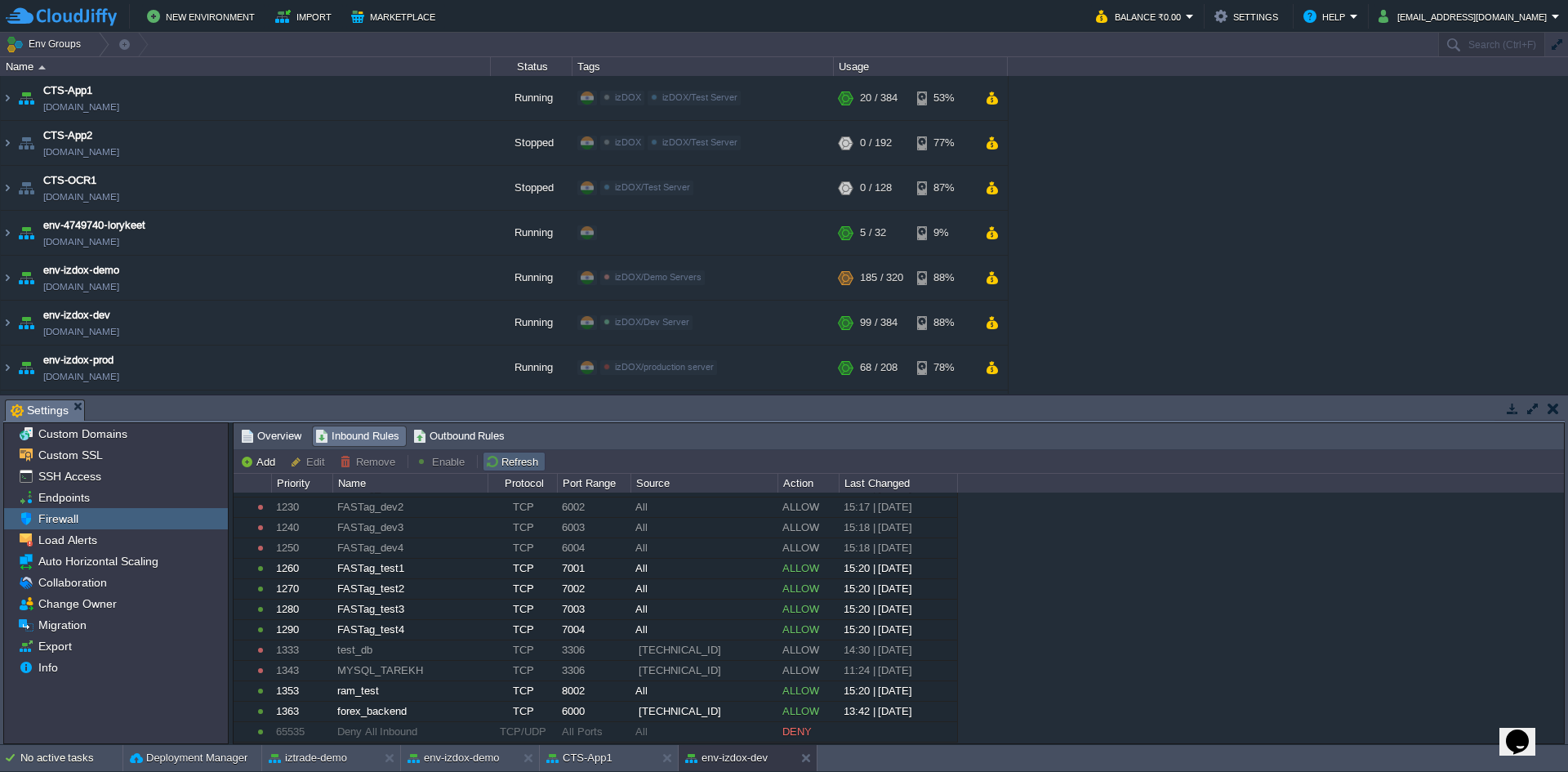
click at [540, 463] on table "Refresh" at bounding box center [513, 461] width 68 height 20
click at [1077, 4] on td "New Environment Import Marketplace" at bounding box center [541, 16] width 1071 height 25
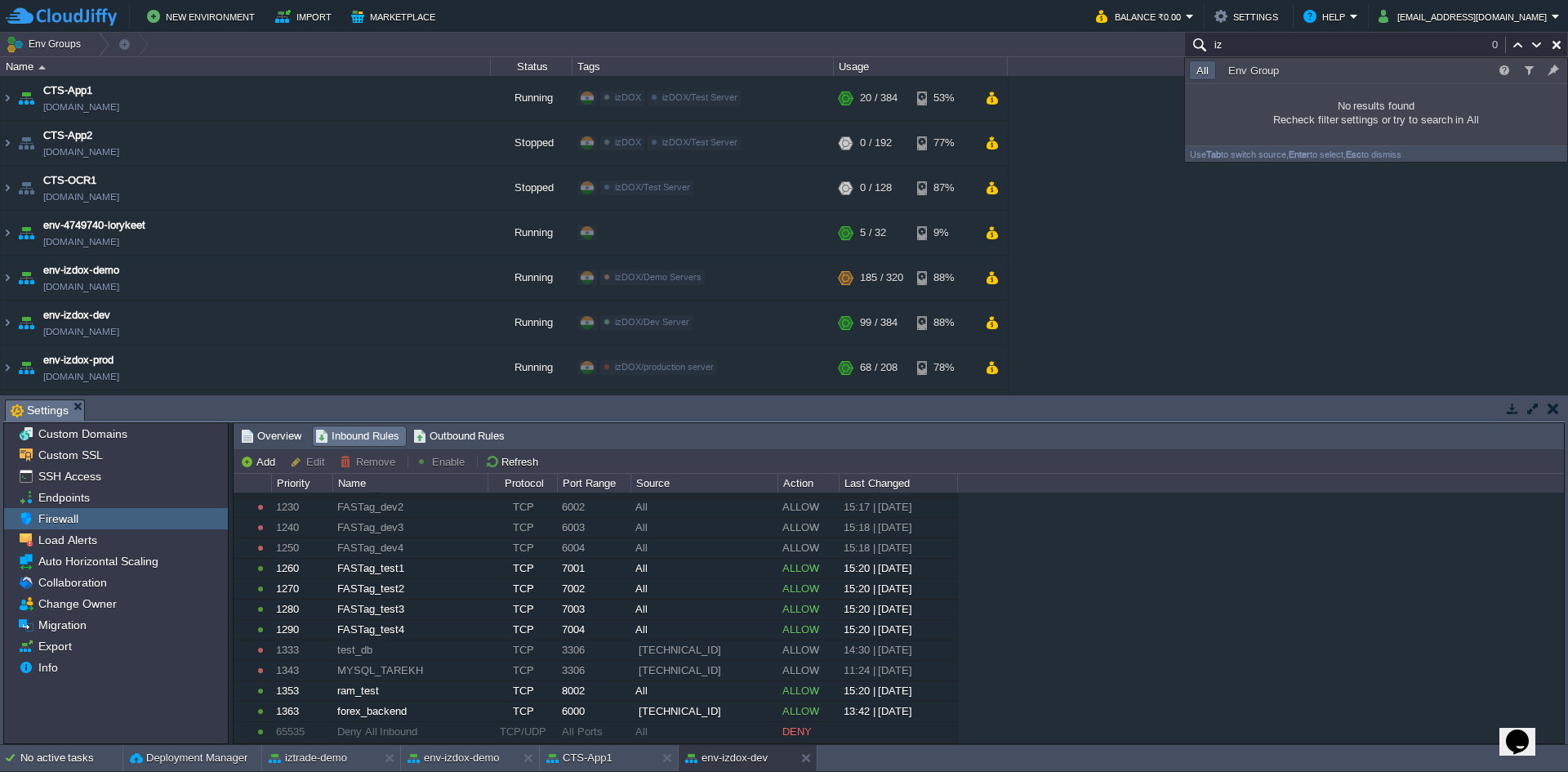
type input "i"
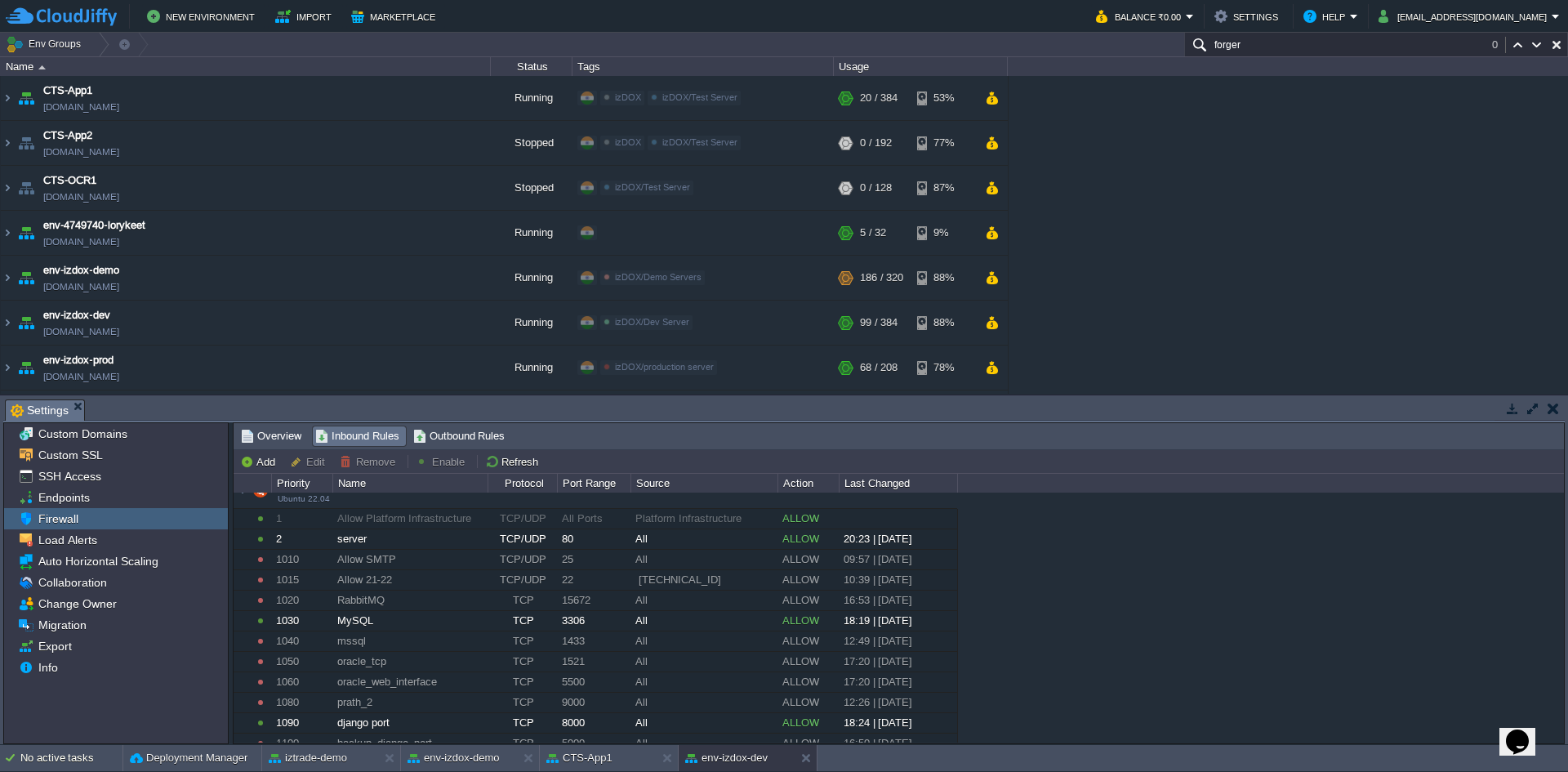
scroll to position [0, 0]
type input "forger"
click at [383, 278] on button "button" at bounding box center [376, 277] width 14 height 14
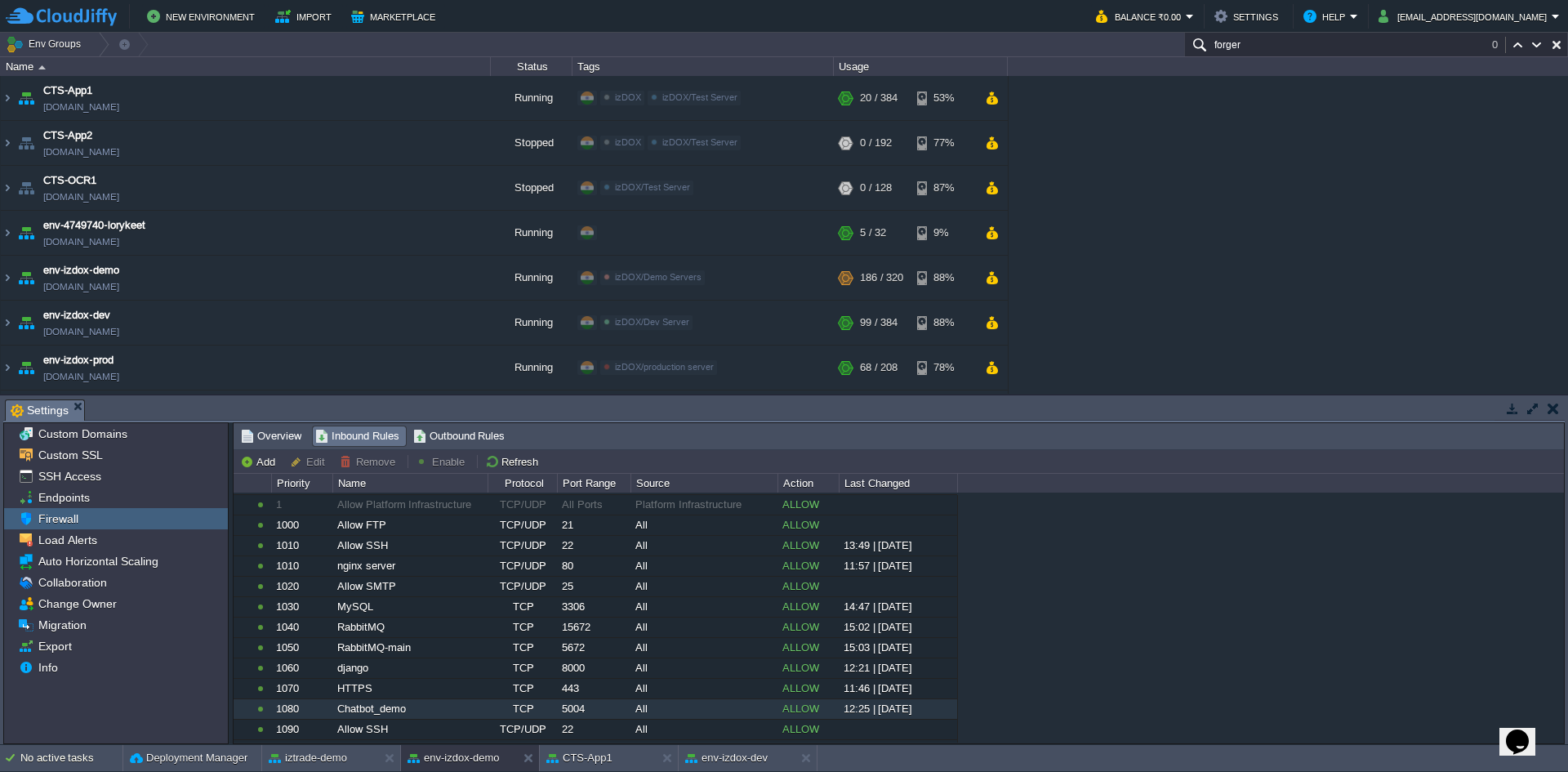
scroll to position [51, 0]
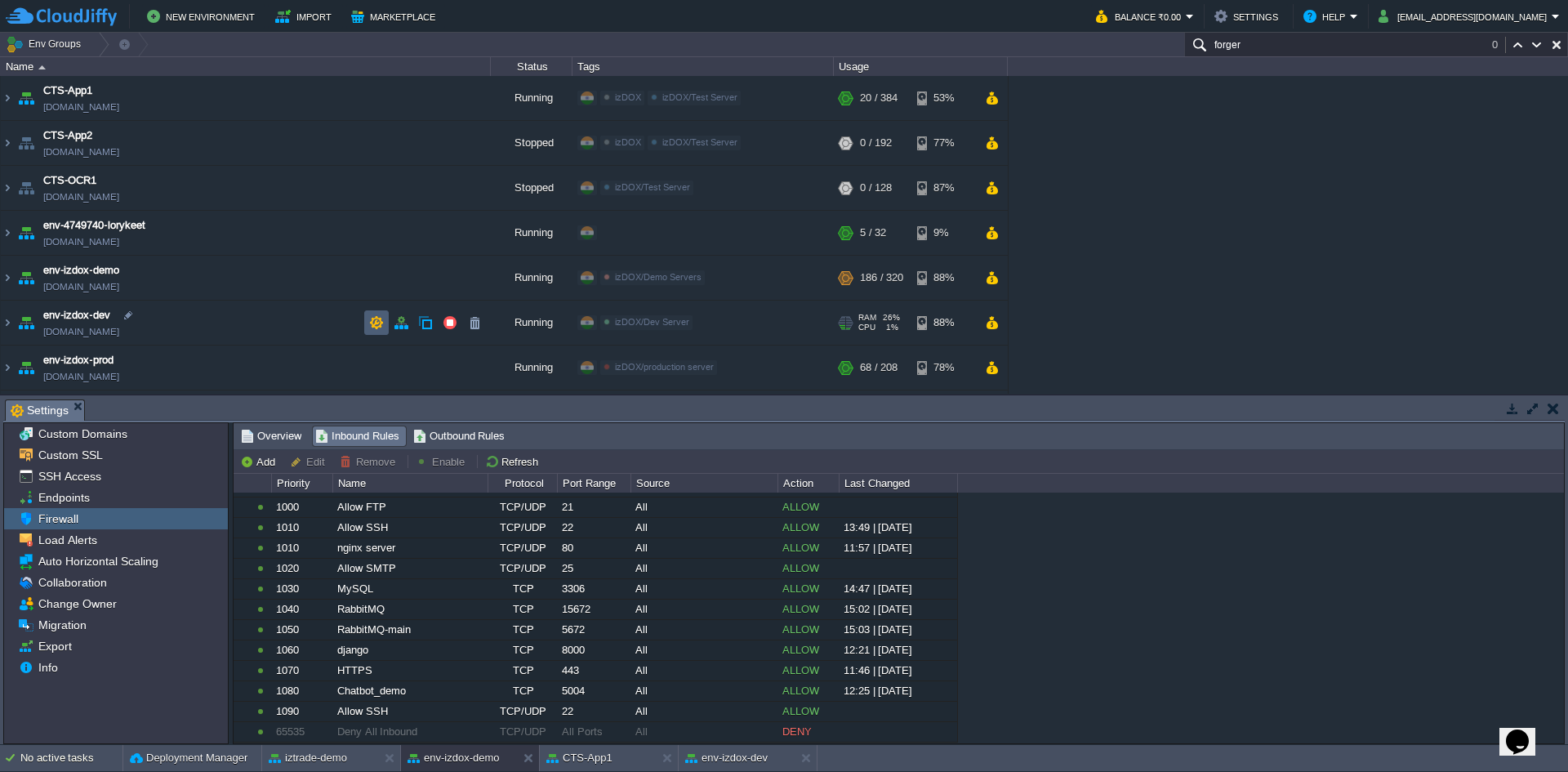
click at [384, 323] on td at bounding box center [377, 323] width 25 height 25
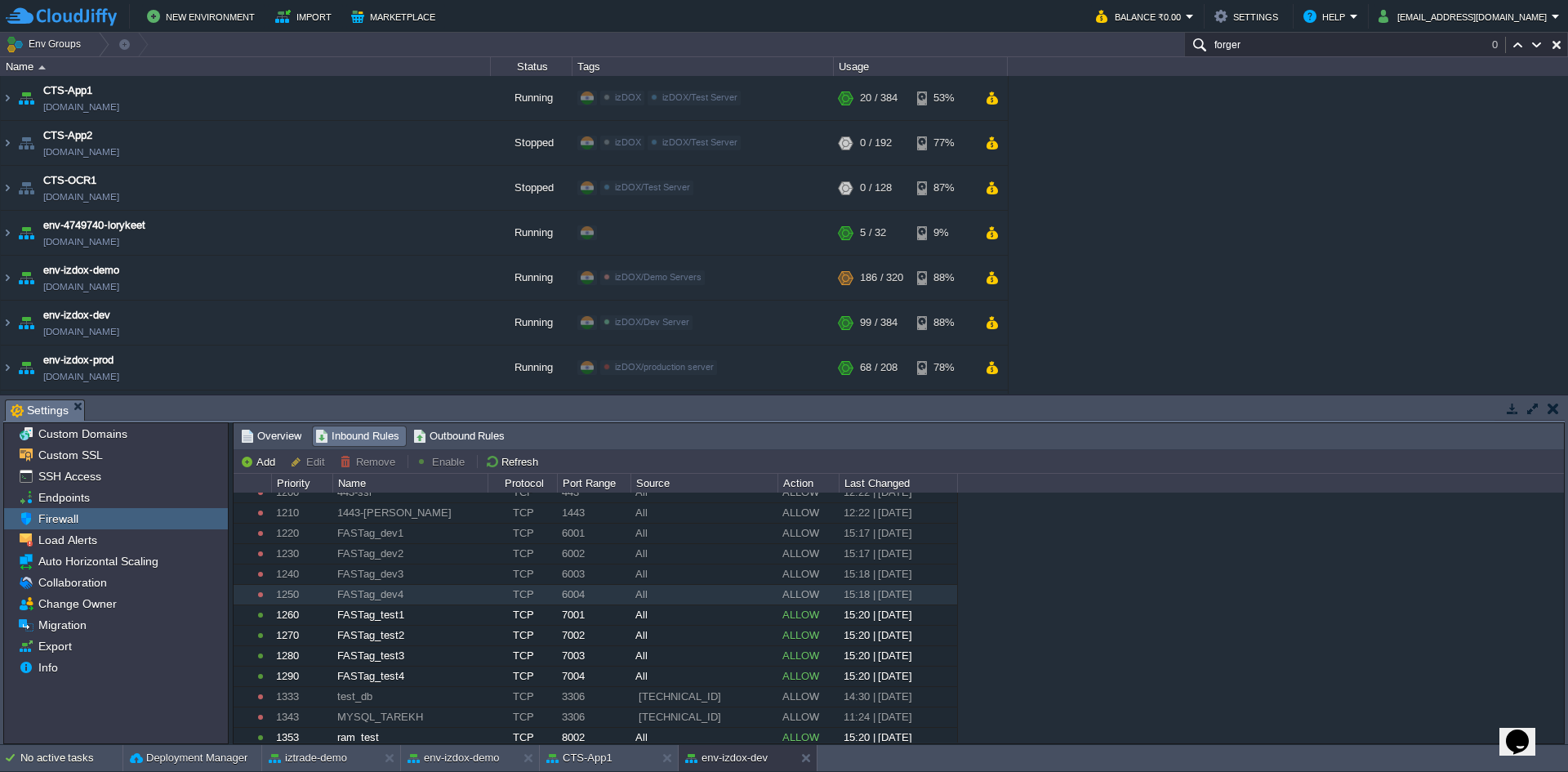
scroll to position [521, 0]
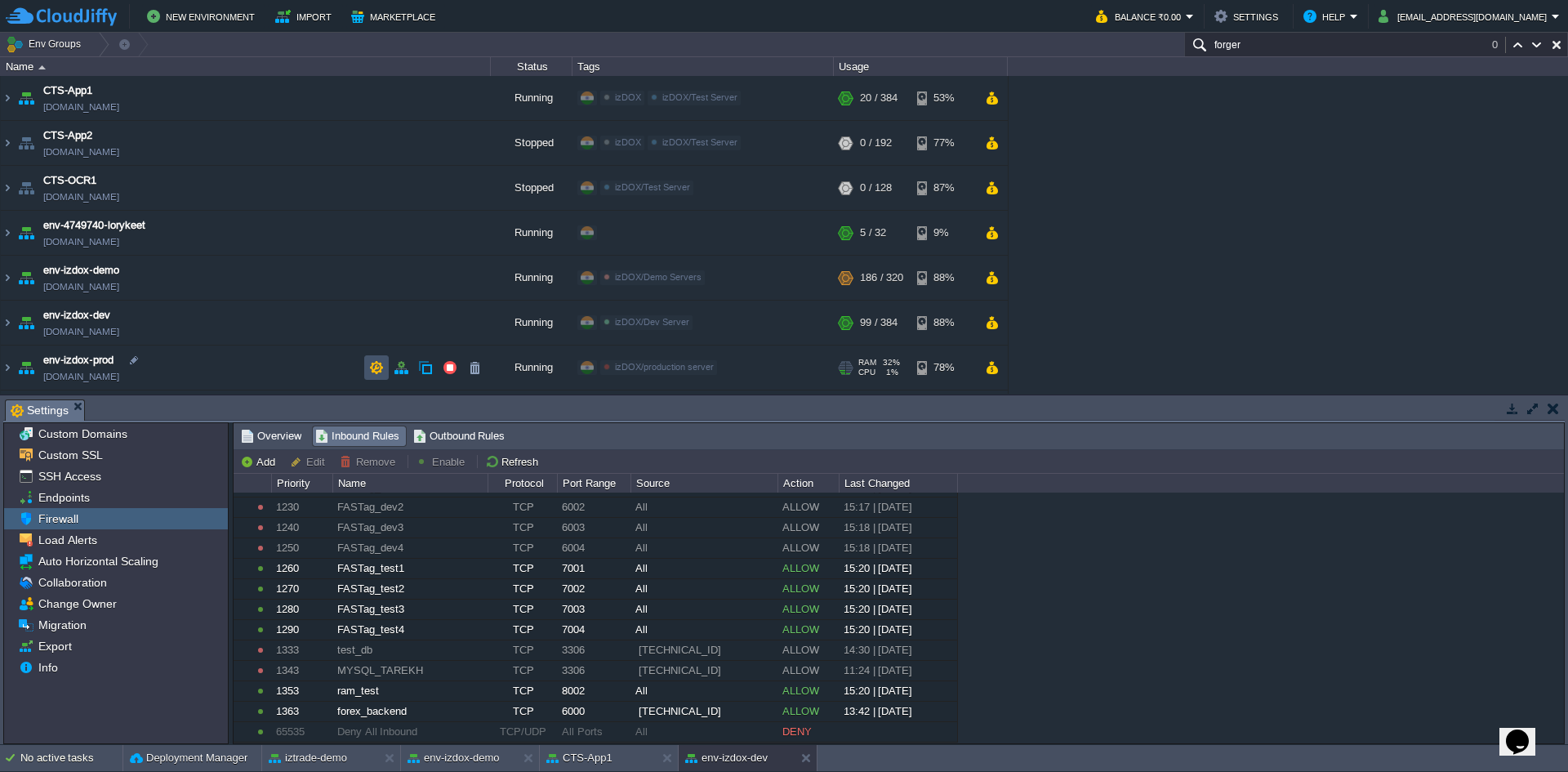
click at [377, 365] on button "button" at bounding box center [376, 366] width 14 height 14
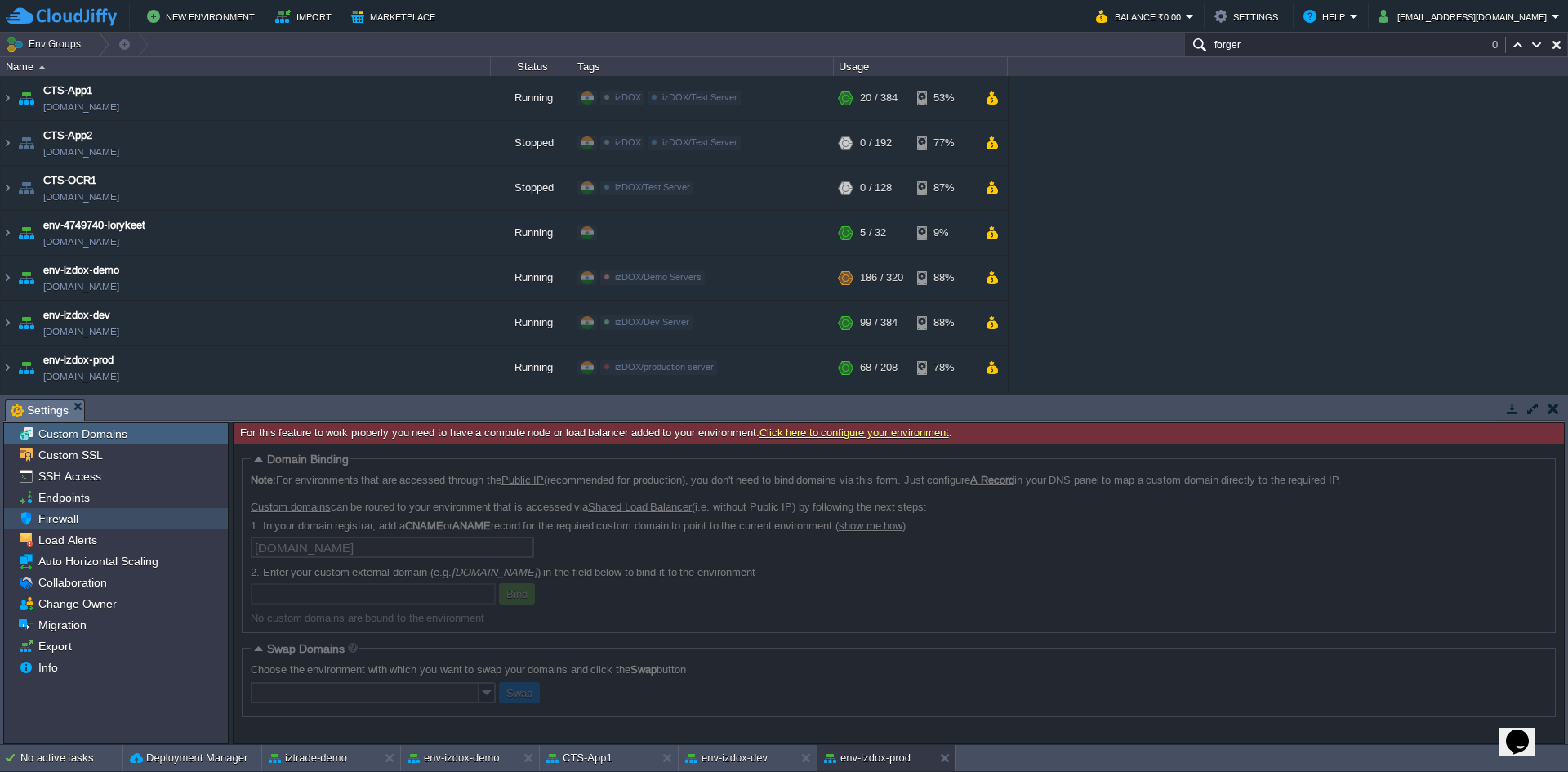
click at [108, 515] on div "Firewall" at bounding box center [115, 519] width 224 height 21
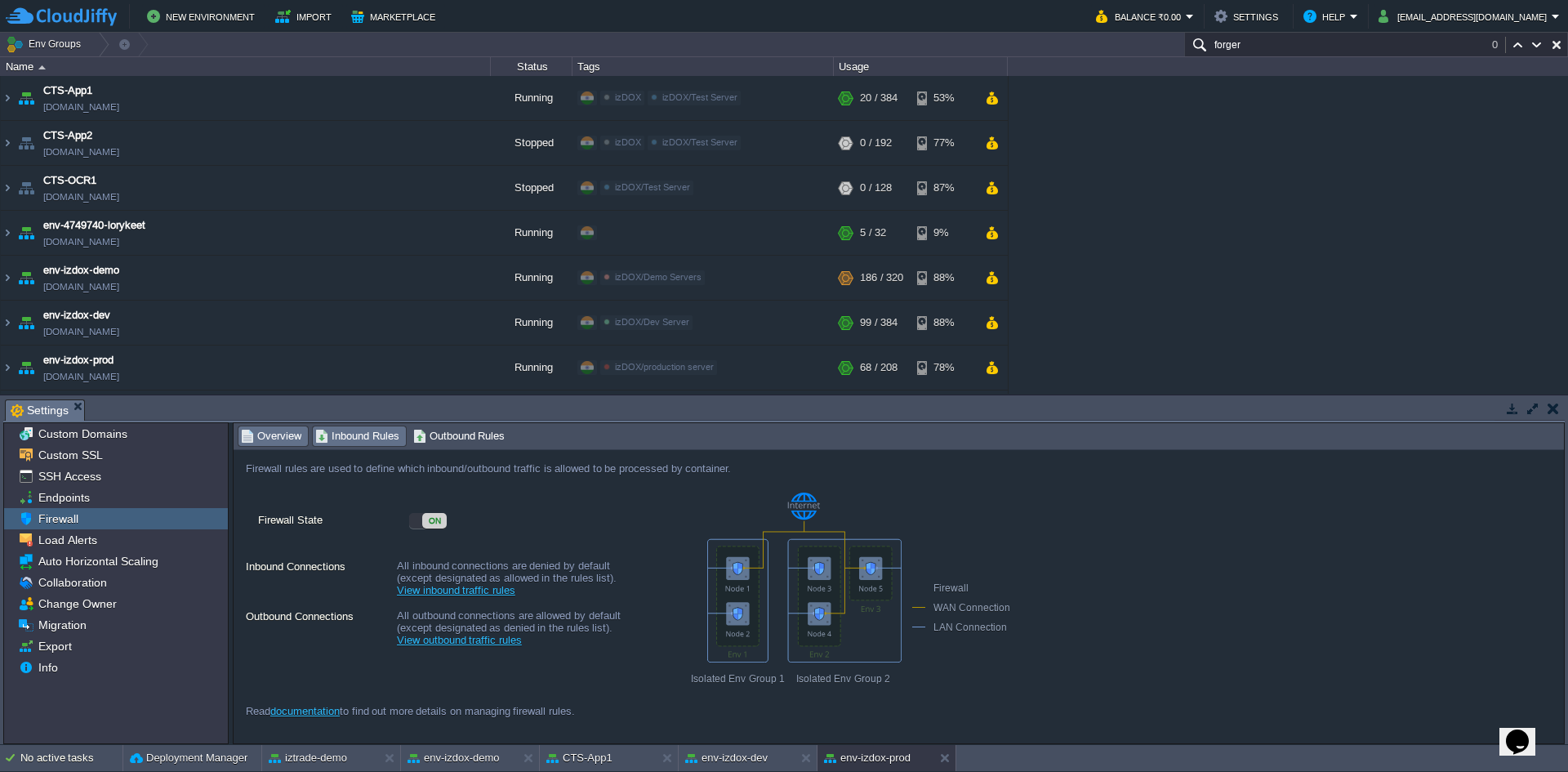
click at [340, 443] on span "Inbound Rules" at bounding box center [357, 436] width 84 height 18
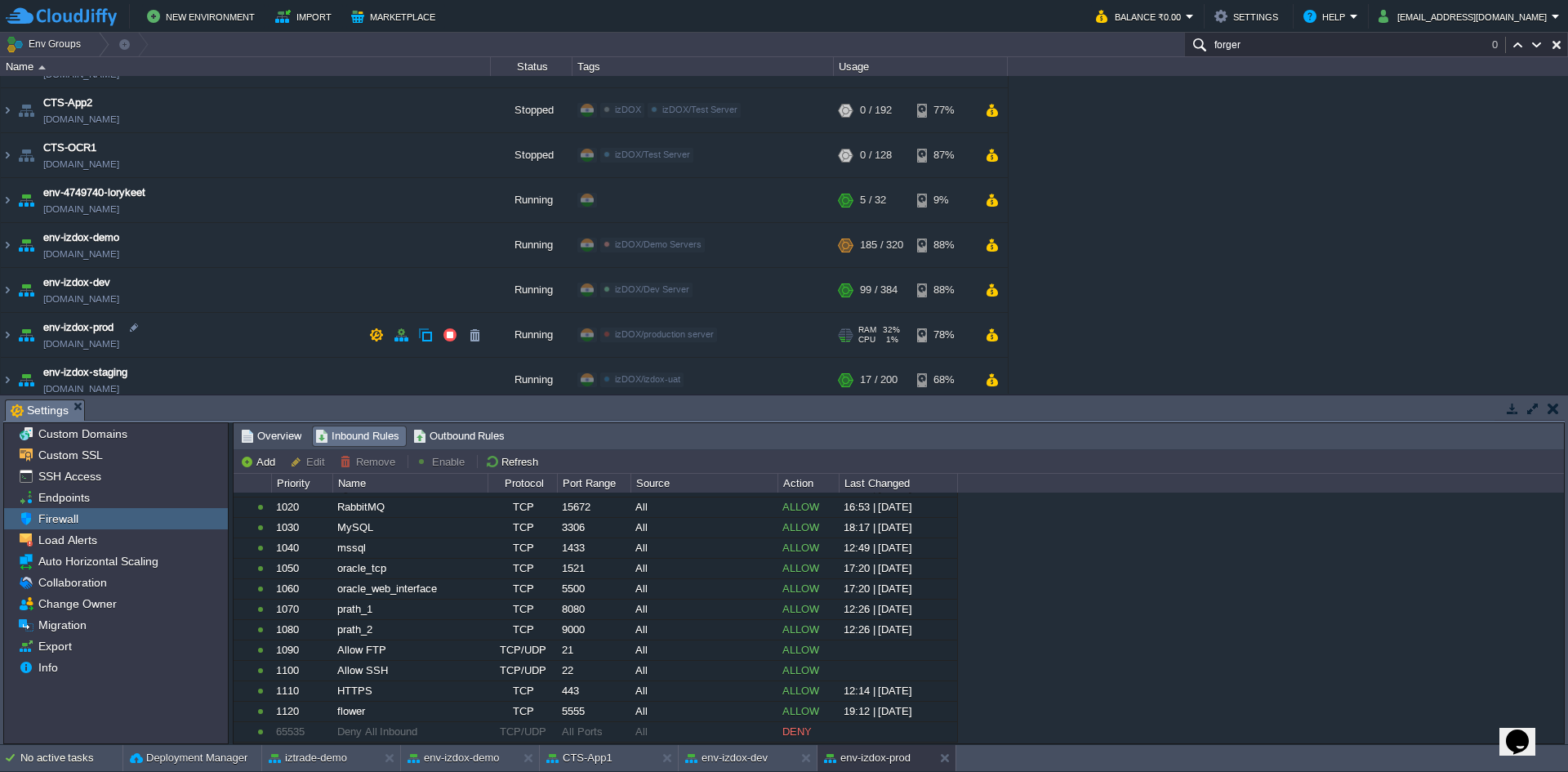
scroll to position [0, 0]
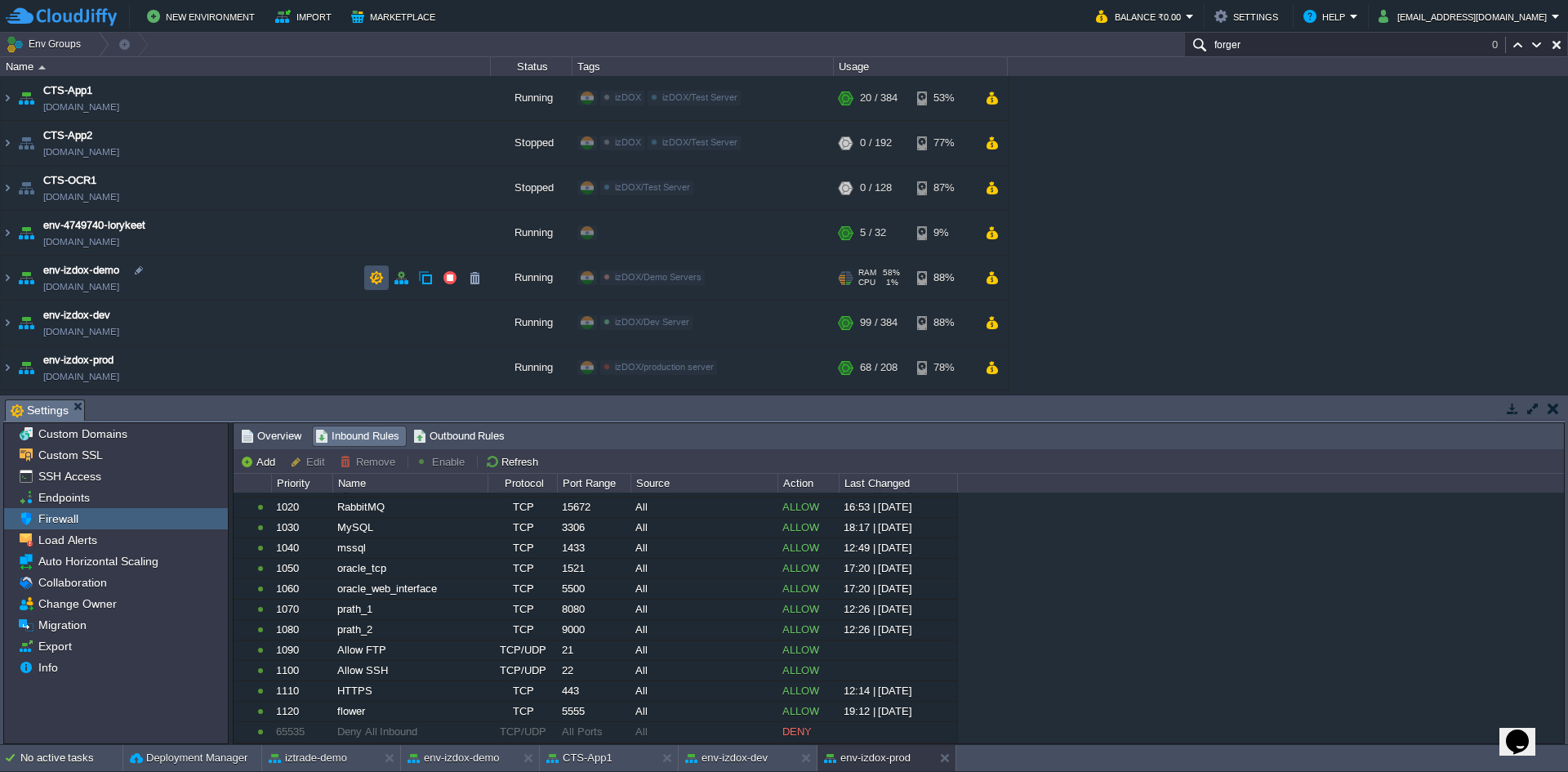
click at [382, 279] on button "button" at bounding box center [376, 277] width 14 height 14
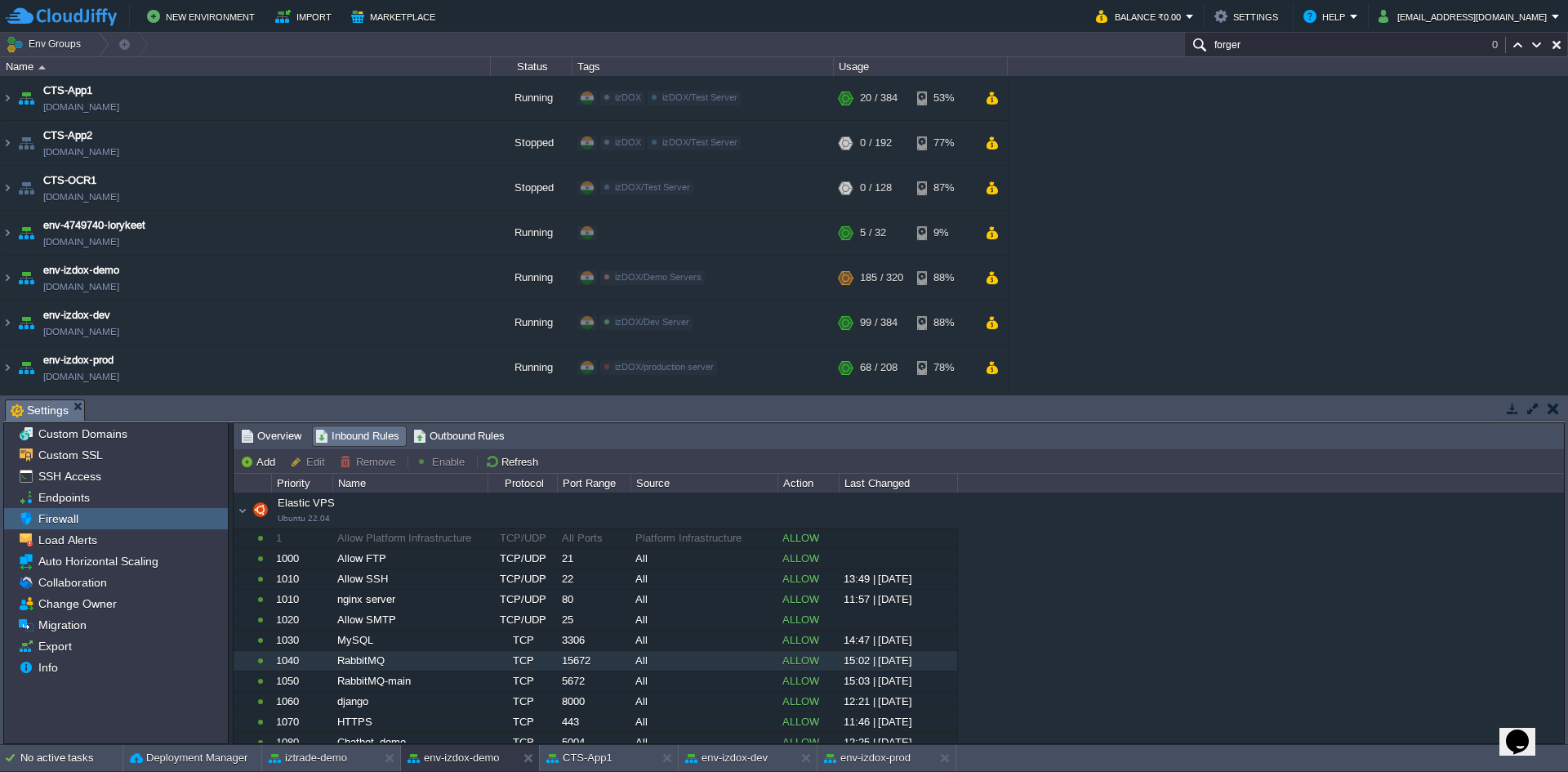
scroll to position [51, 0]
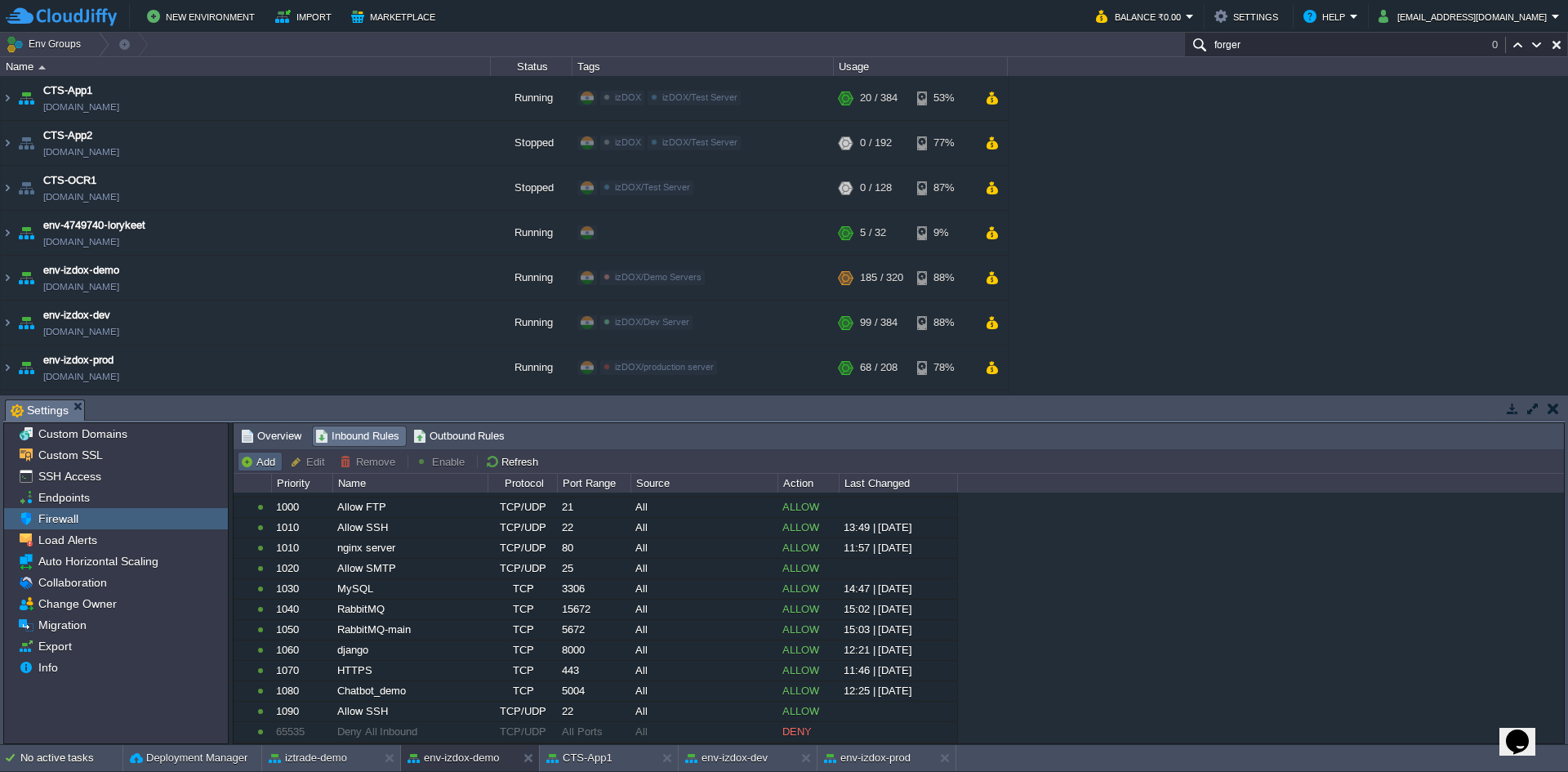
click at [264, 463] on button "Add" at bounding box center [260, 461] width 40 height 14
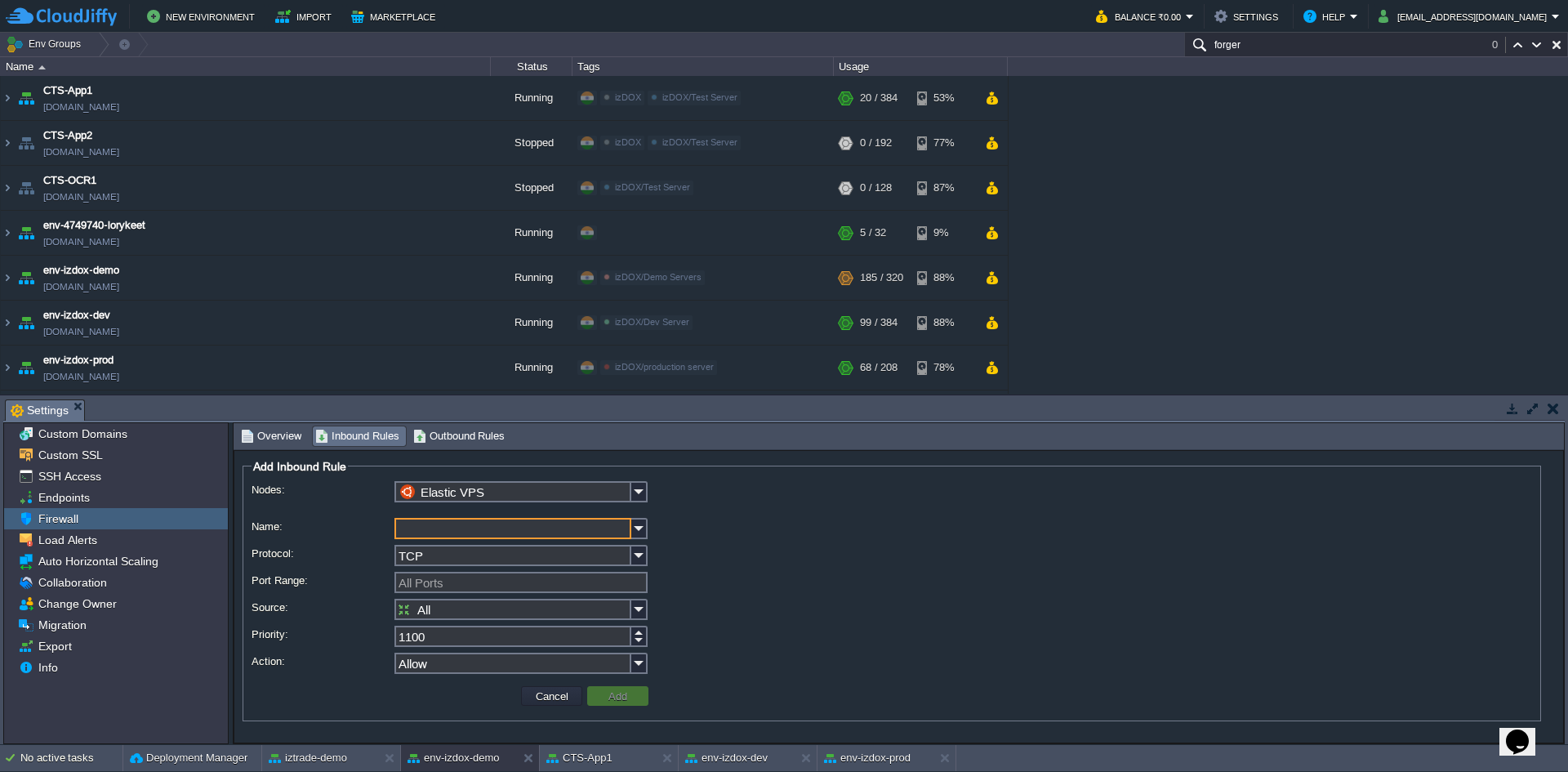
click at [481, 535] on input "Name:" at bounding box center [512, 528] width 237 height 21
click at [486, 532] on input "doc_forgery" at bounding box center [512, 528] width 237 height 21
click at [502, 529] on input "doc_forgery" at bounding box center [512, 528] width 237 height 21
type input "doc_forgery"
click at [438, 606] on input "All" at bounding box center [512, 609] width 237 height 21
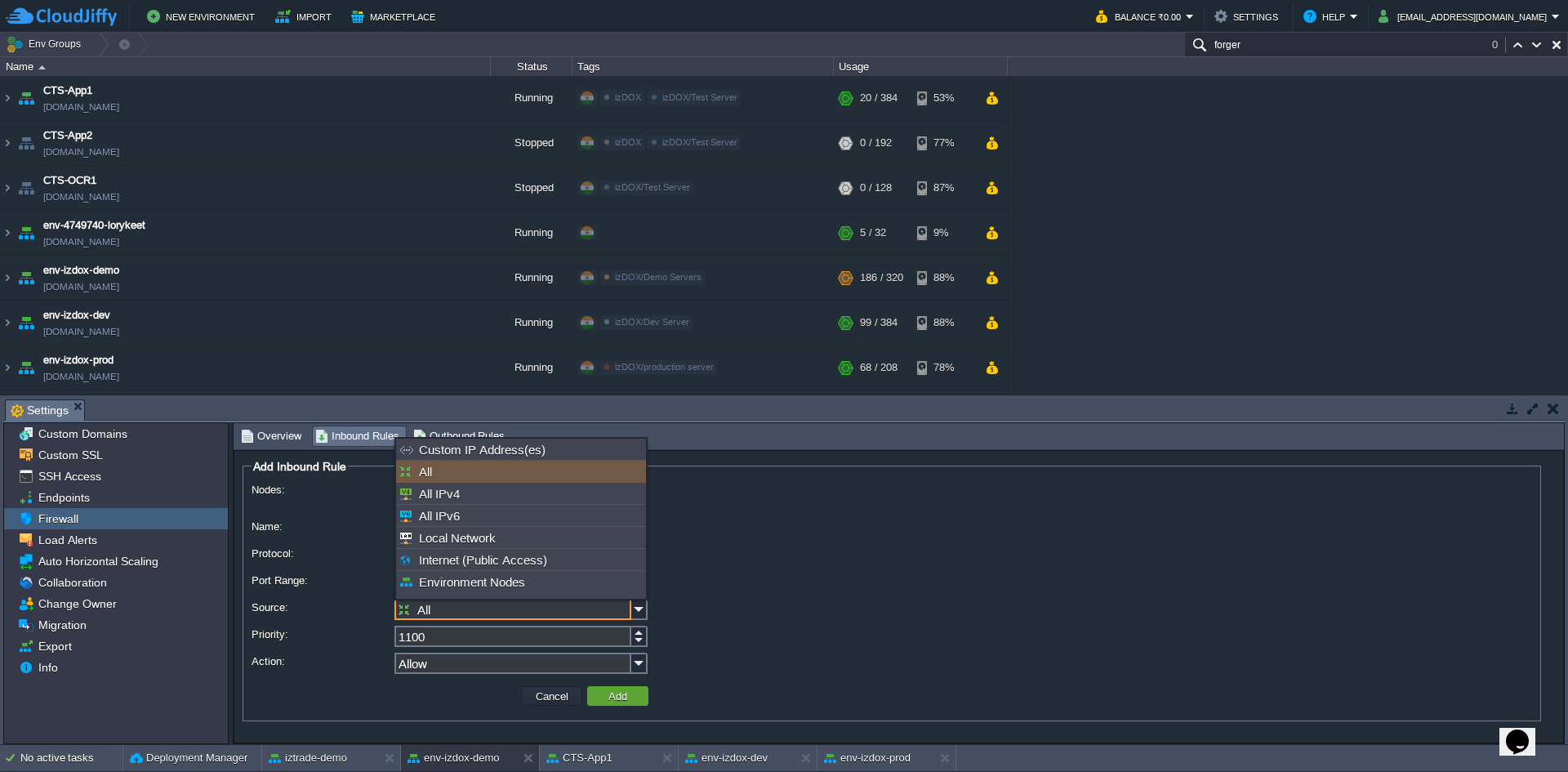
click at [438, 606] on input "All" at bounding box center [512, 609] width 237 height 21
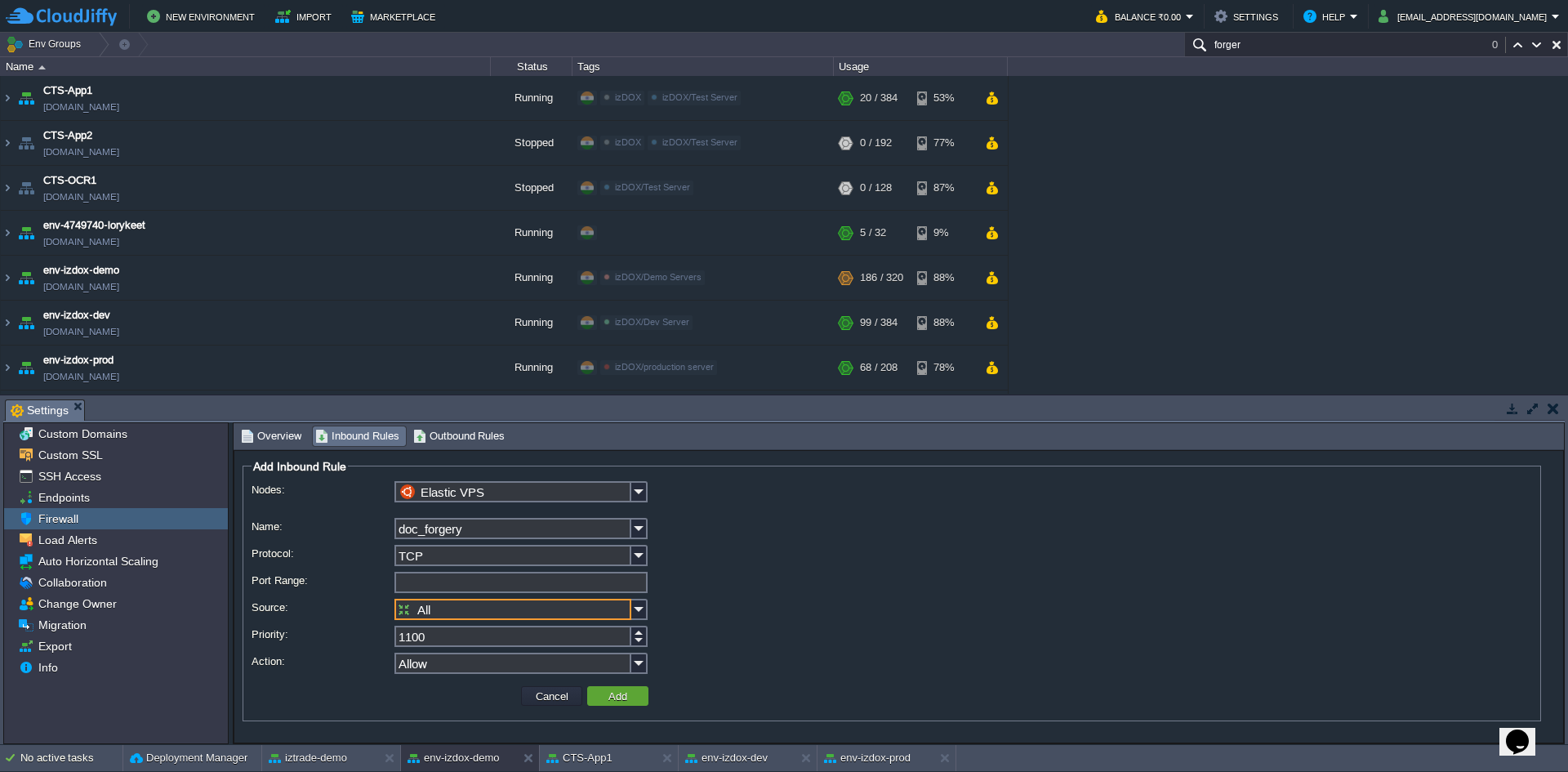
click at [450, 584] on input "Port Range:" at bounding box center [521, 582] width 253 height 21
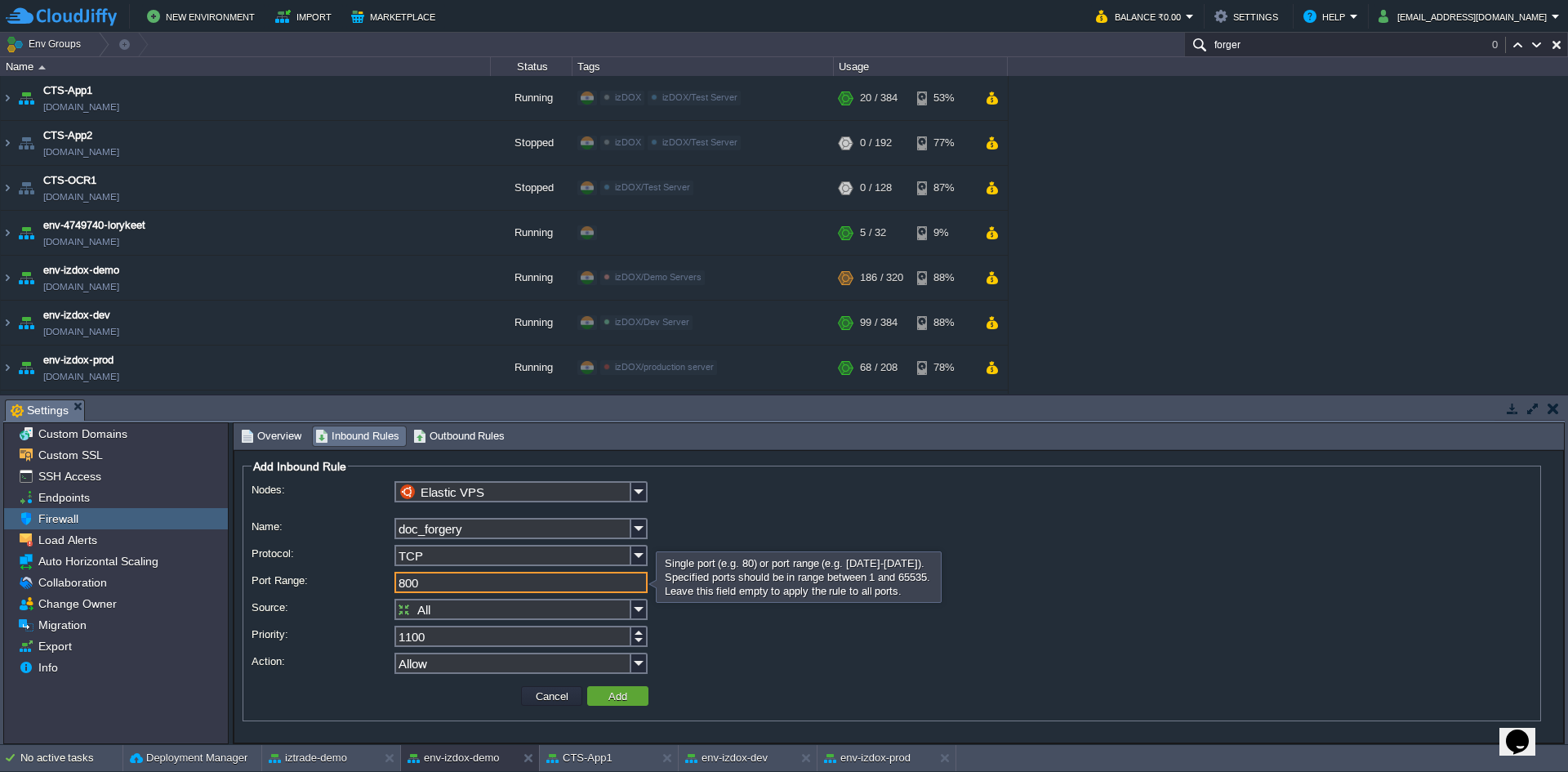
type input "8003"
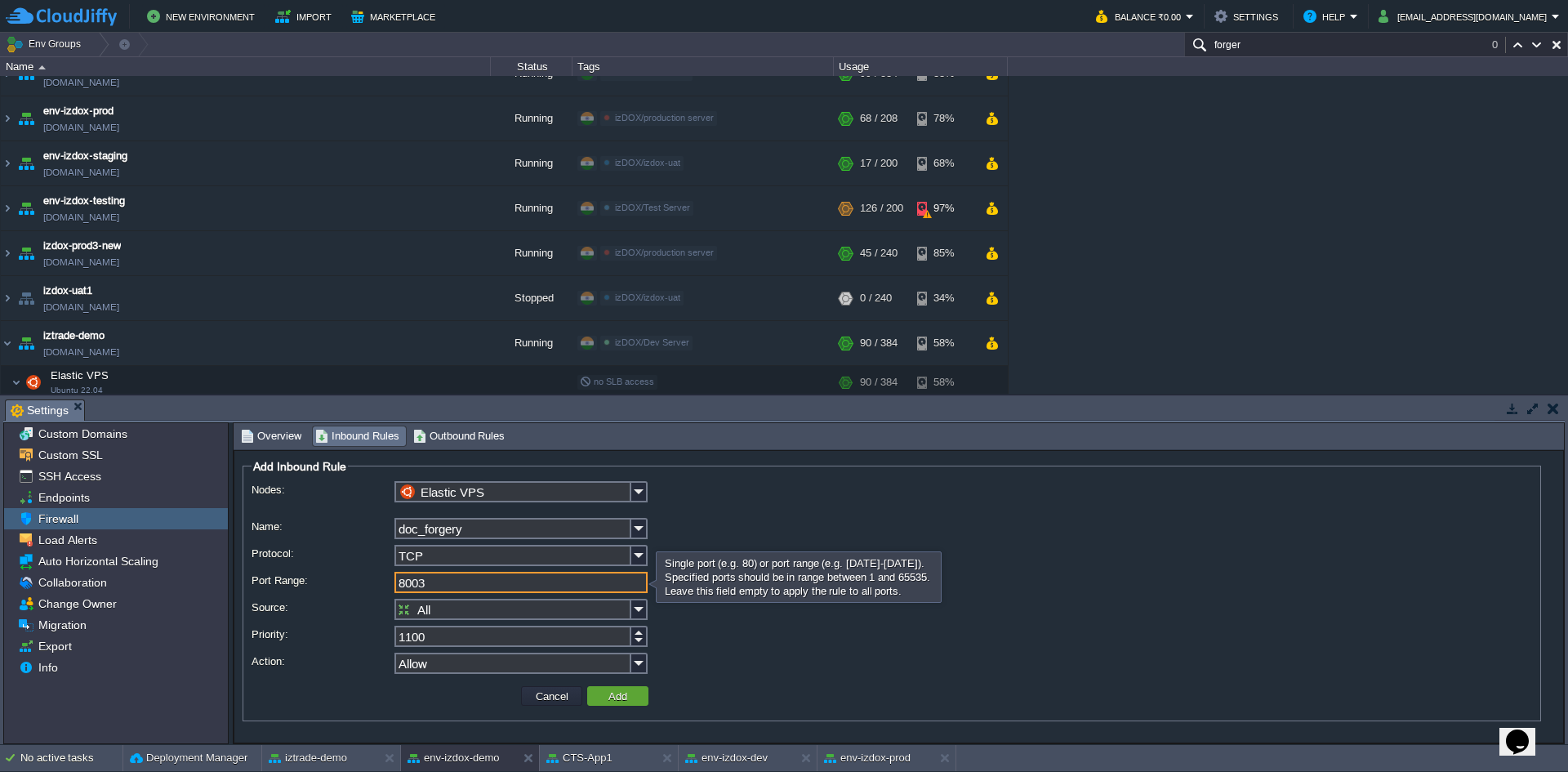
scroll to position [327, 0]
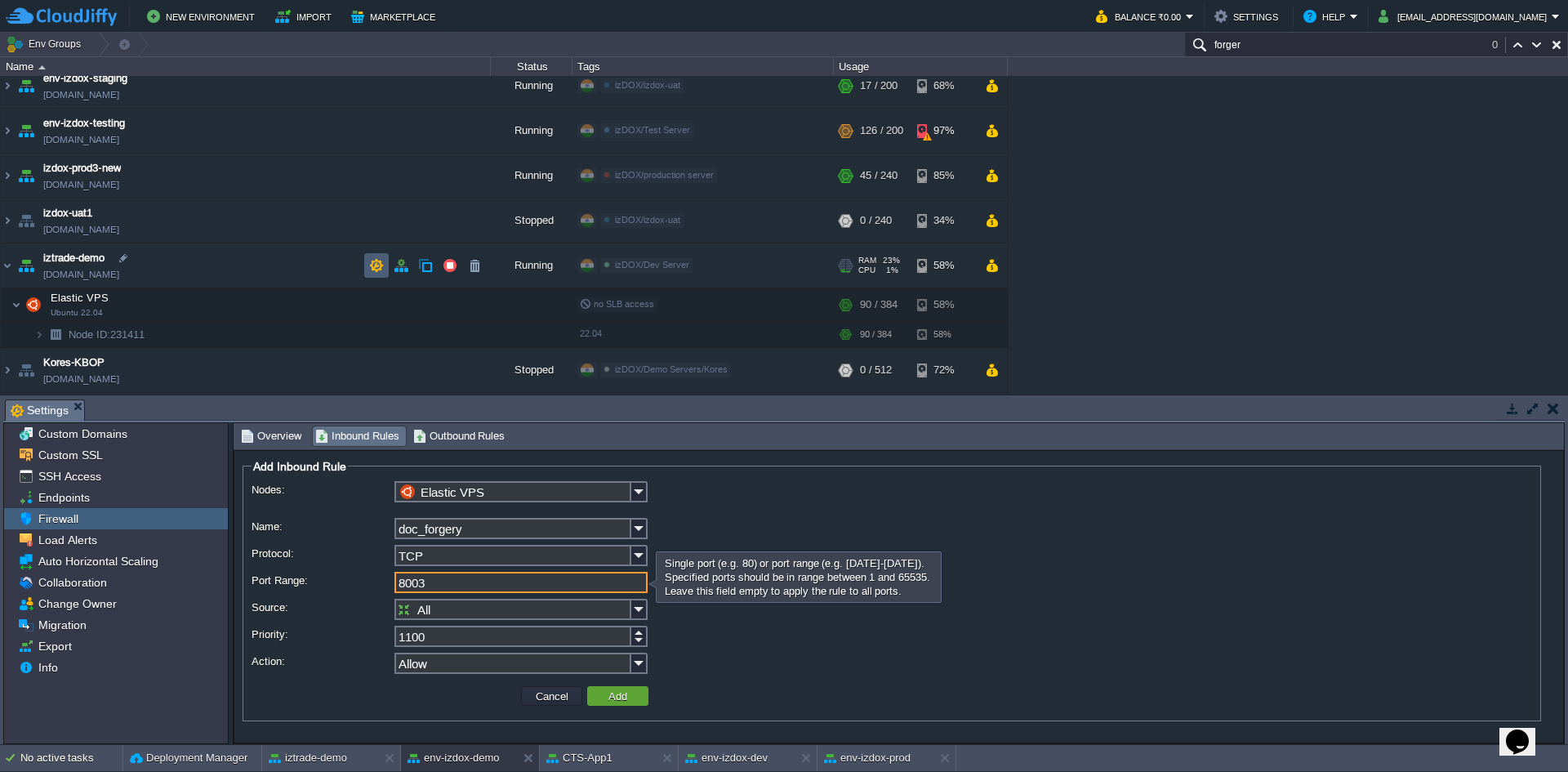
click at [366, 265] on td at bounding box center [377, 266] width 25 height 25
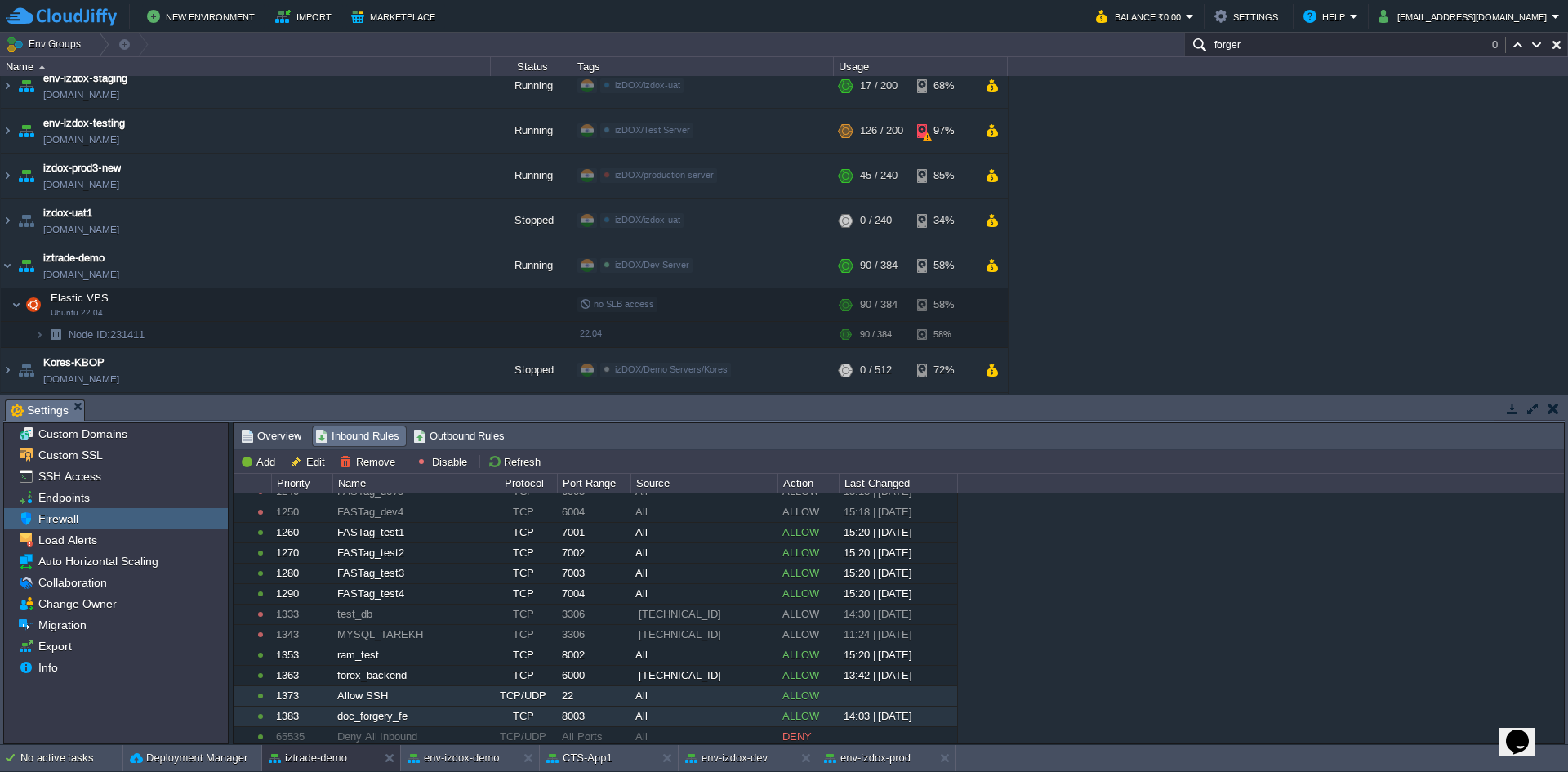
scroll to position [562, 0]
click at [554, 714] on div "TCP" at bounding box center [522, 711] width 68 height 20
drag, startPoint x: 554, startPoint y: 714, endPoint x: 473, endPoint y: 708, distance: 81.2
click at [473, 708] on div "doc_forgery_fe" at bounding box center [409, 711] width 153 height 20
click at [324, 684] on div "1373" at bounding box center [302, 690] width 60 height 20
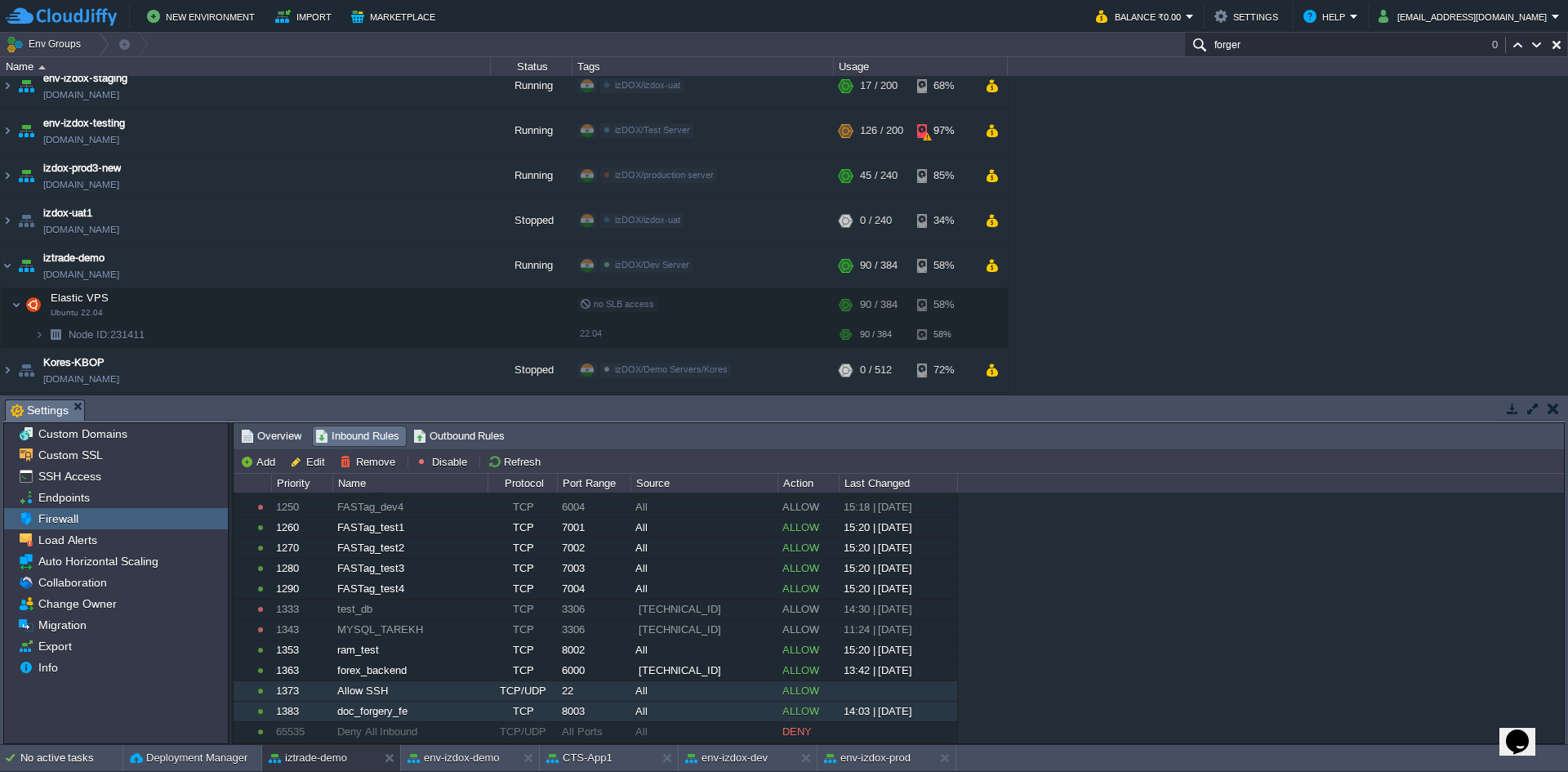
click at [323, 714] on div "1383" at bounding box center [302, 711] width 60 height 20
click at [311, 465] on button "Edit" at bounding box center [309, 461] width 40 height 14
type input "Elastic VPS"
type input "doc_forgery_fe"
type input "8003"
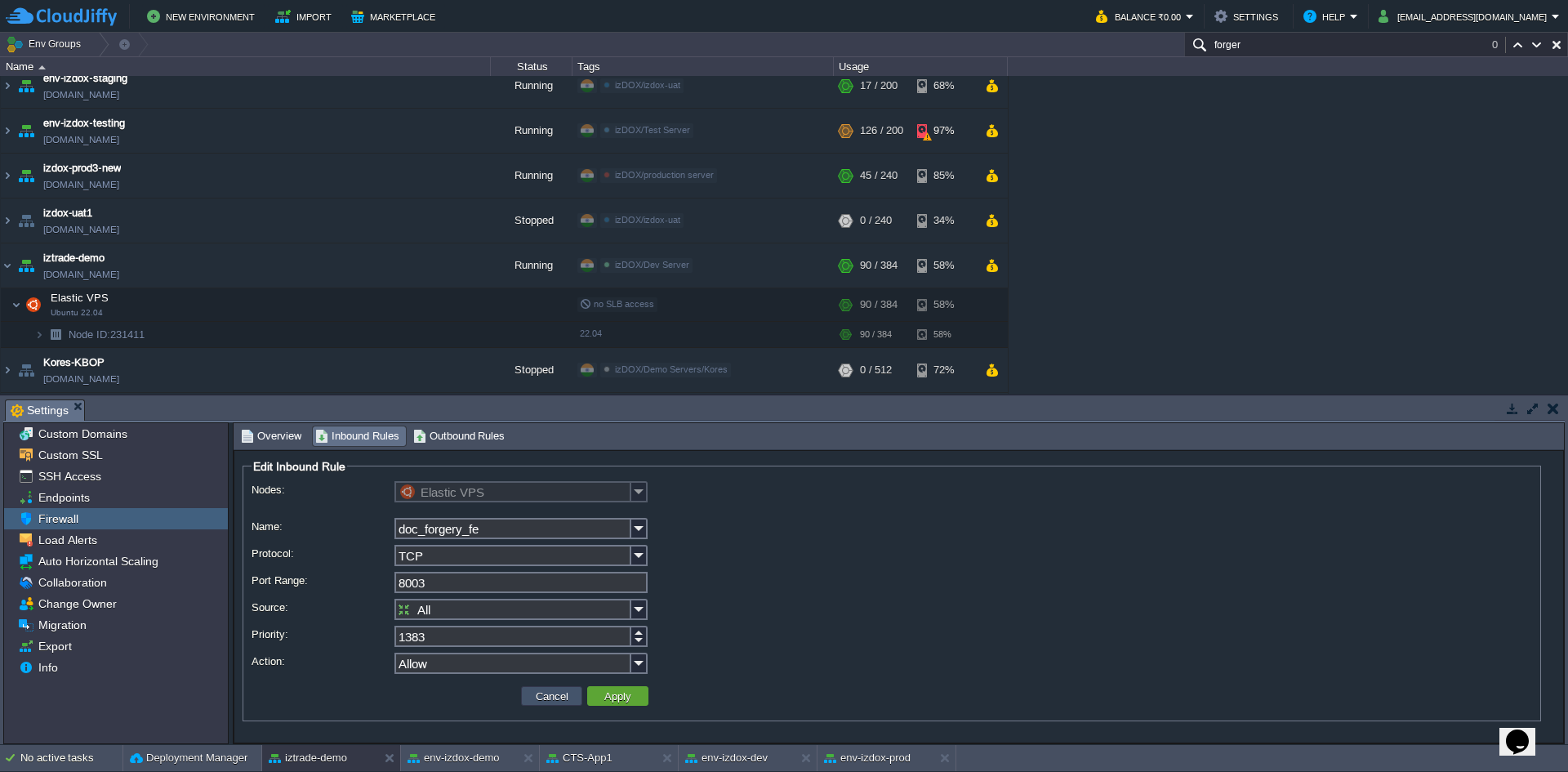
click at [546, 702] on button "Cancel" at bounding box center [552, 695] width 43 height 14
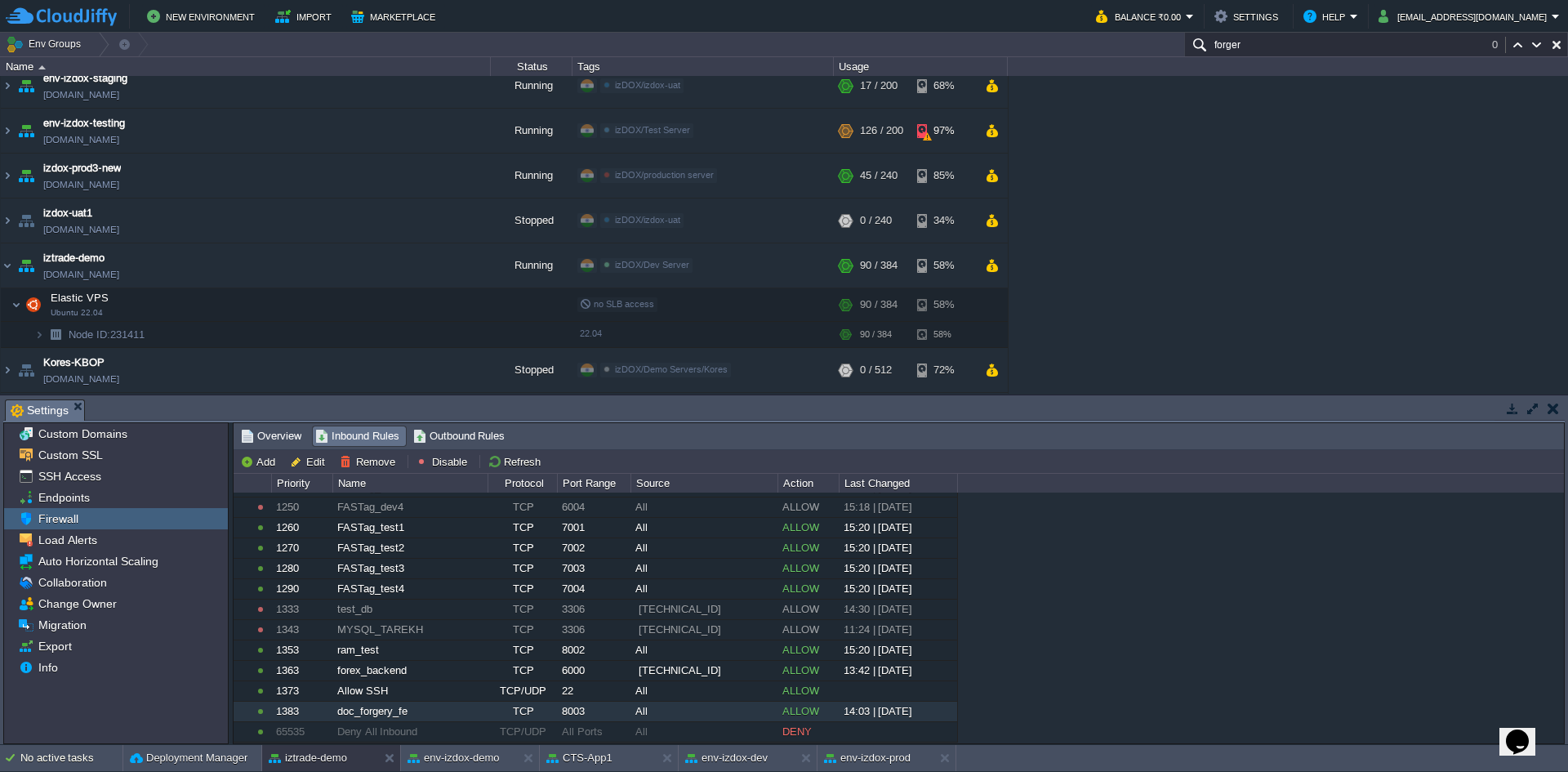
click at [389, 716] on div "doc_forgery_fe" at bounding box center [409, 711] width 153 height 20
click at [349, 461] on button "Remove" at bounding box center [369, 461] width 60 height 14
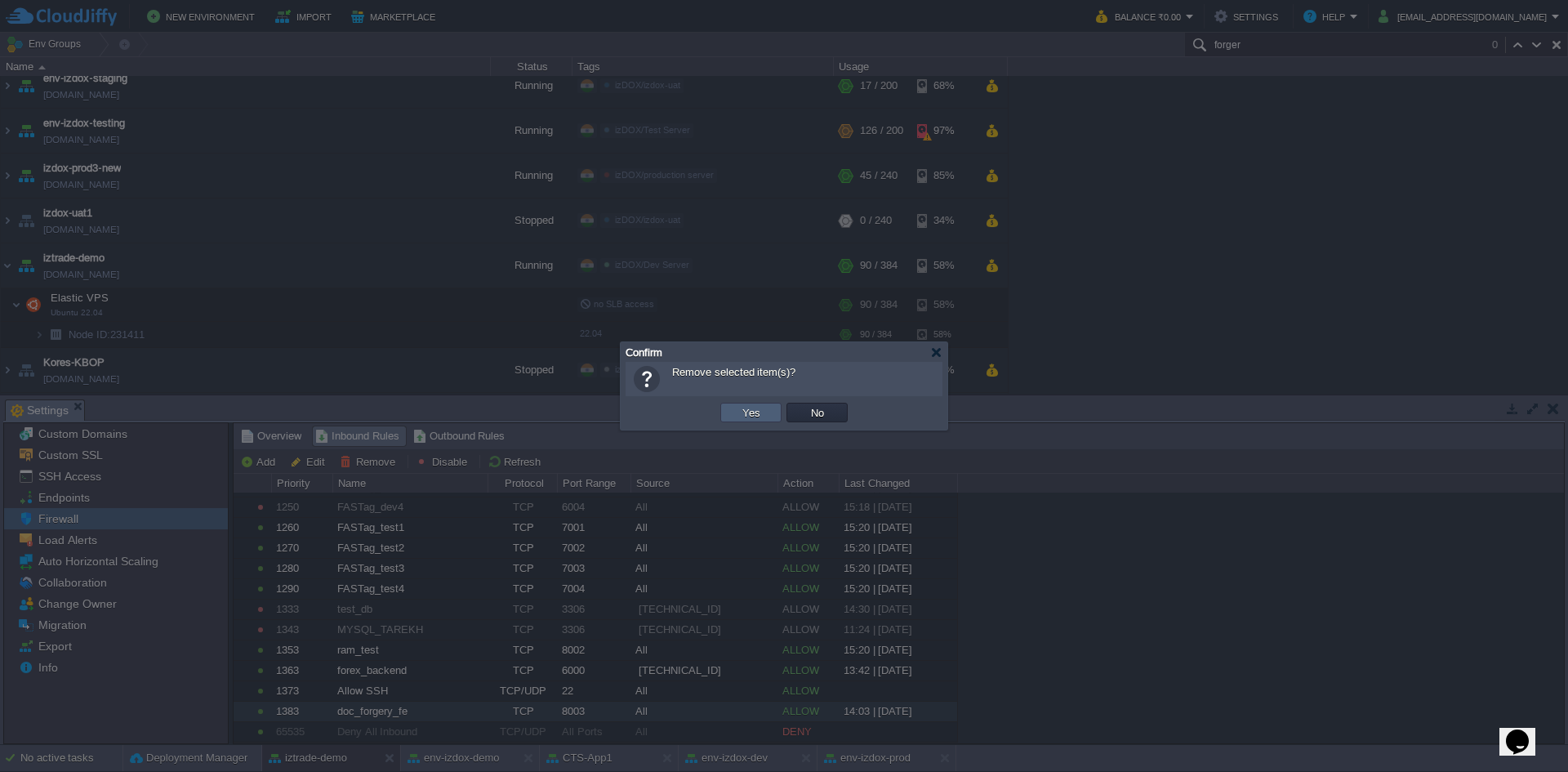
click at [753, 414] on button "Yes" at bounding box center [751, 411] width 28 height 14
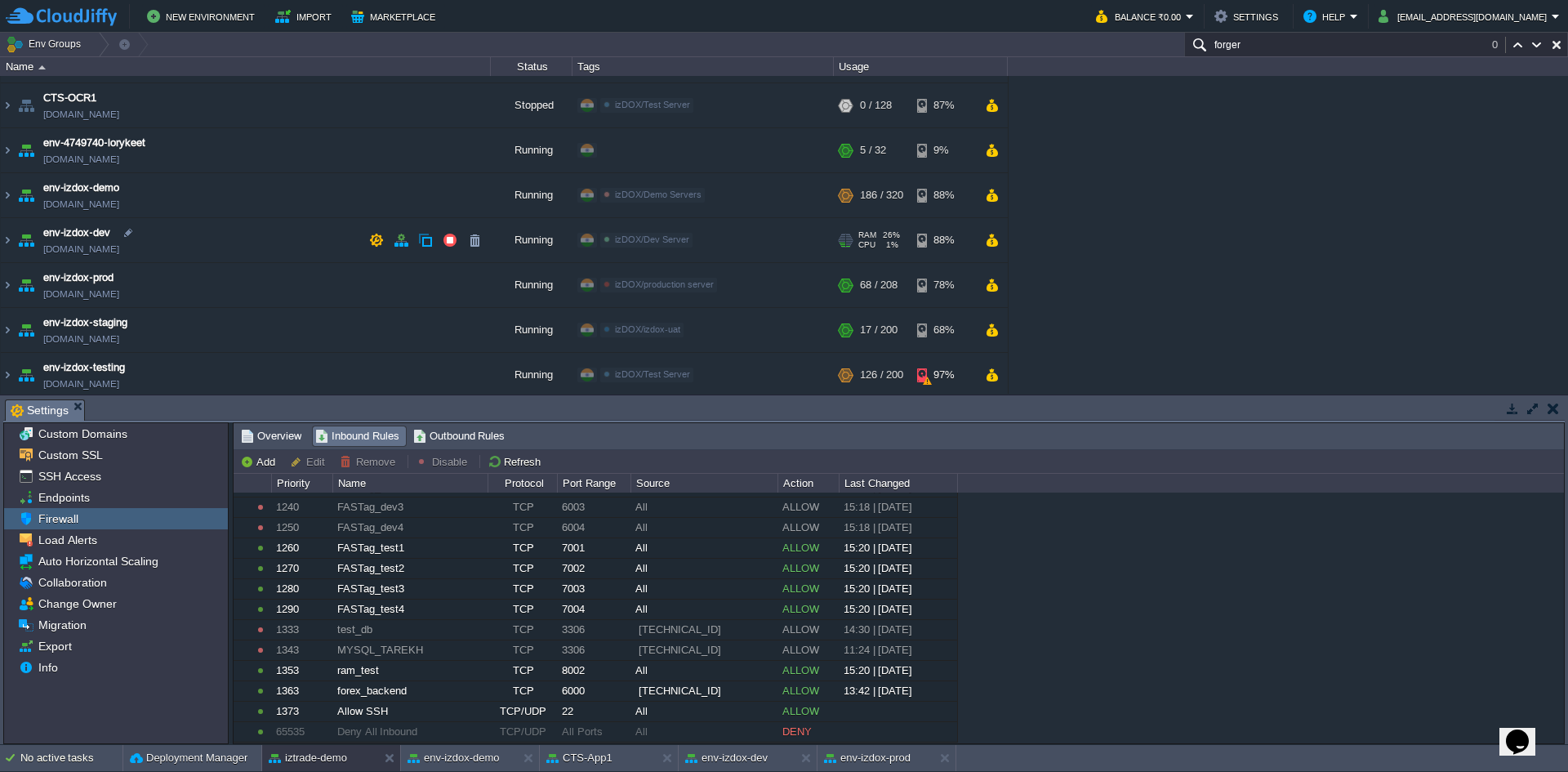
scroll to position [82, 0]
click at [373, 198] on button "button" at bounding box center [376, 195] width 14 height 14
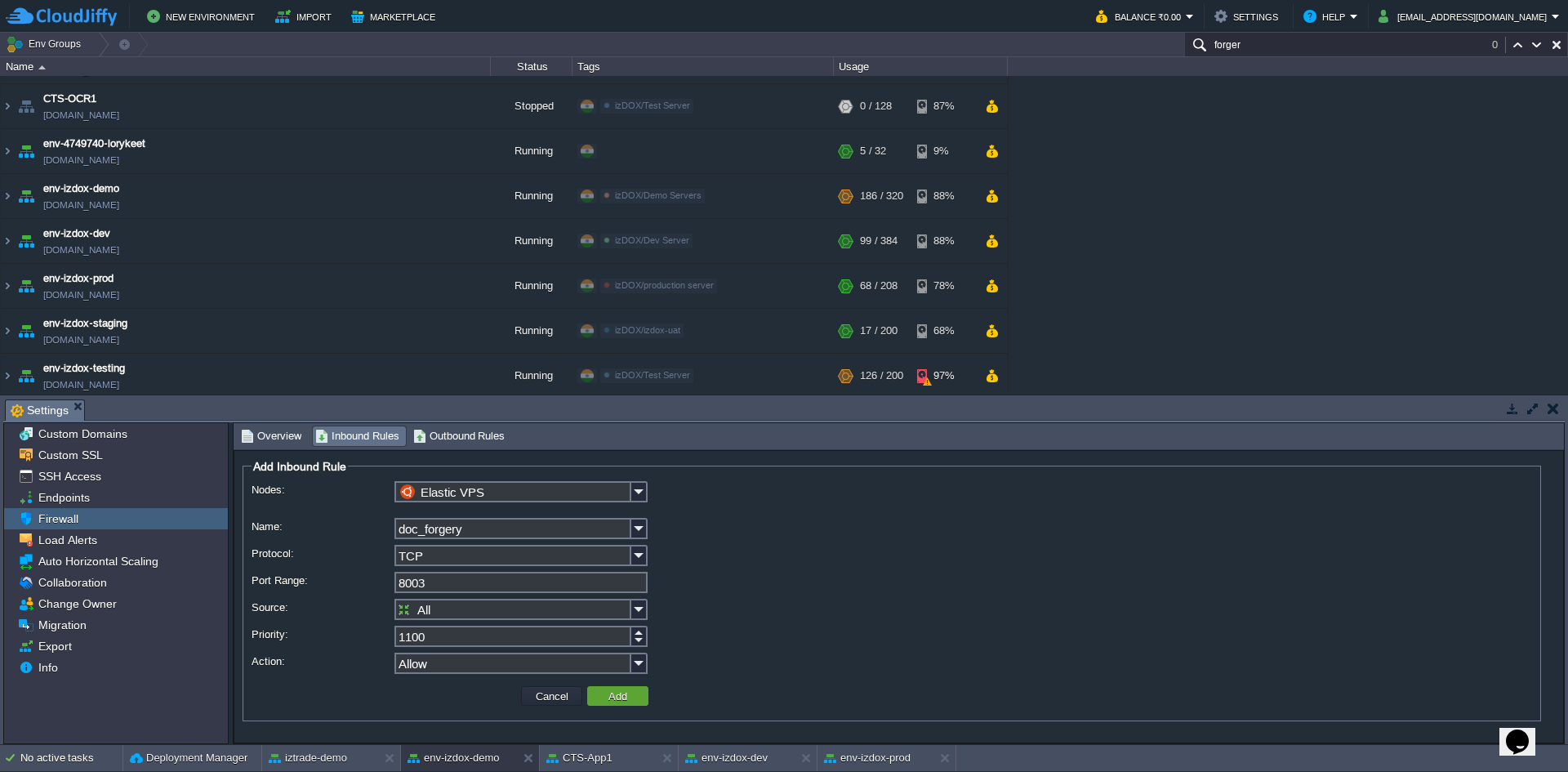
click at [444, 581] on input "8003" at bounding box center [521, 582] width 253 height 21
click at [284, 436] on span "Overview" at bounding box center [270, 436] width 60 height 18
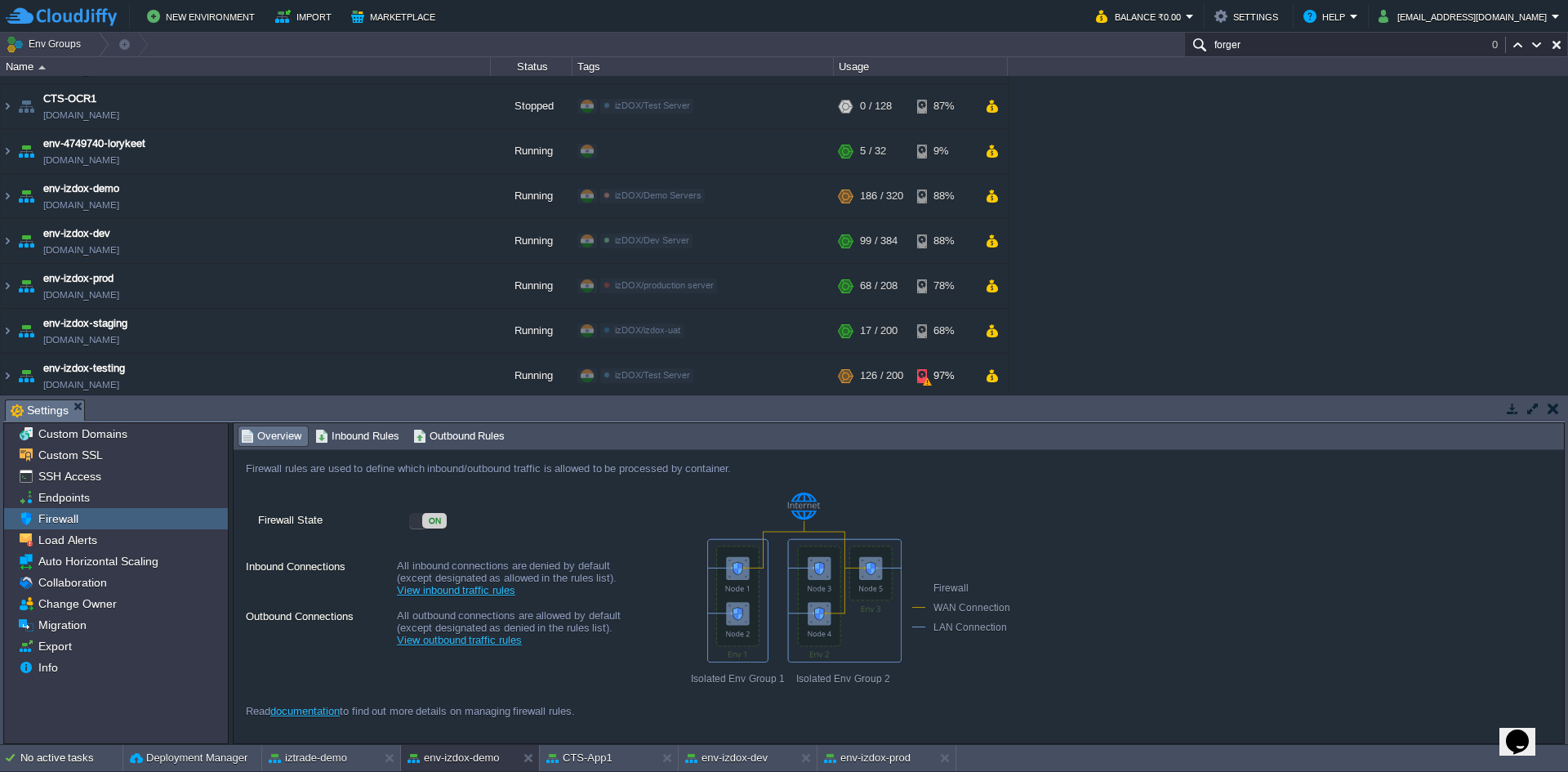
click at [54, 515] on span "Firewall" at bounding box center [58, 518] width 46 height 14
click at [363, 444] on span "Inbound Rules" at bounding box center [357, 436] width 84 height 18
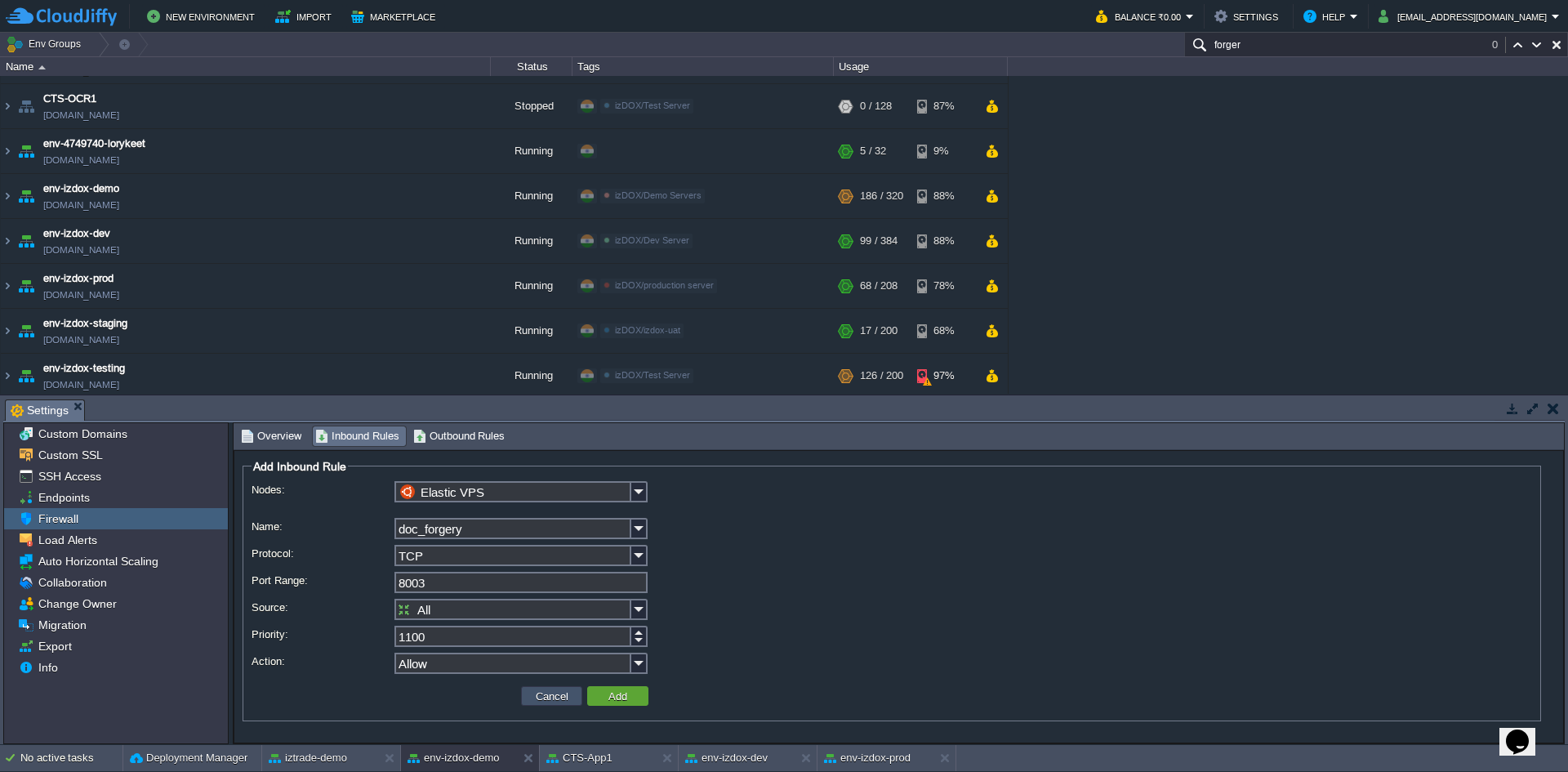
click at [555, 701] on button "Cancel" at bounding box center [552, 695] width 43 height 14
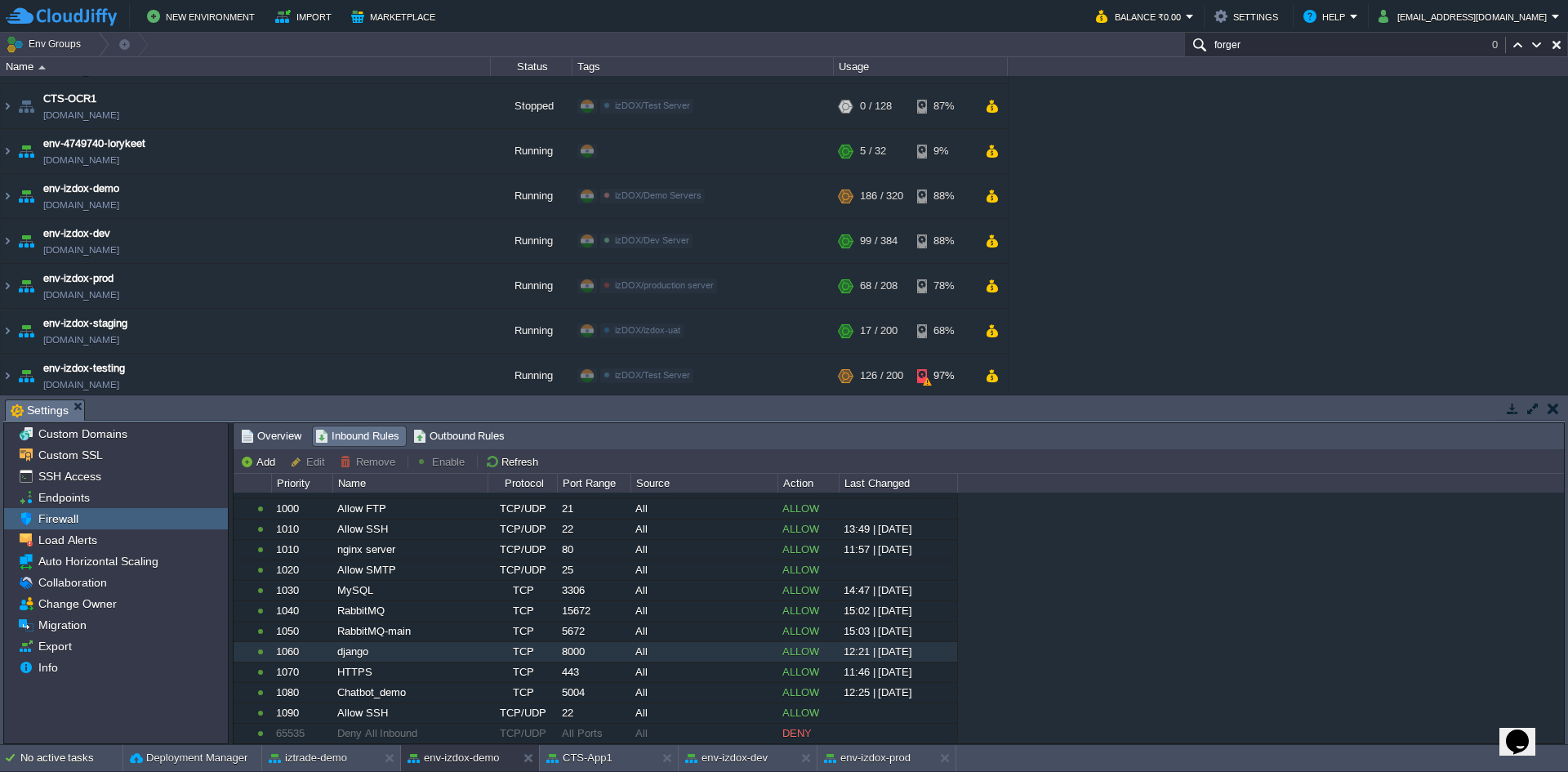
scroll to position [51, 0]
click at [247, 459] on button "Add" at bounding box center [260, 461] width 40 height 14
type input "Elastic VPS"
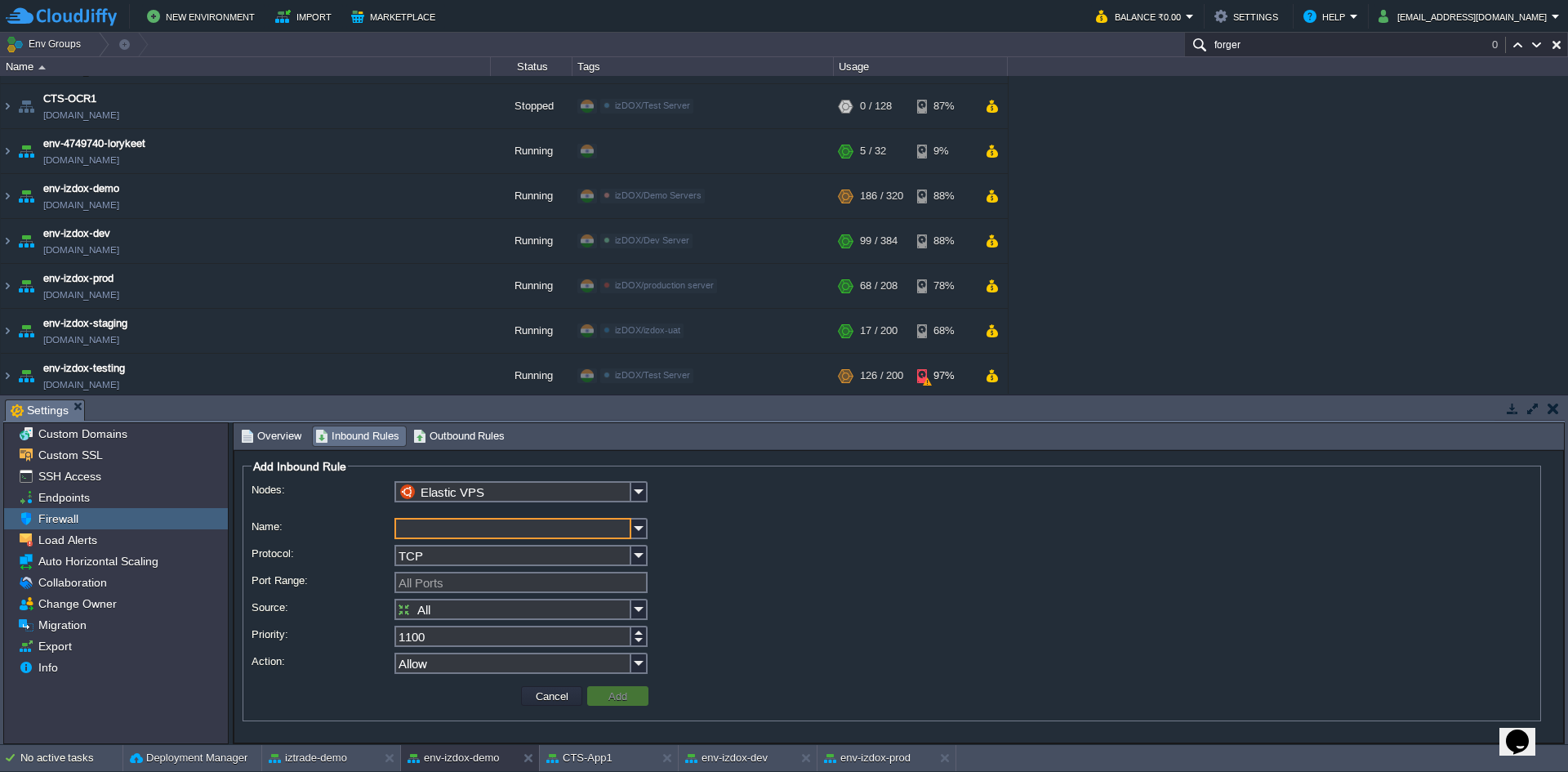
click at [449, 531] on input "Name:" at bounding box center [512, 528] width 237 height 21
type input "doc_forgery_fe"
click at [615, 702] on button "Add" at bounding box center [618, 695] width 29 height 14
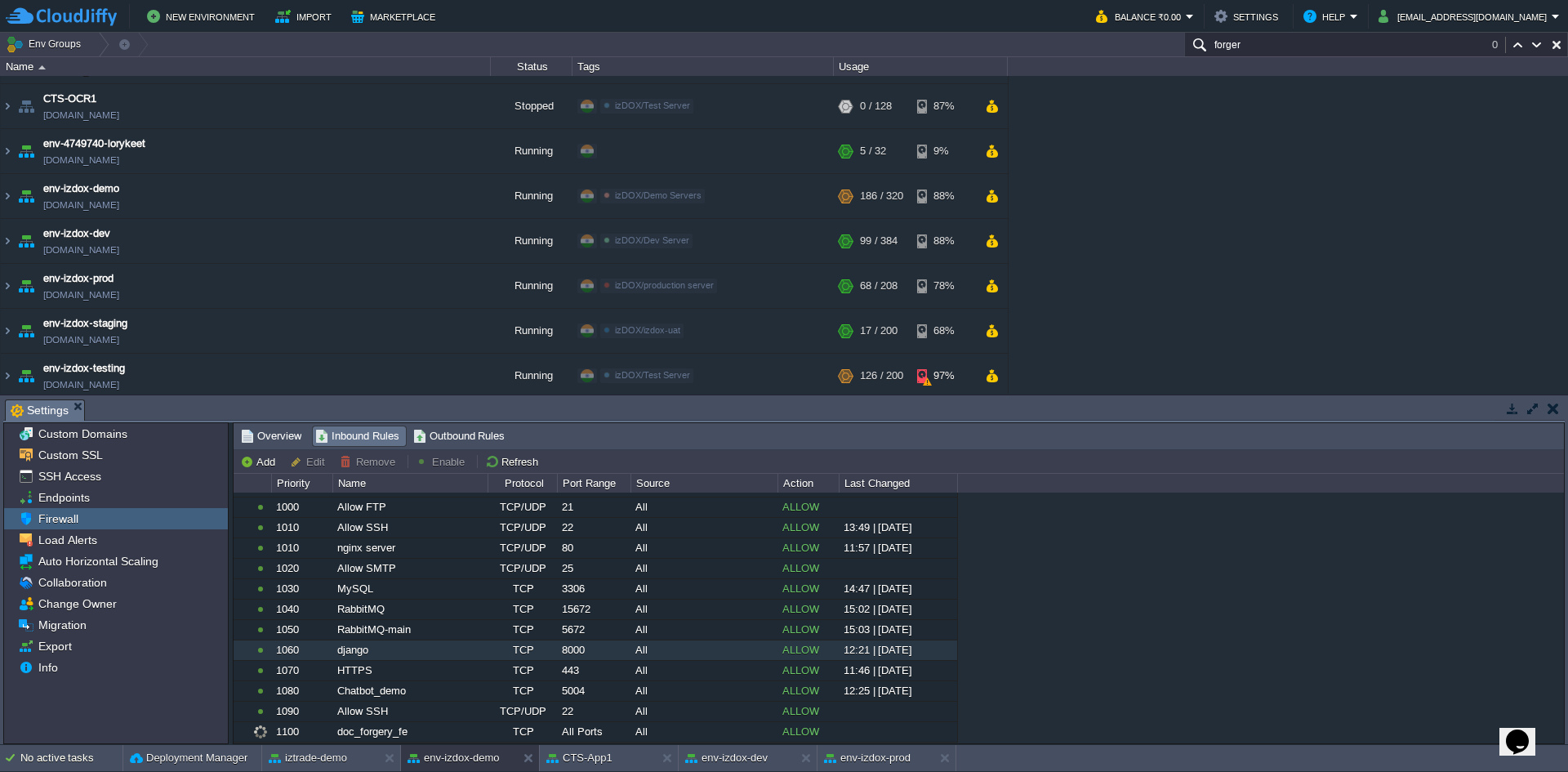
scroll to position [71, 0]
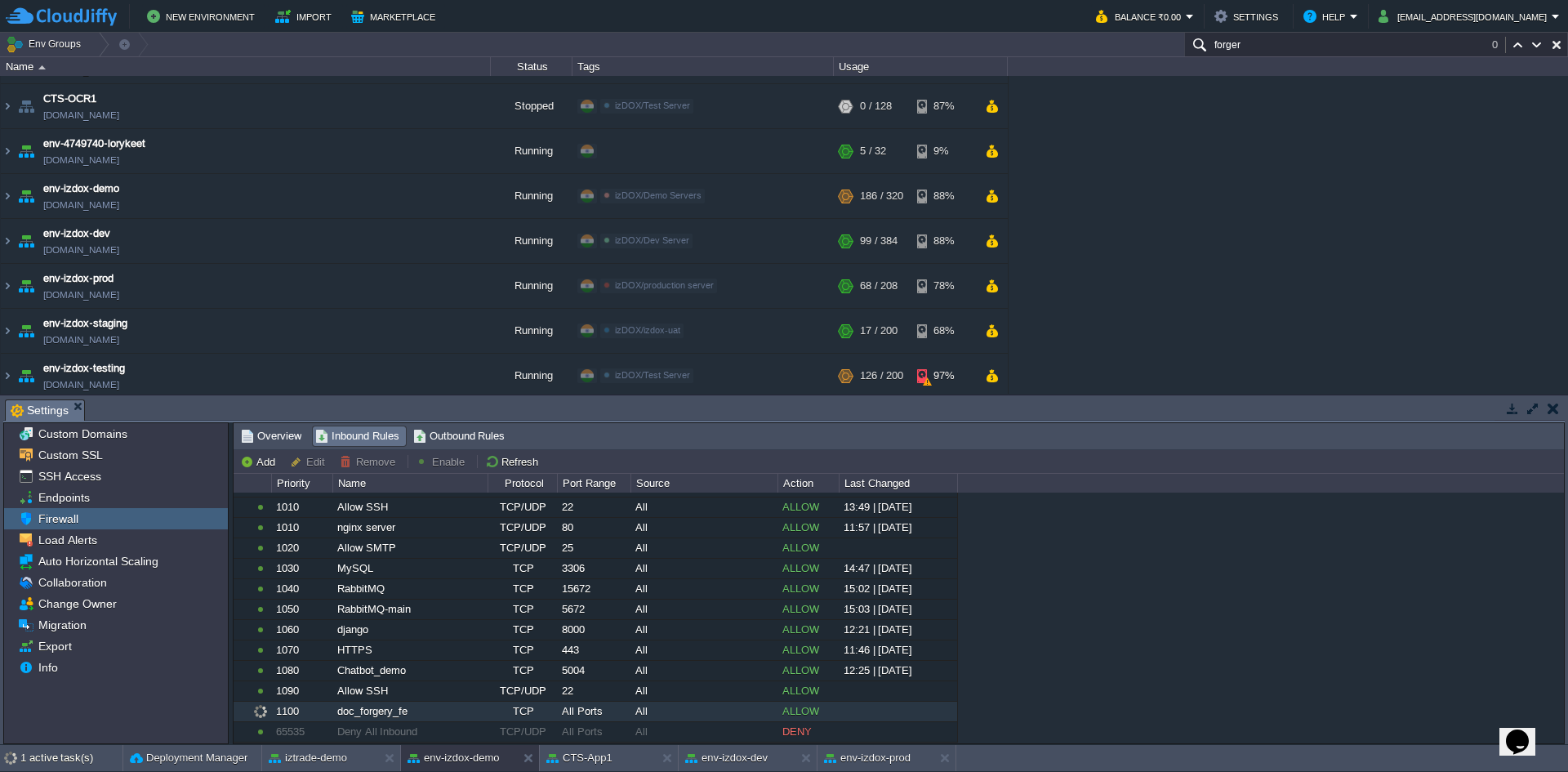
click at [583, 713] on div "All Ports" at bounding box center [593, 711] width 71 height 20
click at [514, 713] on div "TCP" at bounding box center [522, 711] width 68 height 20
click at [319, 469] on td "Edit" at bounding box center [309, 461] width 45 height 20
type input "Elastic VPS"
type input "doc_forgery_fe"
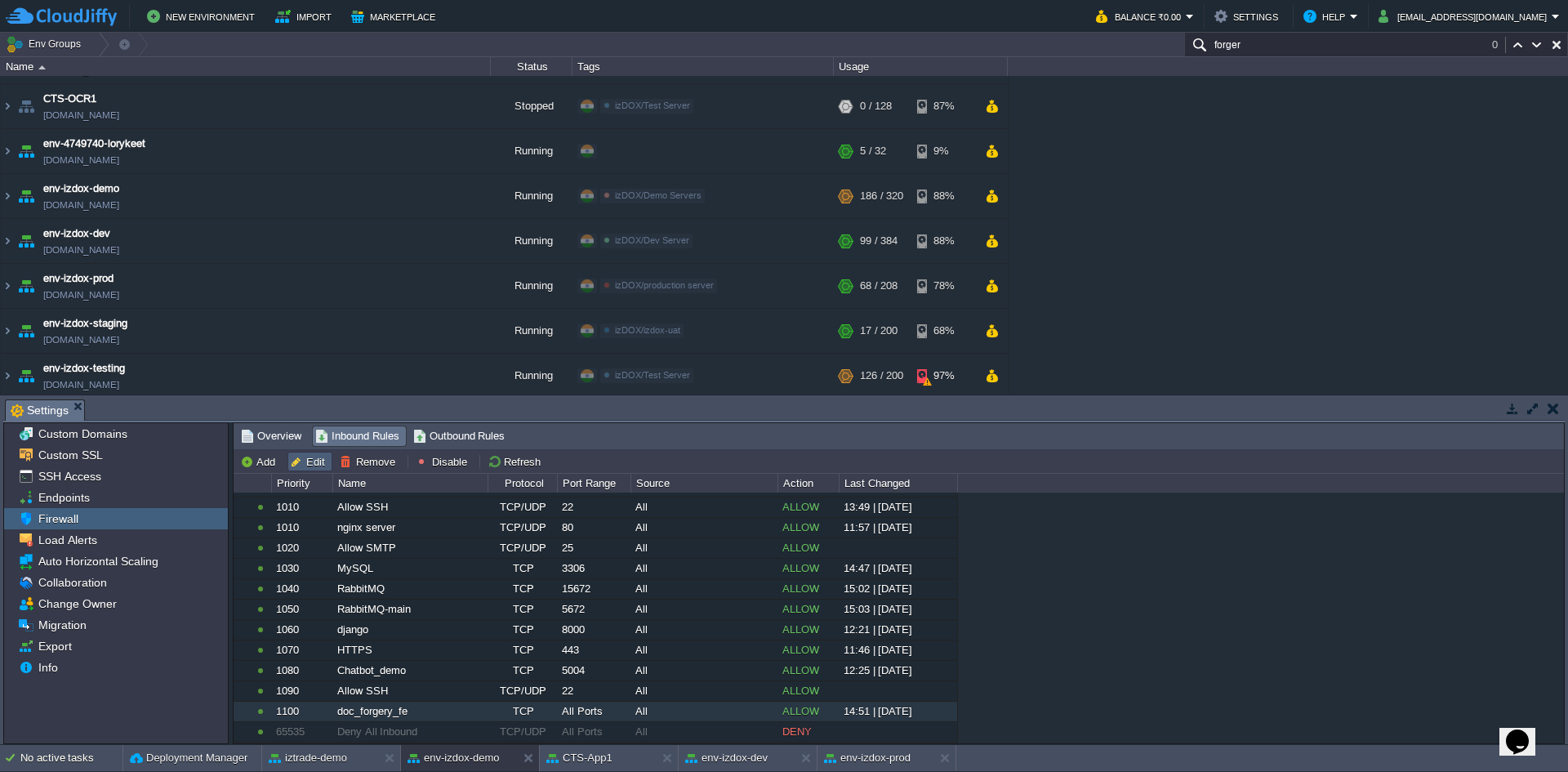
type input "All Ports"
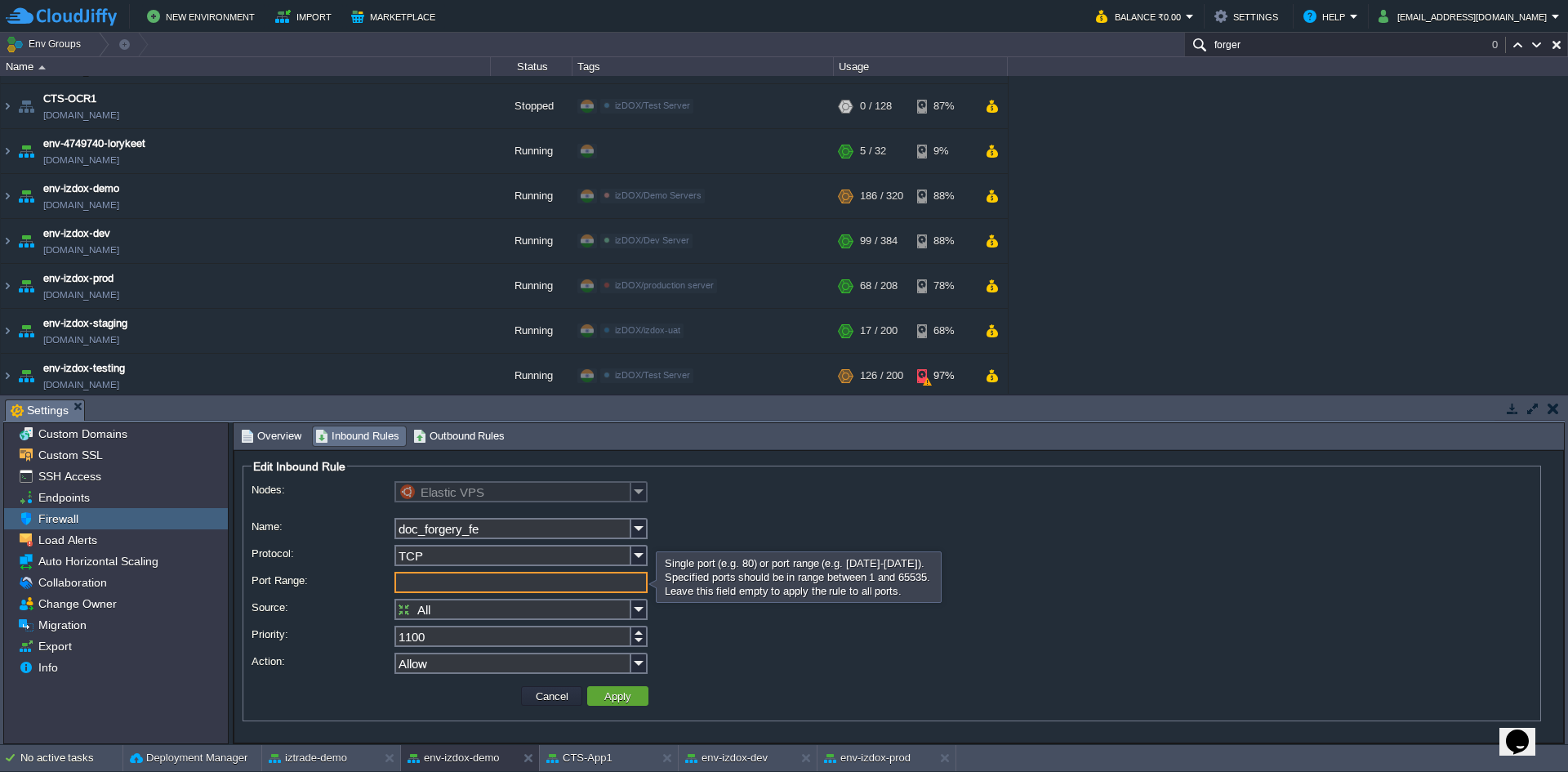
click at [473, 588] on input "Port Range:" at bounding box center [521, 582] width 253 height 21
type input "8003"
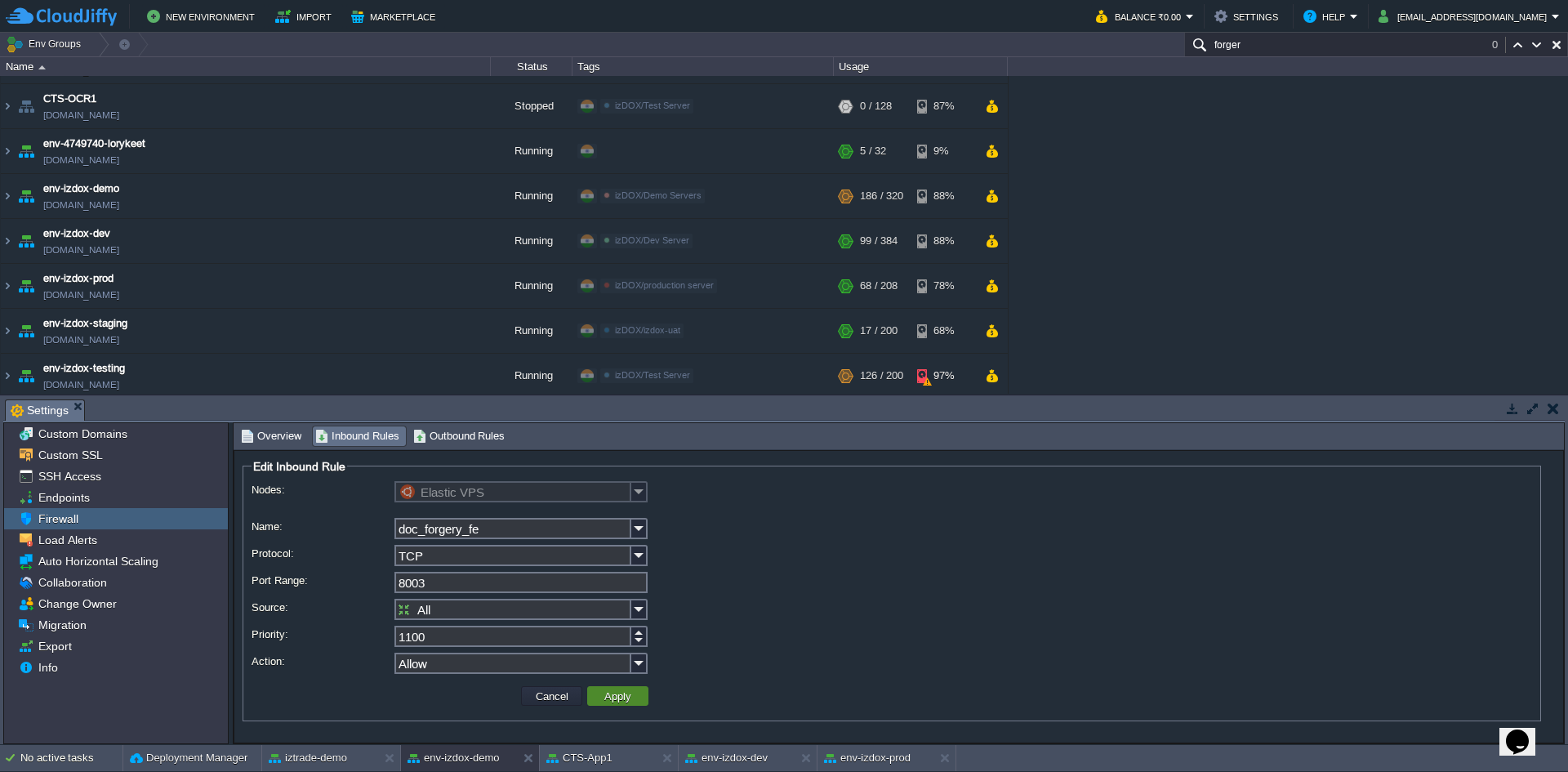
click at [627, 694] on button "Apply" at bounding box center [618, 695] width 37 height 14
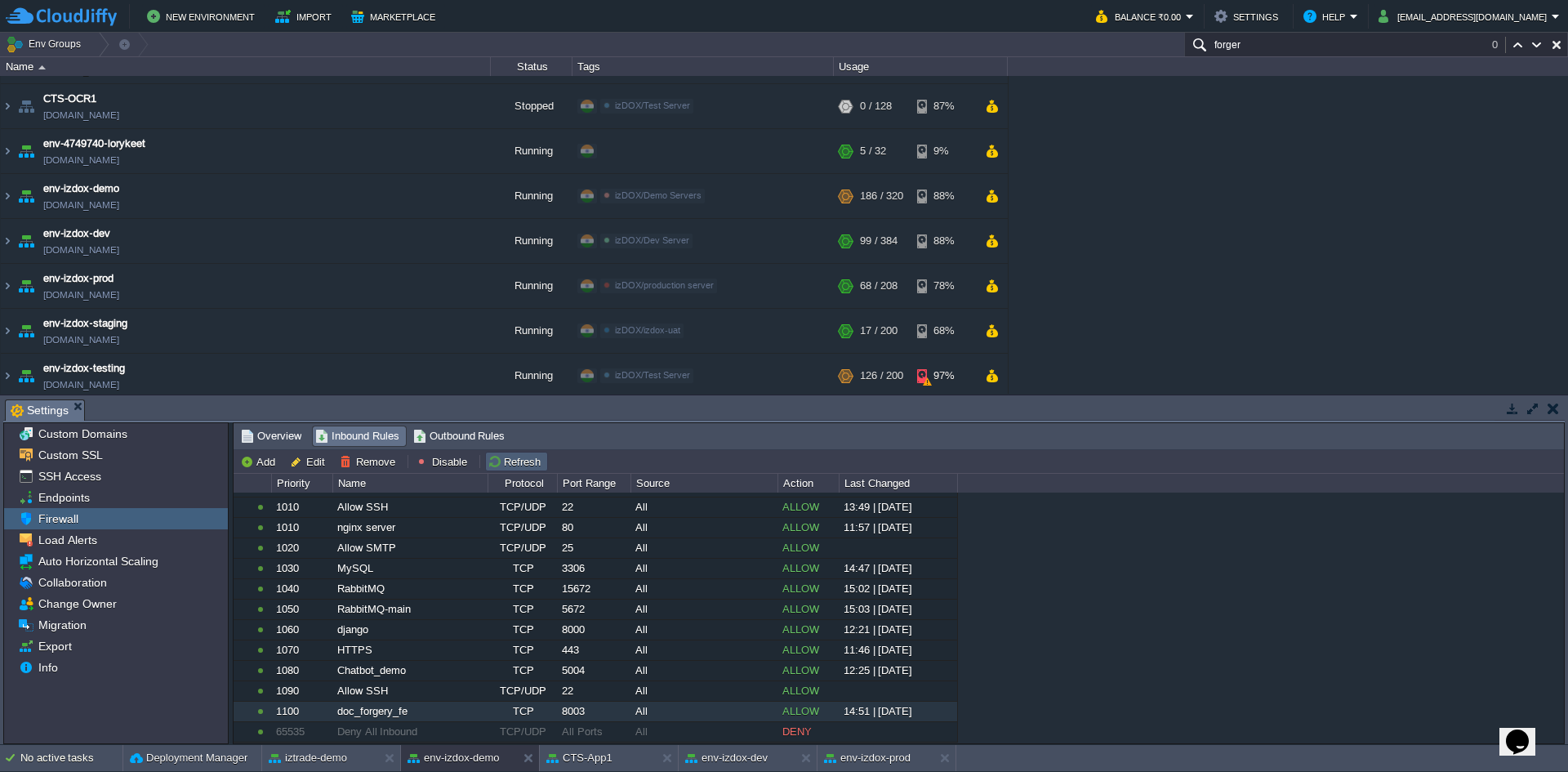
click at [520, 460] on button "Refresh" at bounding box center [516, 461] width 58 height 14
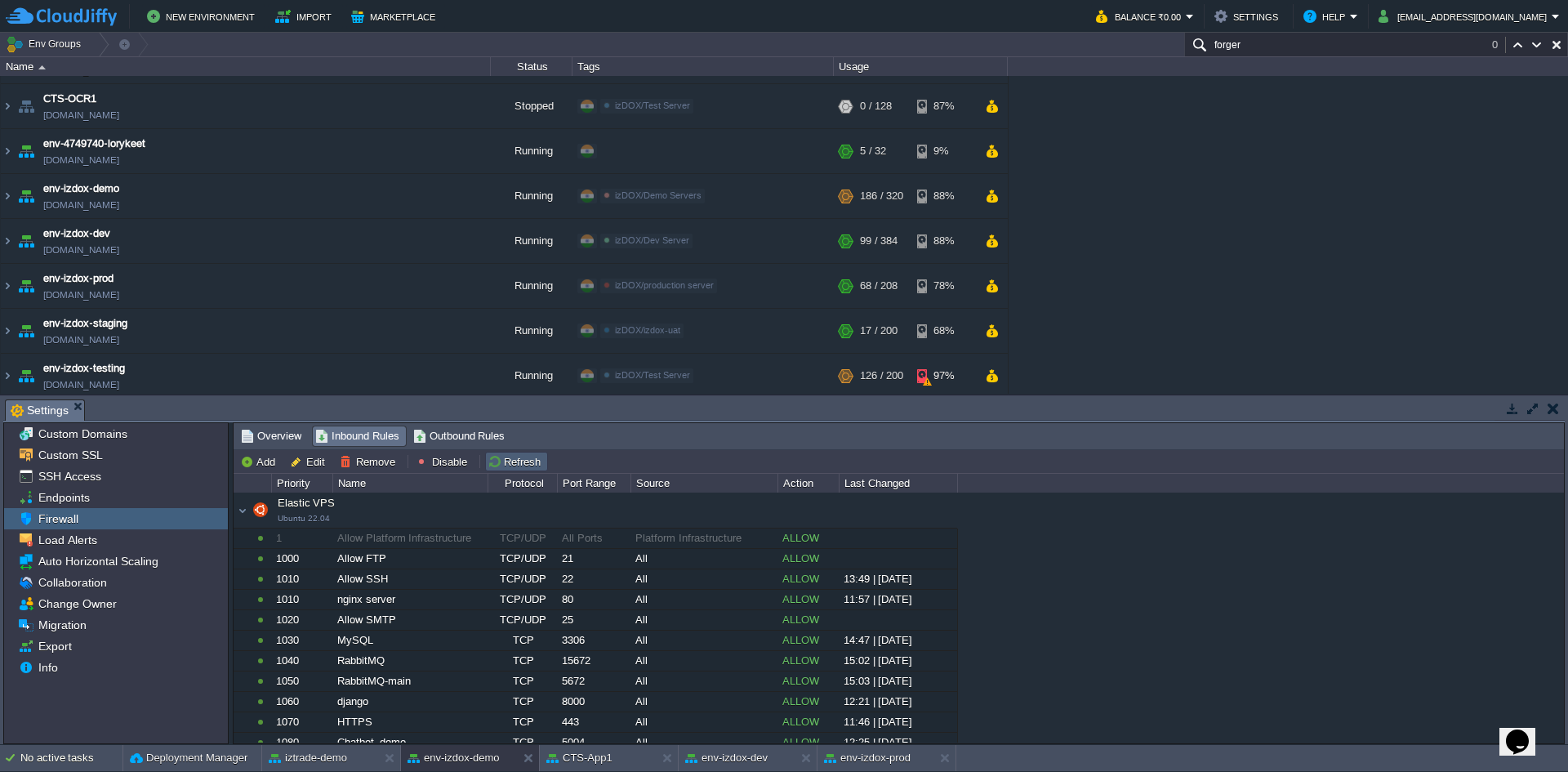
click at [520, 461] on button "Refresh" at bounding box center [516, 461] width 58 height 14
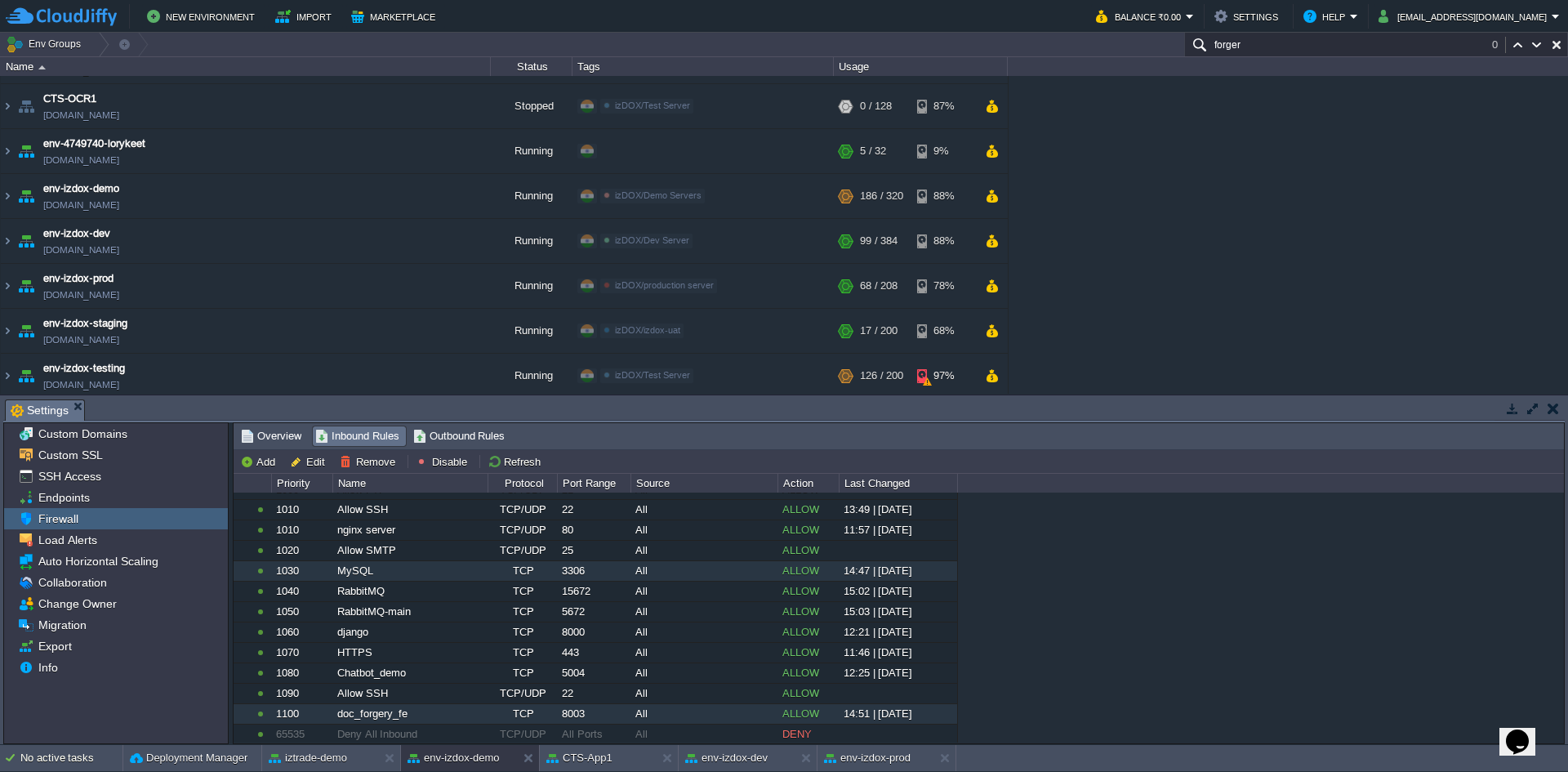
scroll to position [71, 0]
